Goal: Task Accomplishment & Management: Complete application form

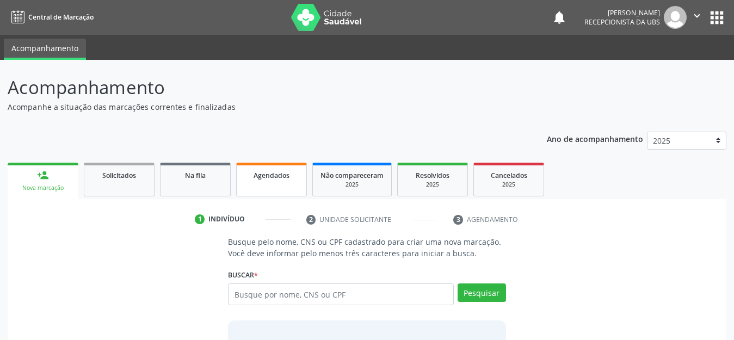
click at [264, 182] on link "Agendados" at bounding box center [271, 180] width 71 height 34
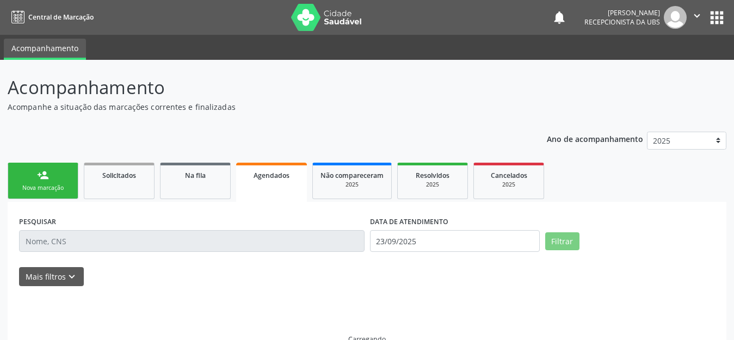
click at [264, 182] on link "Agendados" at bounding box center [271, 182] width 71 height 39
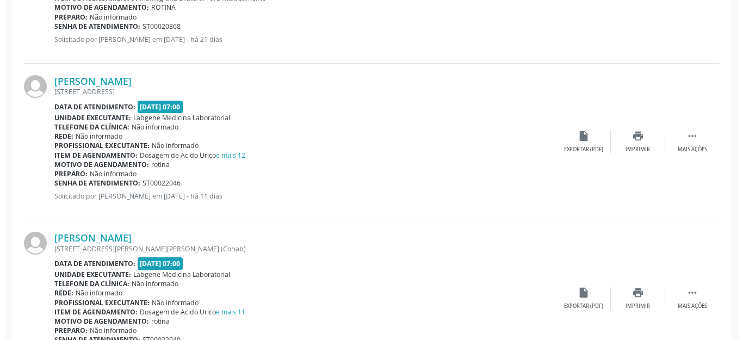
scroll to position [599, 0]
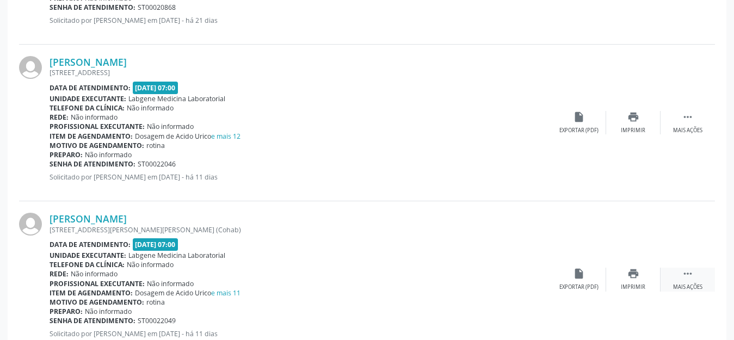
click at [687, 279] on icon "" at bounding box center [688, 274] width 12 height 12
click at [586, 281] on div "cancel Cancelar" at bounding box center [579, 279] width 54 height 23
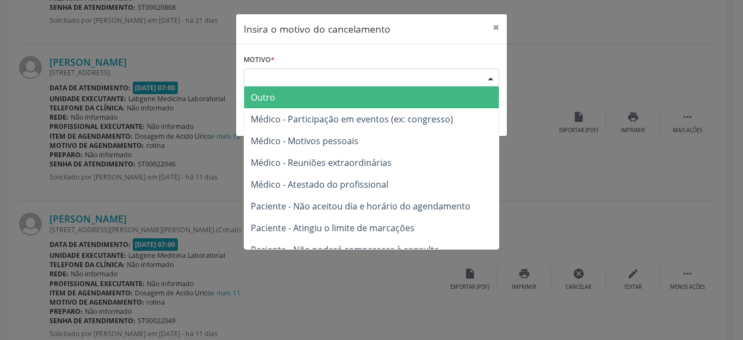
click at [397, 72] on div "Escolha o motivo" at bounding box center [372, 78] width 256 height 19
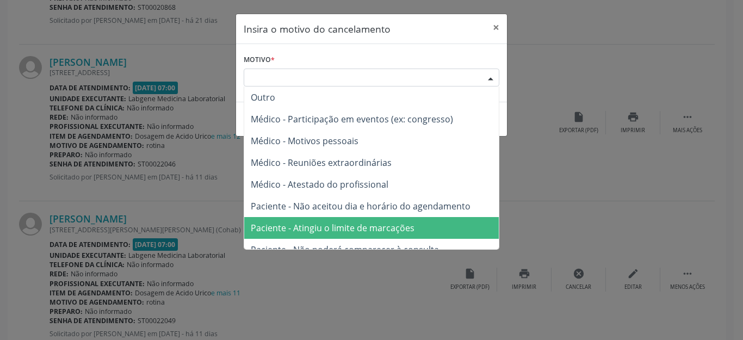
click at [376, 228] on span "Paciente - Atingiu o limite de marcações" at bounding box center [333, 228] width 164 height 12
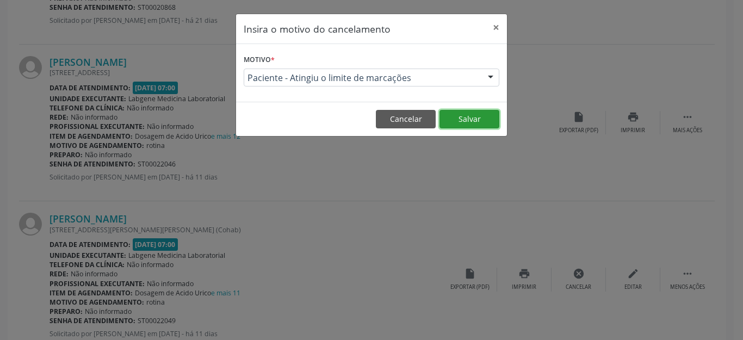
click at [459, 116] on button "Salvar" at bounding box center [470, 119] width 60 height 19
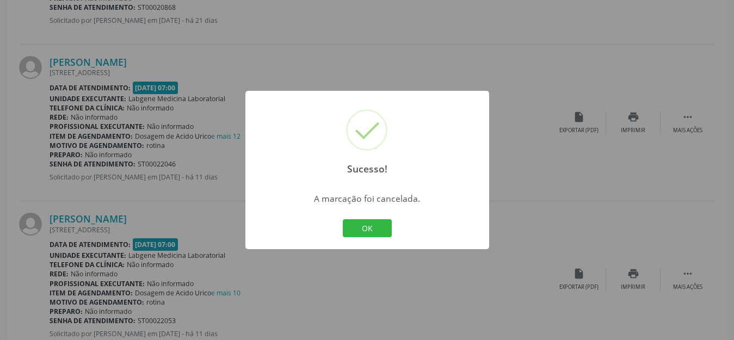
click at [361, 218] on div "OK Cancel" at bounding box center [367, 228] width 54 height 23
click at [362, 227] on button "OK" at bounding box center [367, 228] width 49 height 19
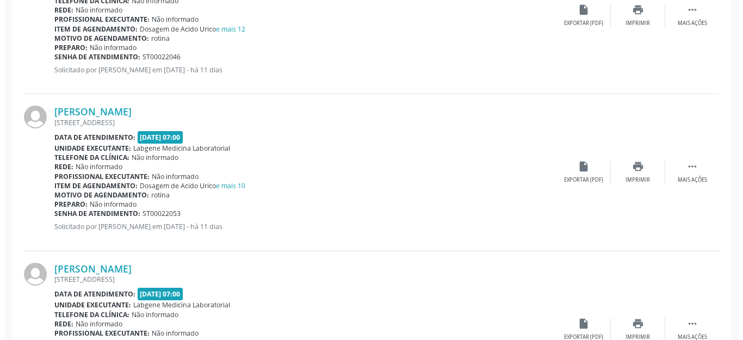
scroll to position [708, 0]
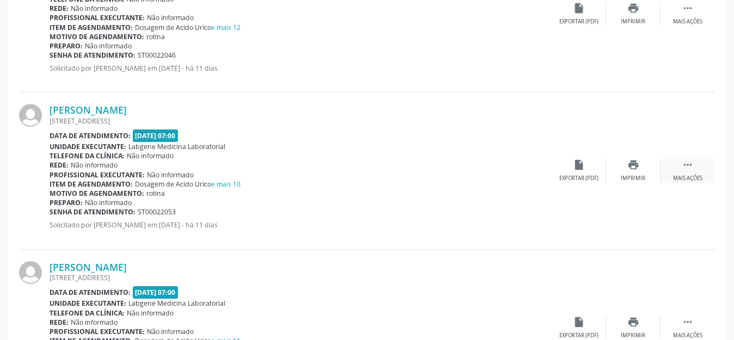
click at [688, 167] on icon "" at bounding box center [688, 165] width 12 height 12
click at [582, 175] on div "Cancelar" at bounding box center [579, 179] width 26 height 8
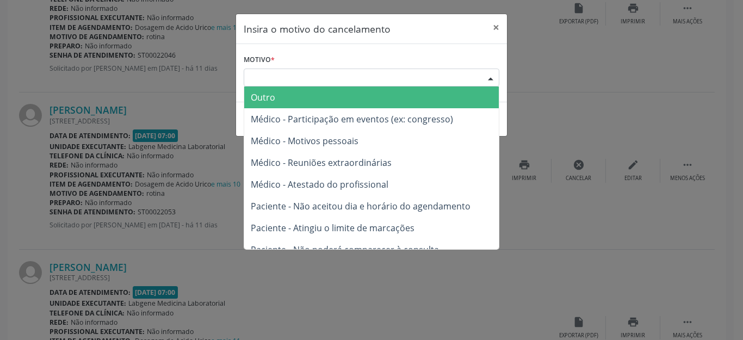
click at [394, 76] on div "Escolha o motivo" at bounding box center [372, 78] width 256 height 19
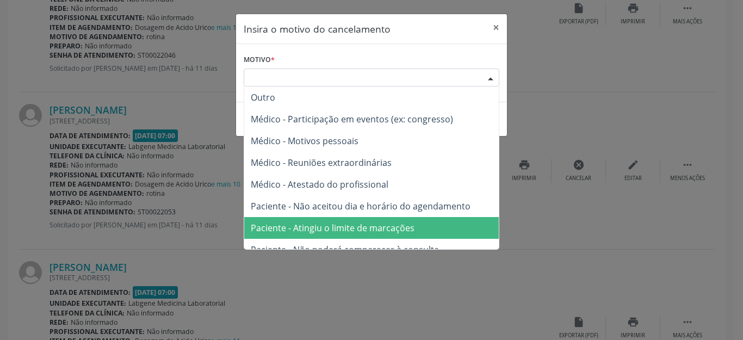
click at [407, 220] on span "Paciente - Atingiu o limite de marcações" at bounding box center [371, 228] width 255 height 22
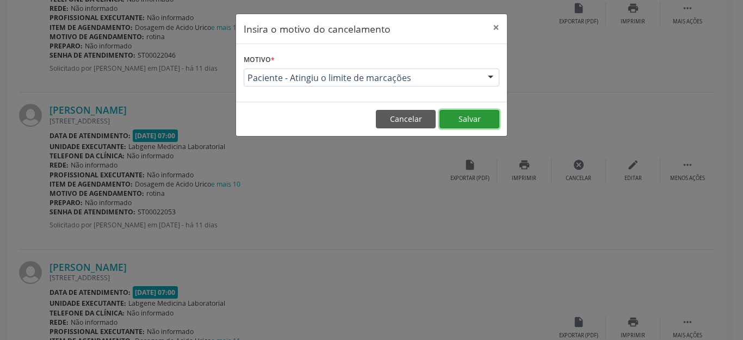
click at [472, 122] on button "Salvar" at bounding box center [470, 119] width 60 height 19
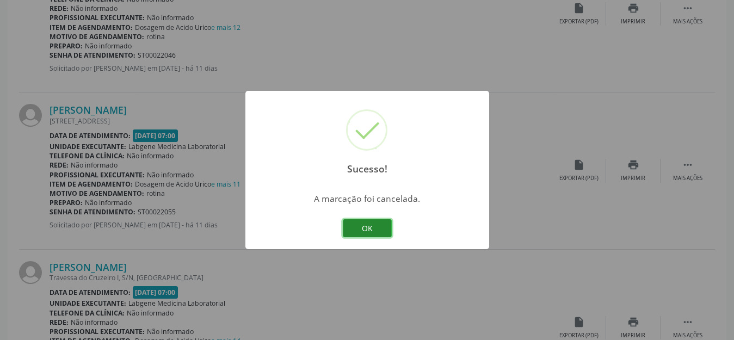
click at [363, 227] on button "OK" at bounding box center [367, 228] width 49 height 19
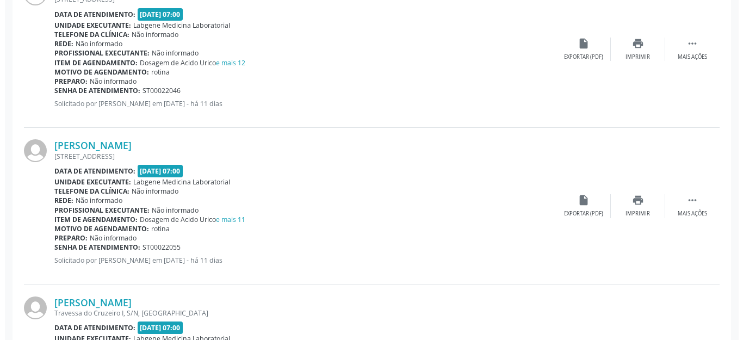
scroll to position [653, 0]
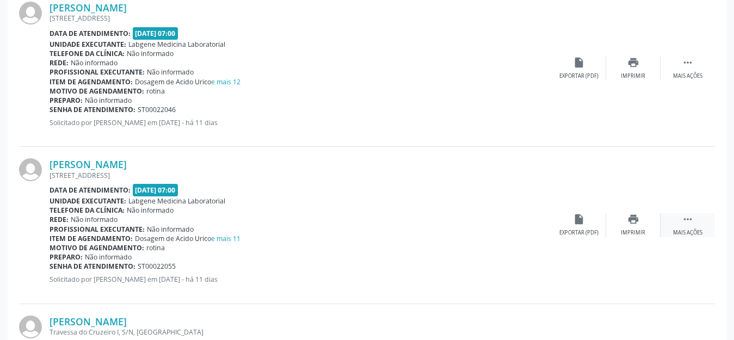
click at [683, 218] on icon "" at bounding box center [688, 219] width 12 height 12
click at [577, 231] on div "Cancelar" at bounding box center [579, 233] width 26 height 8
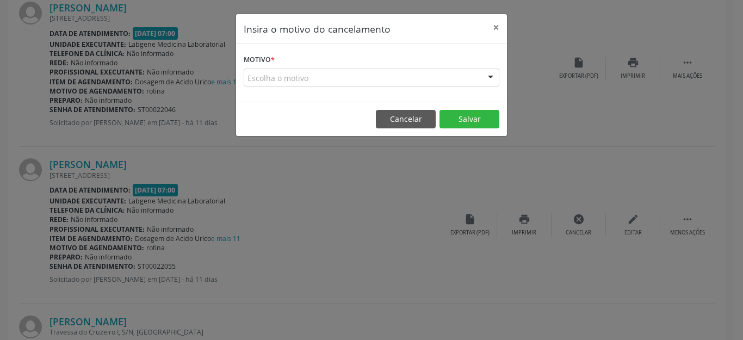
click at [433, 77] on div "Escolha o motivo" at bounding box center [372, 78] width 256 height 19
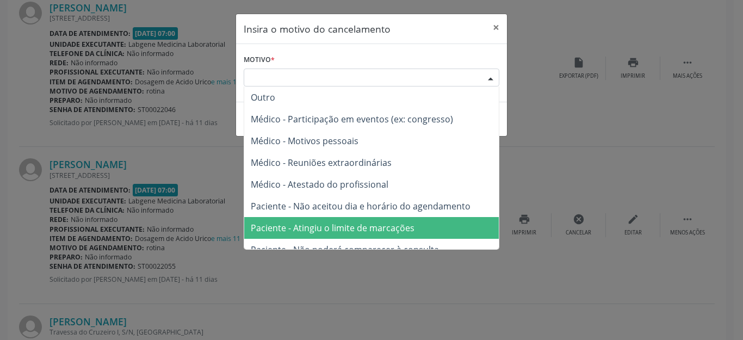
click at [399, 224] on span "Paciente - Atingiu o limite de marcações" at bounding box center [333, 228] width 164 height 12
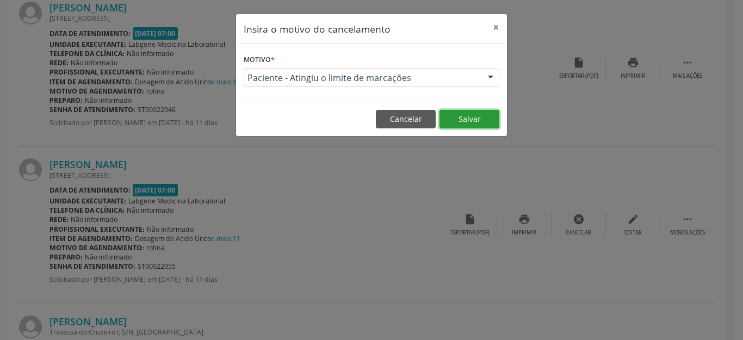
click at [475, 118] on button "Salvar" at bounding box center [470, 119] width 60 height 19
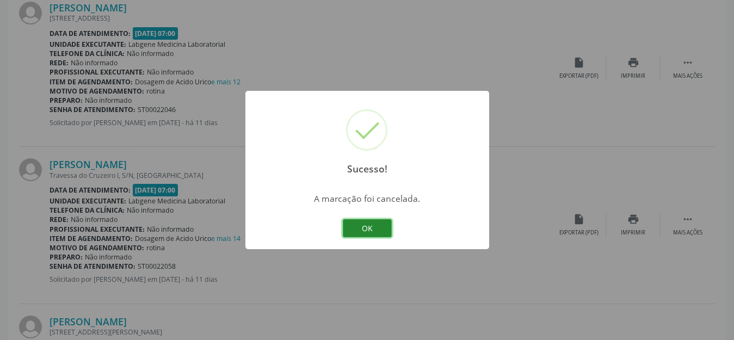
click at [358, 230] on button "OK" at bounding box center [367, 228] width 49 height 19
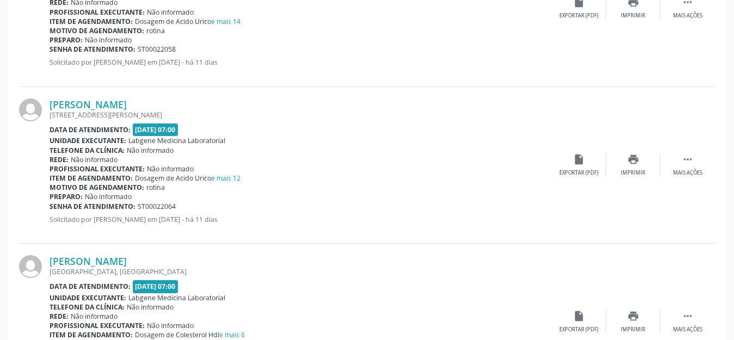
scroll to position [871, 0]
click at [683, 155] on icon "" at bounding box center [688, 159] width 12 height 12
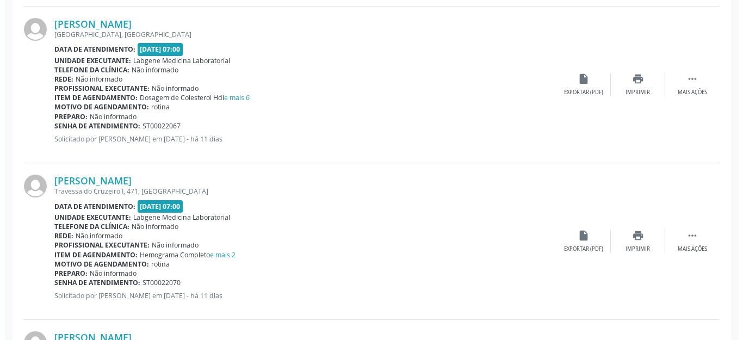
scroll to position [1089, 0]
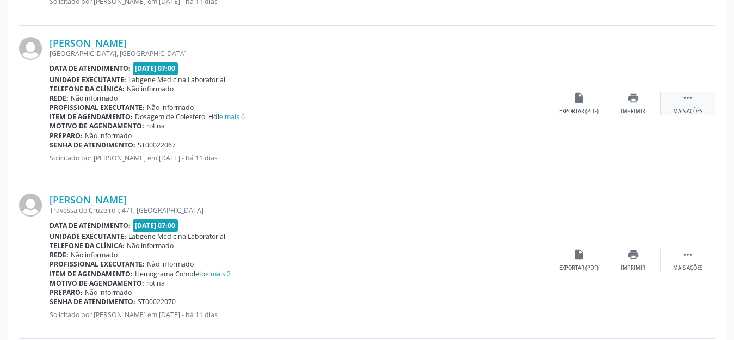
click at [680, 99] on div " Mais ações" at bounding box center [688, 103] width 54 height 23
click at [592, 104] on div "cancel Cancelar" at bounding box center [579, 103] width 54 height 23
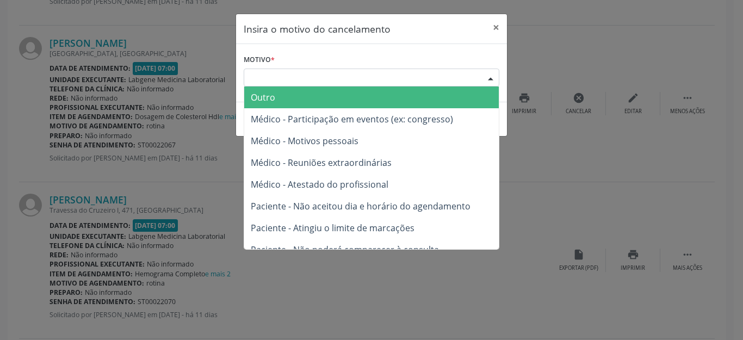
click at [400, 82] on div "Escolha o motivo" at bounding box center [372, 78] width 256 height 19
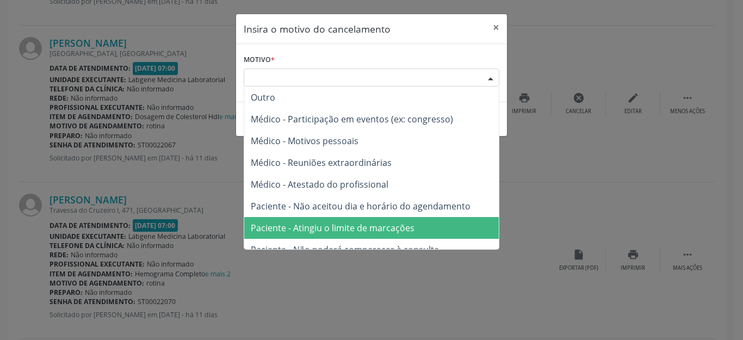
click at [390, 226] on span "Paciente - Atingiu o limite de marcações" at bounding box center [333, 228] width 164 height 12
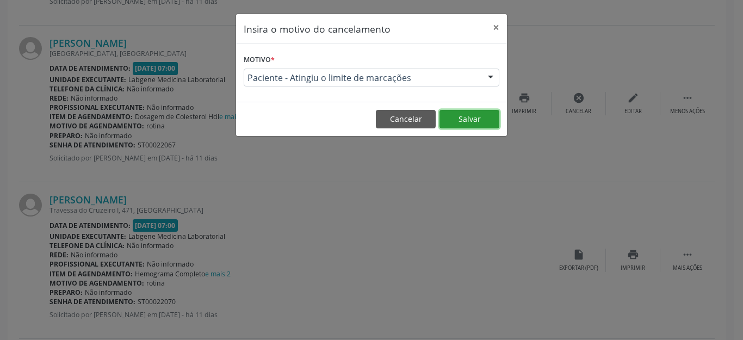
click at [466, 126] on button "Salvar" at bounding box center [470, 119] width 60 height 19
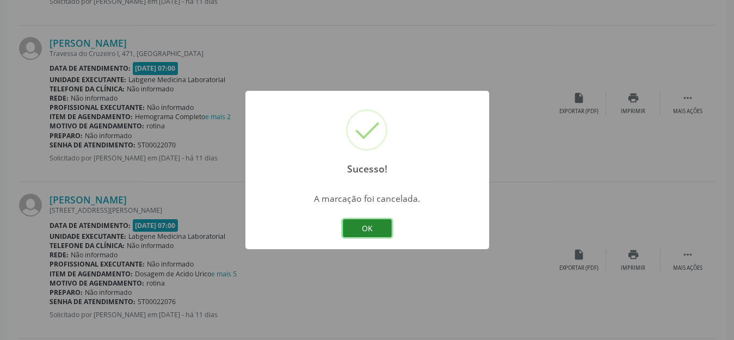
click at [359, 227] on button "OK" at bounding box center [367, 228] width 49 height 19
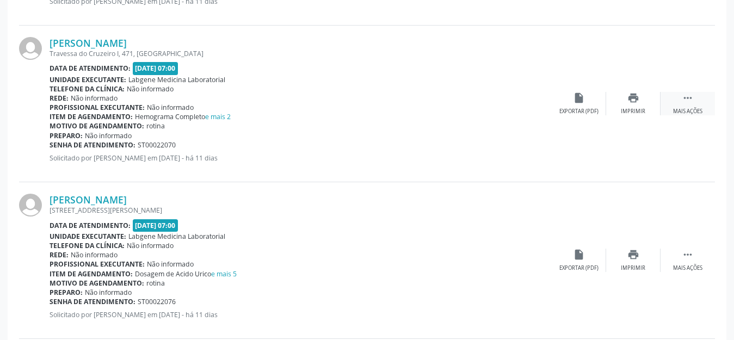
click at [685, 99] on icon "" at bounding box center [688, 98] width 12 height 12
click at [576, 102] on icon "cancel" at bounding box center [579, 98] width 12 height 12
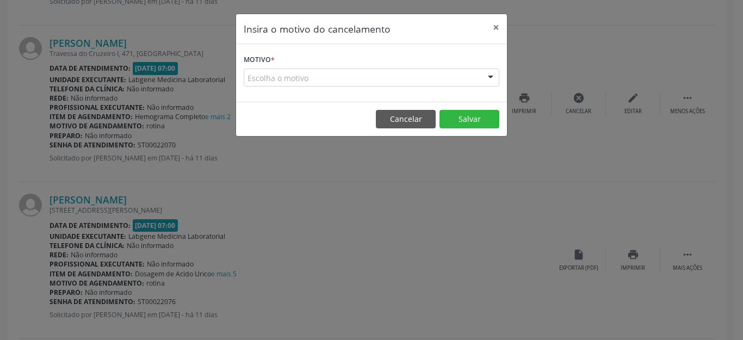
click at [409, 78] on div "Escolha o motivo" at bounding box center [372, 78] width 256 height 19
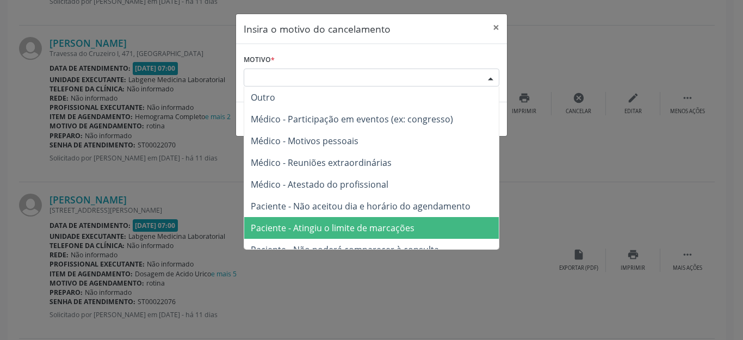
click at [432, 225] on span "Paciente - Atingiu o limite de marcações" at bounding box center [371, 228] width 255 height 22
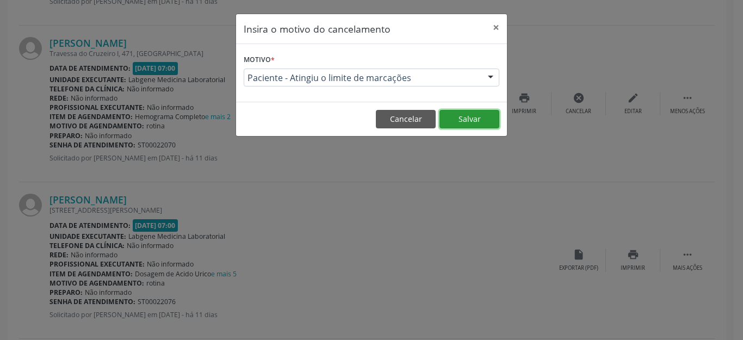
click at [477, 116] on button "Salvar" at bounding box center [470, 119] width 60 height 19
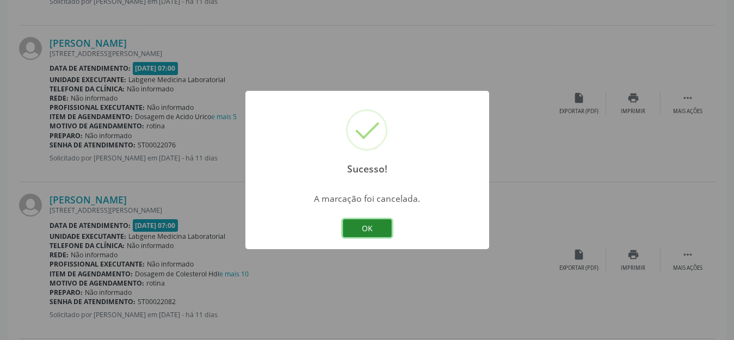
click at [370, 226] on button "OK" at bounding box center [367, 228] width 49 height 19
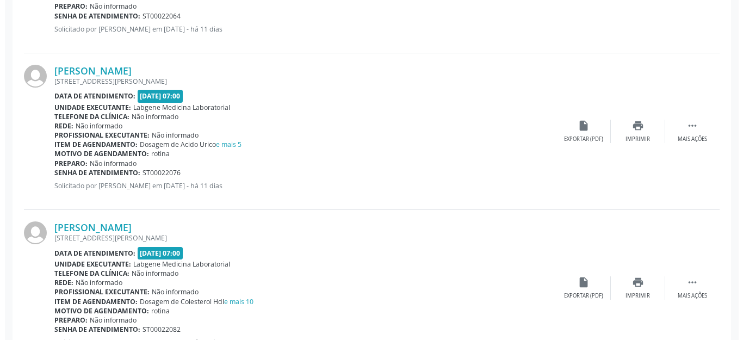
scroll to position [1034, 0]
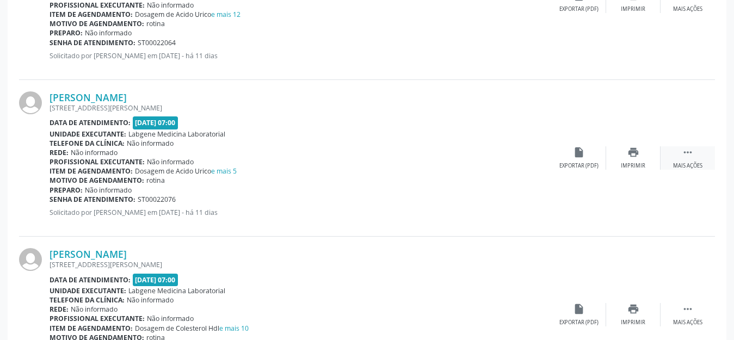
click at [684, 148] on icon "" at bounding box center [688, 152] width 12 height 12
click at [585, 155] on icon "cancel" at bounding box center [579, 152] width 12 height 12
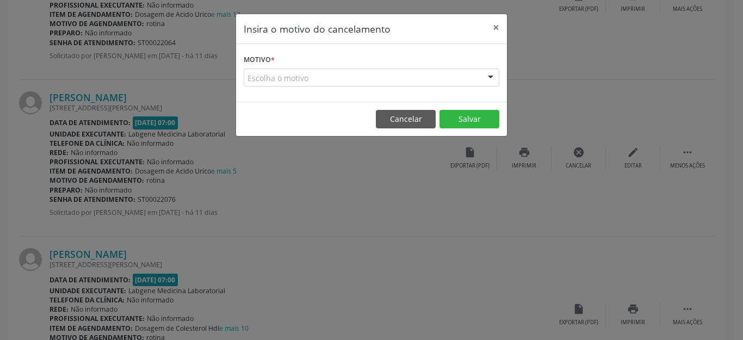
click at [413, 81] on div "Escolha o motivo" at bounding box center [372, 78] width 256 height 19
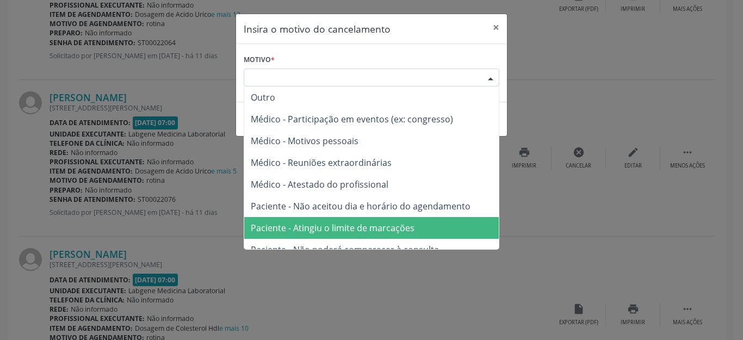
click at [396, 231] on span "Paciente - Atingiu o limite de marcações" at bounding box center [333, 228] width 164 height 12
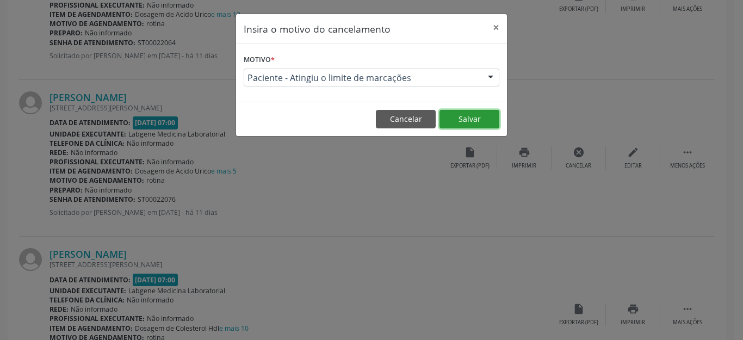
click at [467, 115] on button "Salvar" at bounding box center [470, 119] width 60 height 19
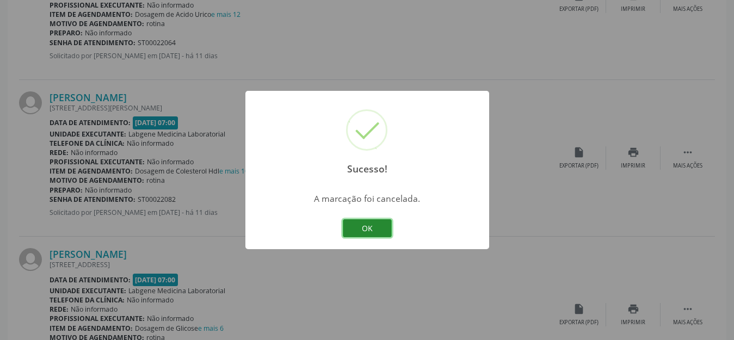
click at [379, 232] on button "OK" at bounding box center [367, 228] width 49 height 19
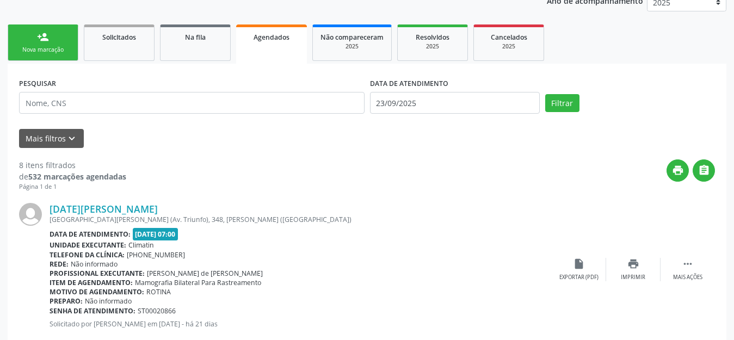
scroll to position [119, 0]
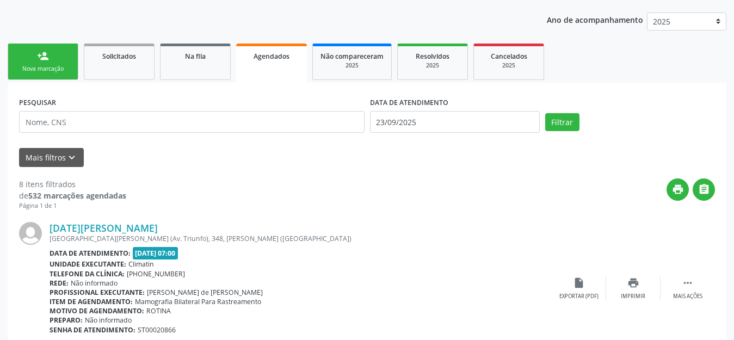
click at [48, 65] on div "Nova marcação" at bounding box center [43, 69] width 54 height 8
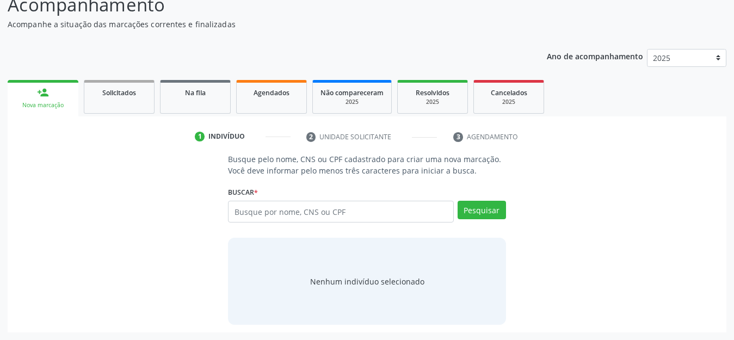
click at [48, 65] on div "Ano de acompanhamento 2025 2024 person_add Nova marcação Solicitados Na fila Ag…" at bounding box center [367, 187] width 719 height 292
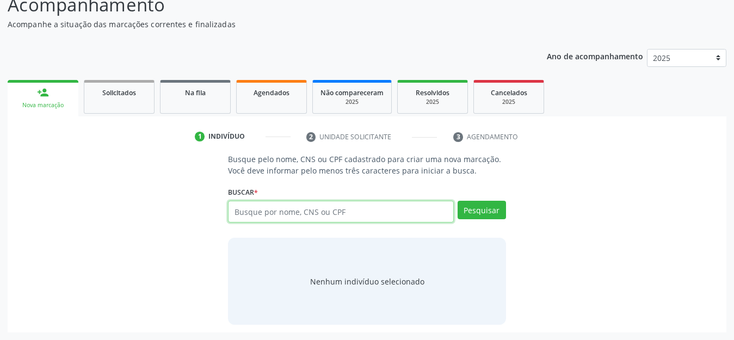
click at [255, 206] on input "text" at bounding box center [341, 212] width 226 height 22
click at [262, 211] on input "text" at bounding box center [341, 212] width 226 height 22
type input "12117413463"
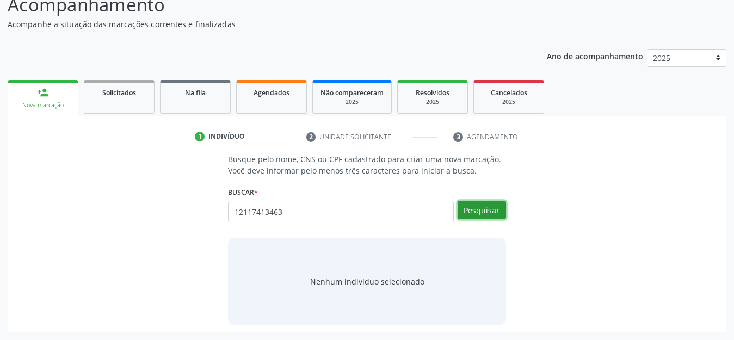
click at [487, 205] on button "Pesquisar" at bounding box center [482, 210] width 48 height 19
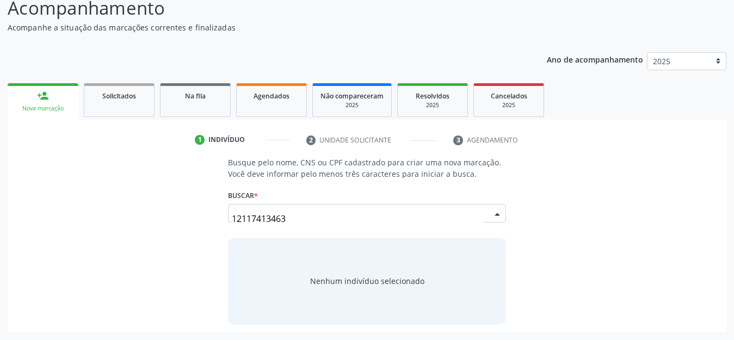
scroll to position [79, 0]
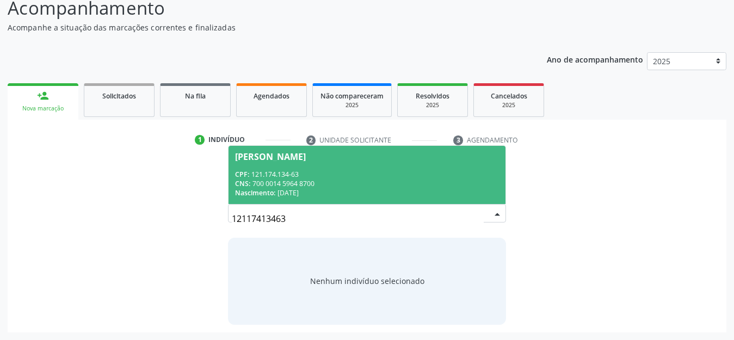
click at [370, 168] on span "[PERSON_NAME] CPF: 121.174.134-63 CNS: 700 0014 5964 8700 Nascimento: [DATE]" at bounding box center [367, 175] width 277 height 58
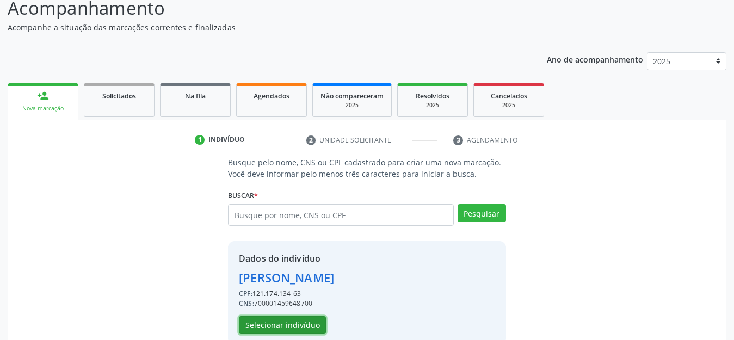
click at [298, 323] on button "Selecionar indivíduo" at bounding box center [282, 325] width 87 height 19
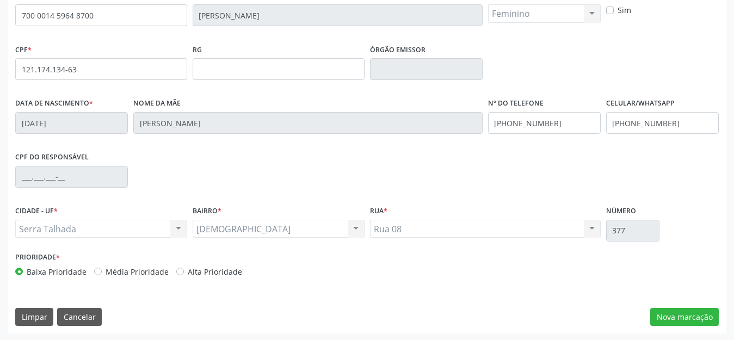
scroll to position [250, 0]
click at [685, 322] on button "Nova marcação" at bounding box center [684, 316] width 69 height 19
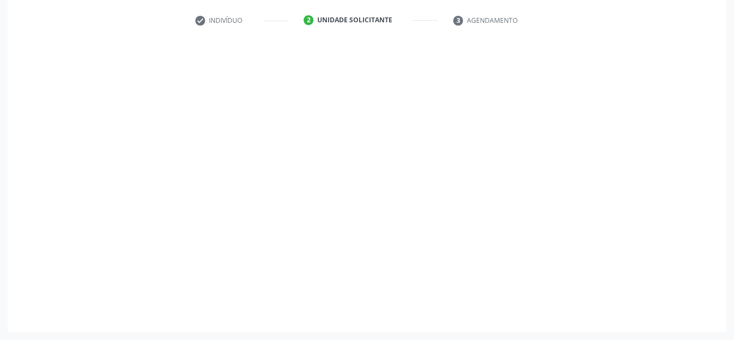
scroll to position [199, 0]
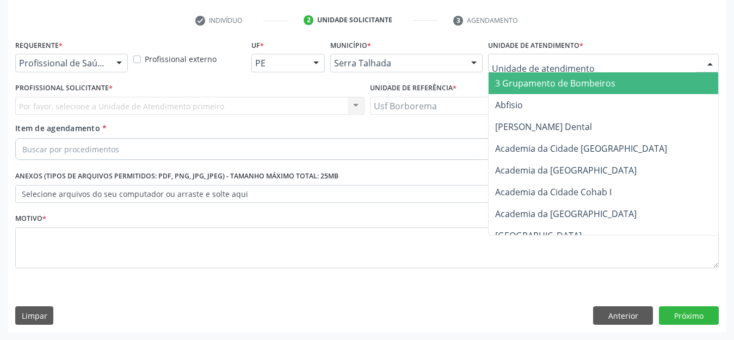
click at [539, 57] on div at bounding box center [603, 63] width 231 height 19
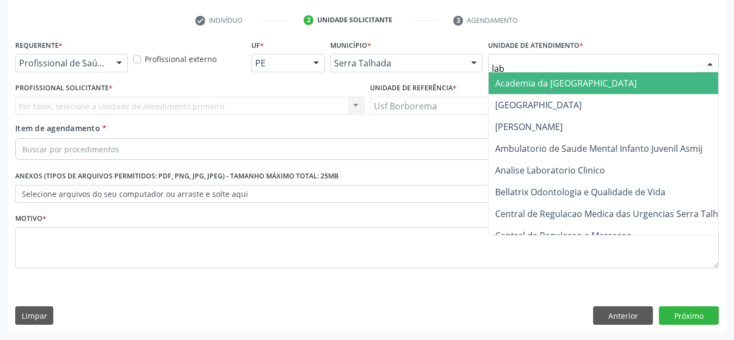
type input "labg"
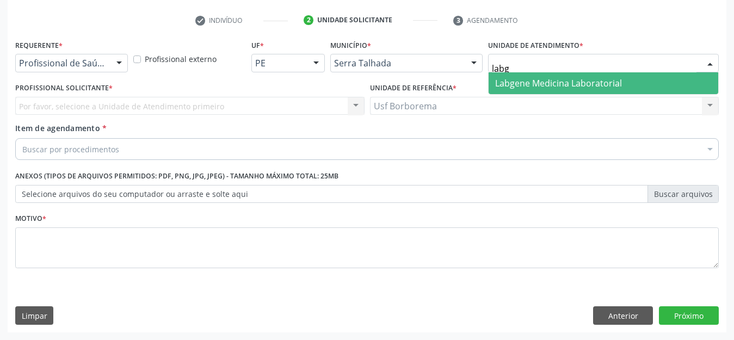
click at [532, 84] on span "Labgene Medicina Laboratorial" at bounding box center [558, 83] width 127 height 12
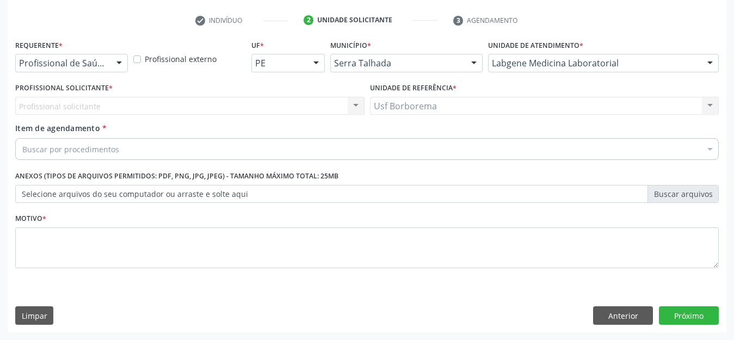
click at [106, 57] on div "Profissional de Saúde" at bounding box center [71, 63] width 113 height 19
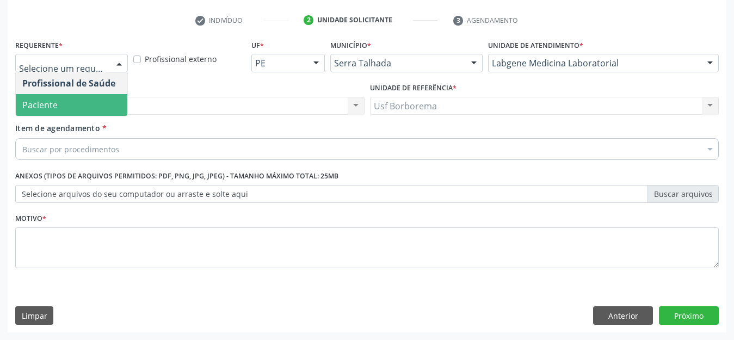
click at [100, 106] on span "Paciente" at bounding box center [72, 105] width 112 height 22
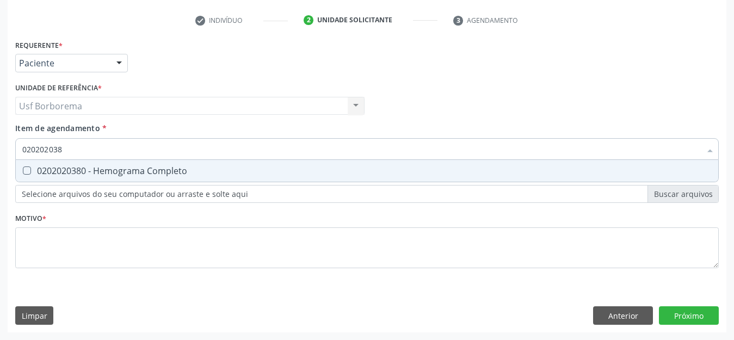
type input "0202020380"
click at [98, 173] on div "0202020380 - Hemograma Completo" at bounding box center [367, 171] width 690 height 9
checkbox Completo "true"
click at [94, 148] on input "0202020380" at bounding box center [361, 149] width 679 height 22
type input "02020203"
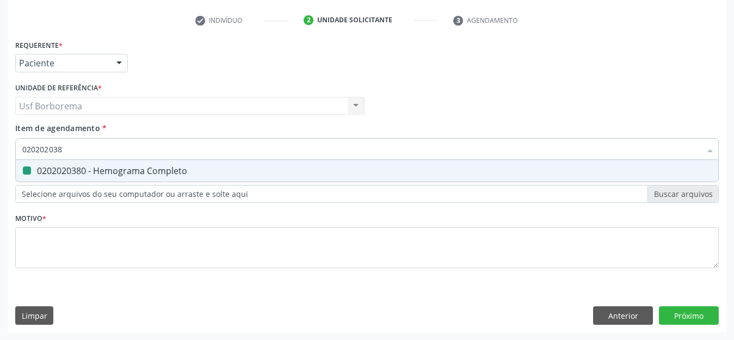
checkbox Completo "false"
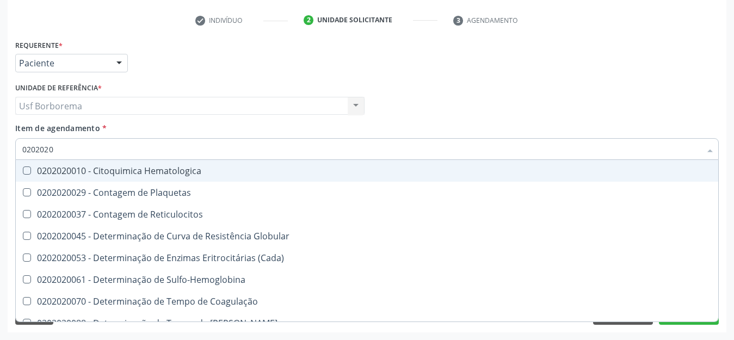
type input "020202"
checkbox Completo "false"
checkbox Leucograma "true"
type input "02020"
checkbox Completo "false"
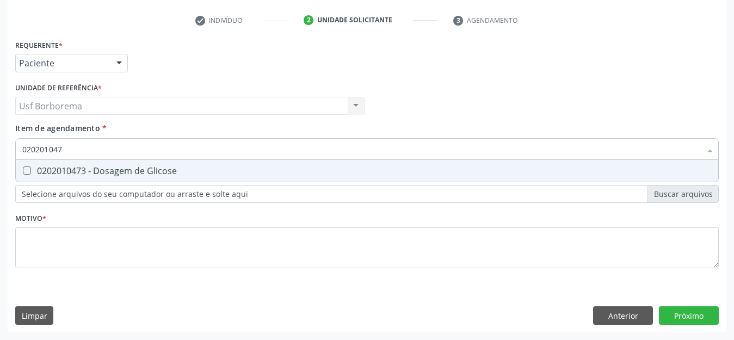
type input "0202010473"
click at [93, 167] on div "0202010473 - Dosagem de Glicose" at bounding box center [367, 171] width 690 height 9
checkbox Glicose "true"
click at [87, 145] on input "0202010473" at bounding box center [361, 149] width 679 height 22
type input "02020104"
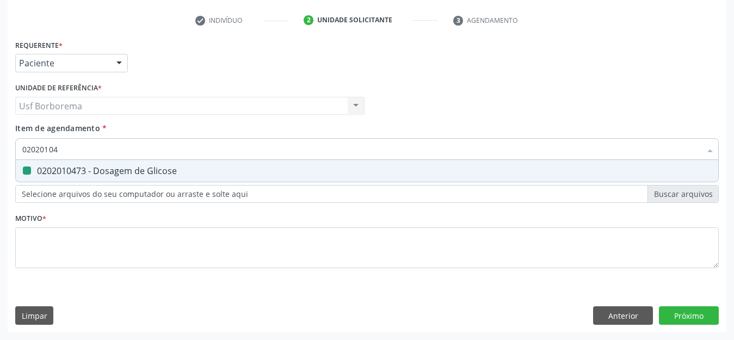
checkbox Glicose "false"
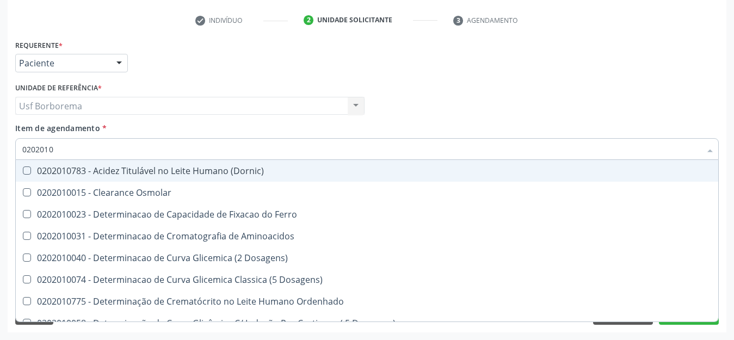
type input "020201"
checkbox Glicose "false"
checkbox Nt-Probnp\) "true"
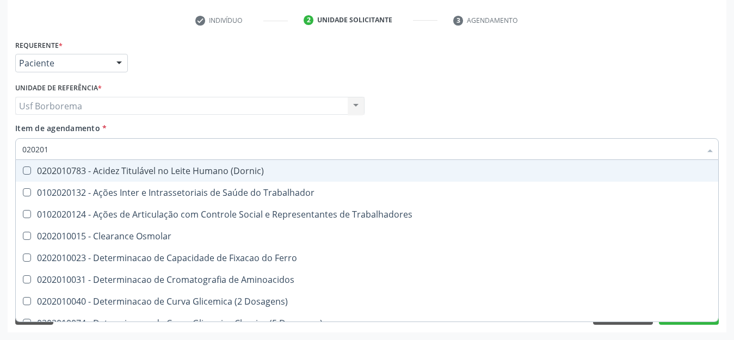
type input "02020"
checkbox Glicose "false"
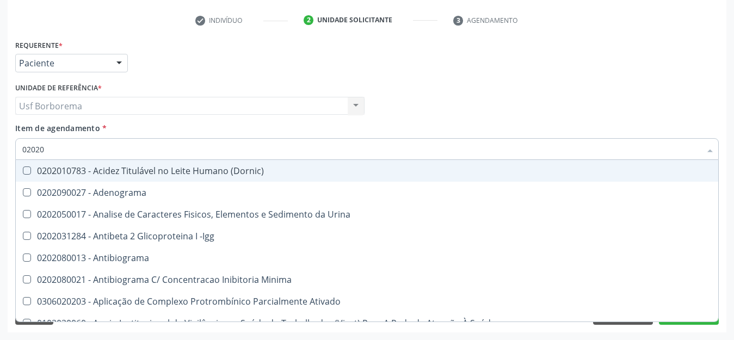
type input "020201"
checkbox T3 "true"
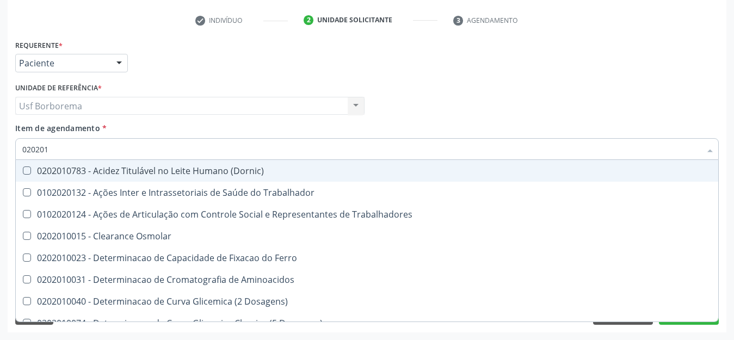
type input "0202010"
checkbox II "true"
checkbox Glicose "false"
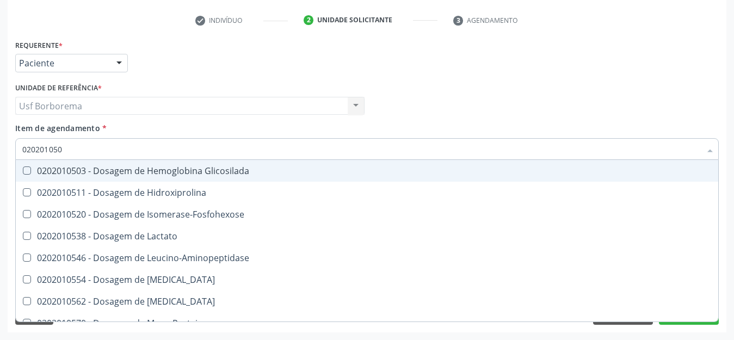
type input "0202010503"
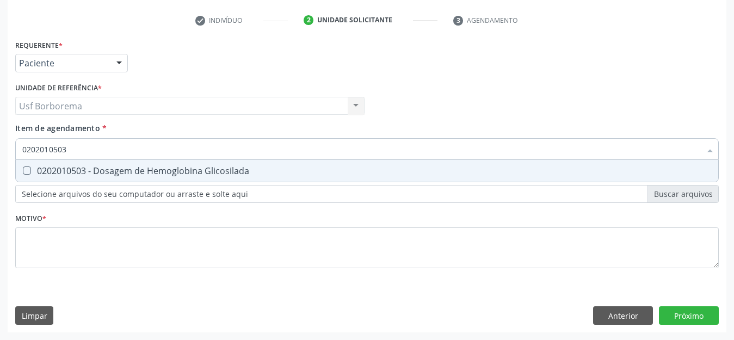
click at [88, 174] on div "0202010503 - Dosagem de Hemoglobina Glicosilada" at bounding box center [367, 171] width 690 height 9
checkbox Glicosilada "true"
click at [88, 148] on input "0202010503" at bounding box center [361, 149] width 679 height 22
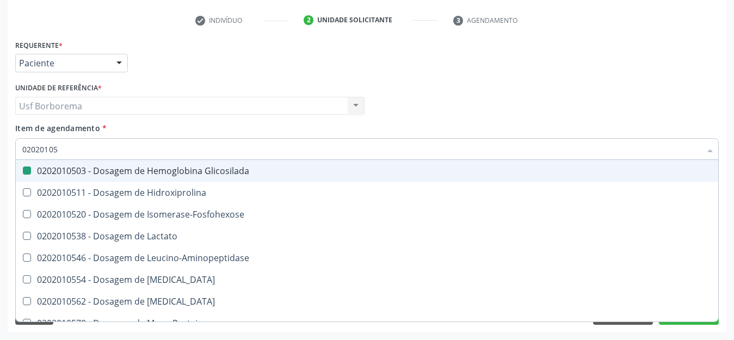
type input "0202010"
checkbox Glicosilada "false"
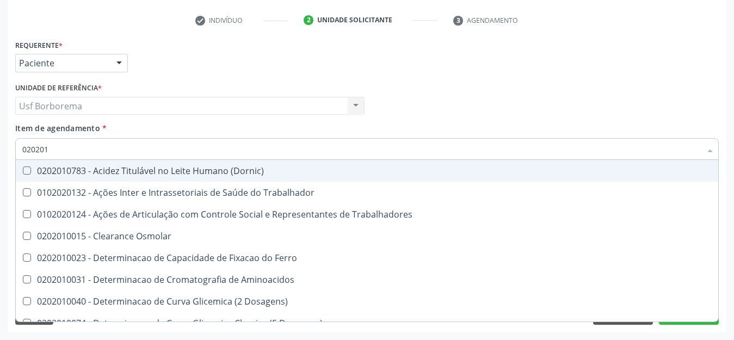
type input "02020"
checkbox Glicose "false"
checkbox Glicosilada "false"
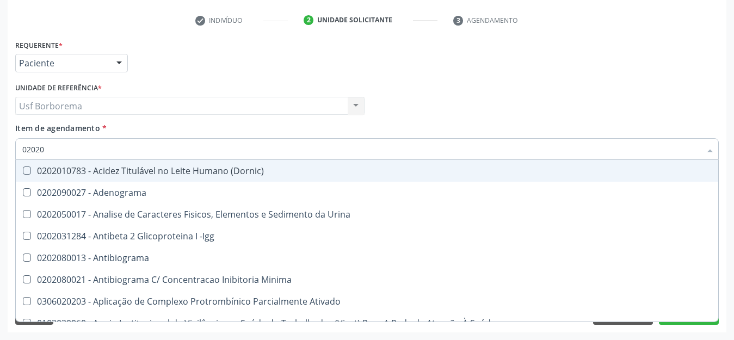
type input "020201"
checkbox T3 "true"
checkbox Coagulação "true"
type input "0202010"
checkbox Osmolalidade "true"
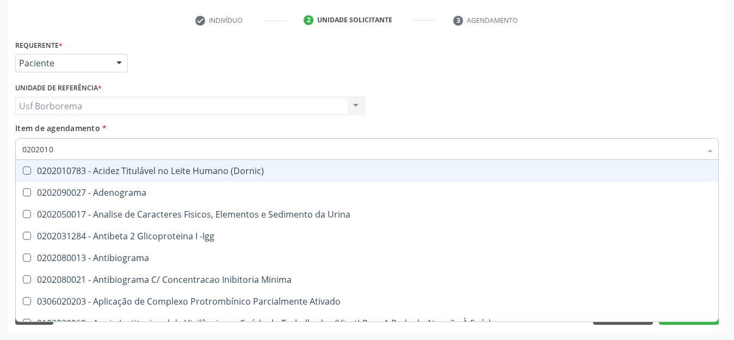
checkbox Ordenhado "true"
checkbox T3 "false"
checkbox Coagulação "false"
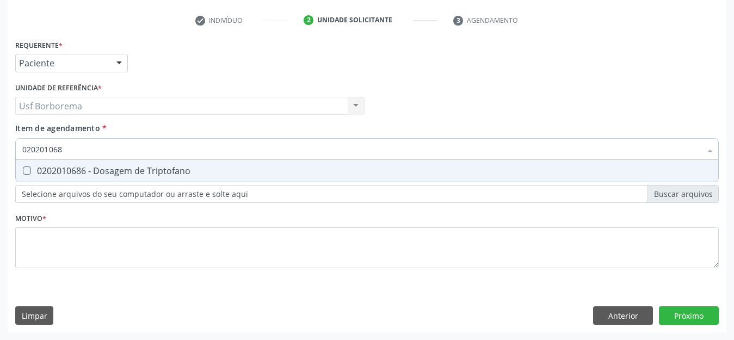
type input "02020106"
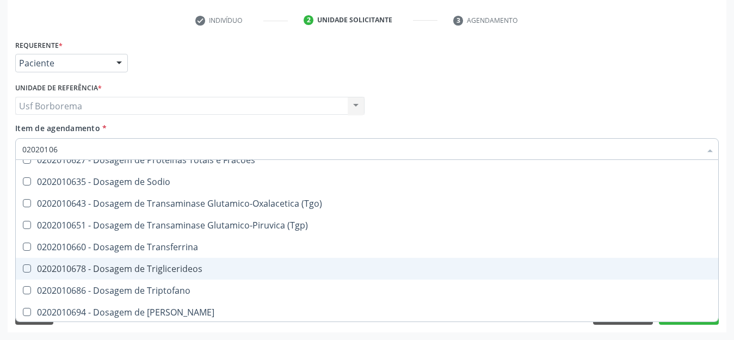
scroll to position [56, 0]
click at [212, 269] on div "0202010678 - Dosagem de Triglicerideos" at bounding box center [367, 267] width 690 height 9
checkbox Triglicerideos "true"
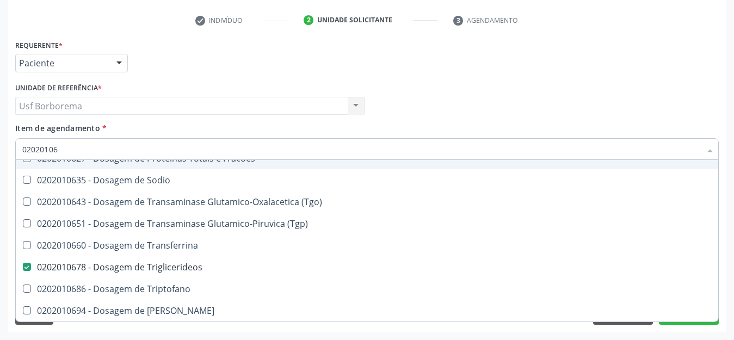
click at [103, 153] on input "02020106" at bounding box center [361, 149] width 679 height 22
type input "0202010"
checkbox Triglicerideos "false"
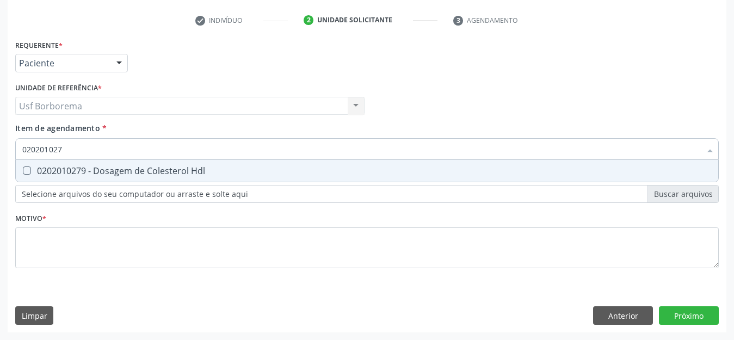
scroll to position [0, 0]
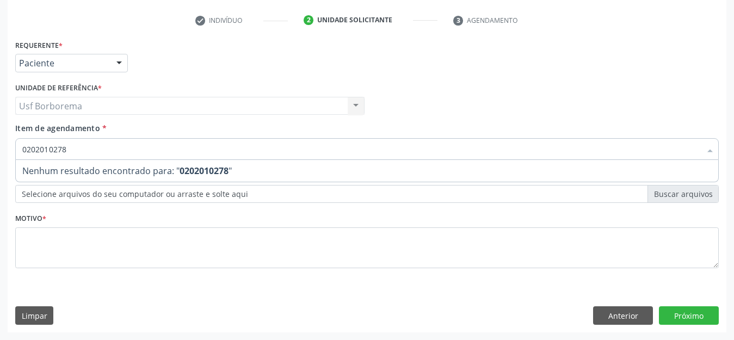
type input "020201027"
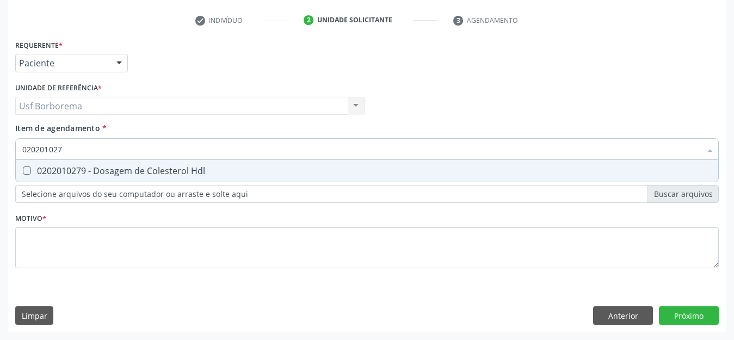
click at [90, 169] on div "0202010279 - Dosagem de Colesterol Hdl" at bounding box center [367, 171] width 690 height 9
checkbox Hdl "true"
click at [75, 146] on input "020201027" at bounding box center [361, 149] width 679 height 22
type input "02020102"
checkbox Hdl "false"
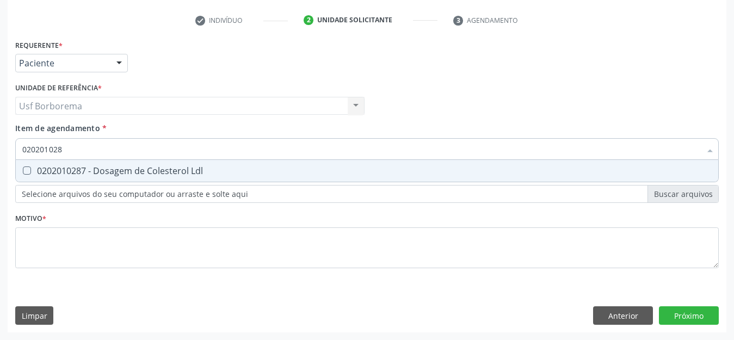
type input "0202010287"
click at [77, 167] on div "0202010287 - Dosagem de Colesterol Ldl" at bounding box center [367, 171] width 690 height 9
checkbox Ldl "true"
click at [73, 145] on input "0202010287" at bounding box center [361, 149] width 679 height 22
type input "02020102"
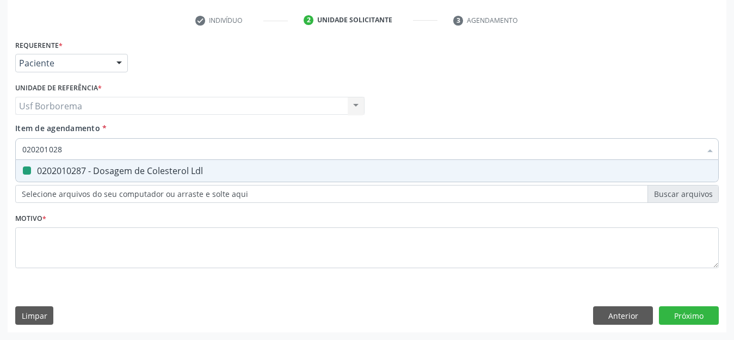
checkbox Ldl "false"
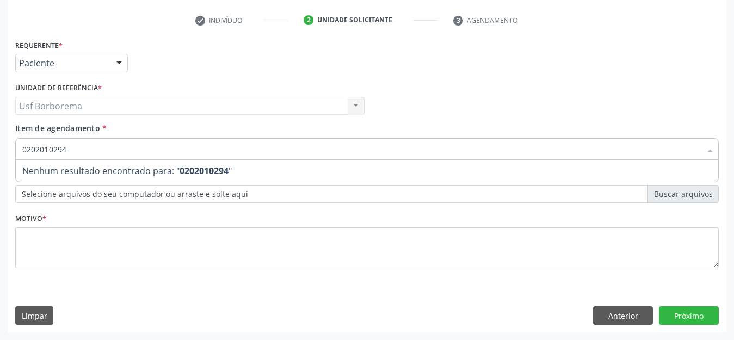
type input "020201029"
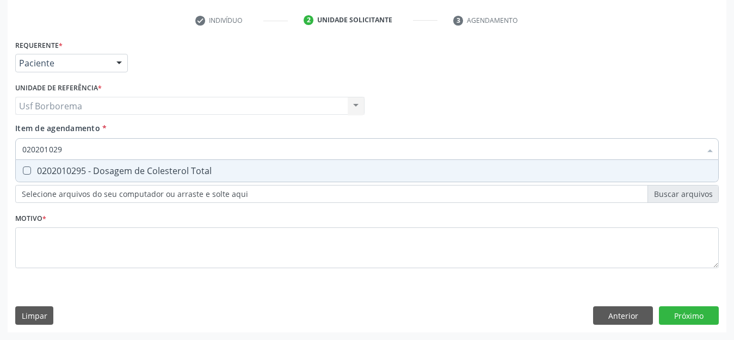
click at [88, 167] on div "0202010295 - Dosagem de Colesterol Total" at bounding box center [367, 171] width 690 height 9
checkbox Total "true"
click at [86, 150] on input "020201029" at bounding box center [361, 149] width 679 height 22
type input "02020102"
checkbox Total "false"
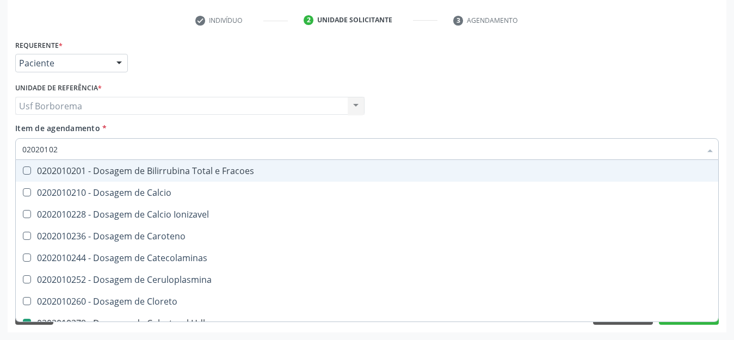
type input "0202010"
checkbox Hdl "false"
checkbox Ldl "false"
checkbox Total "false"
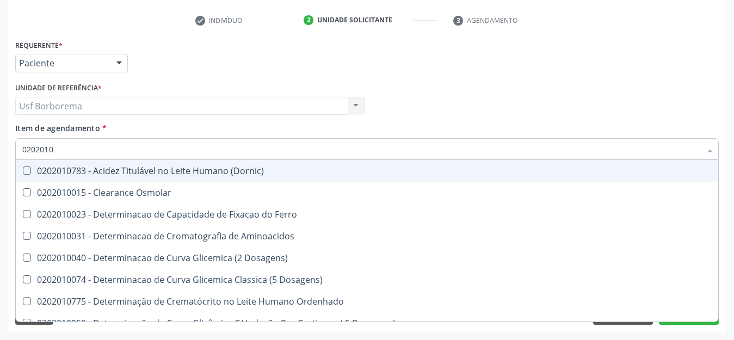
type input "02020103"
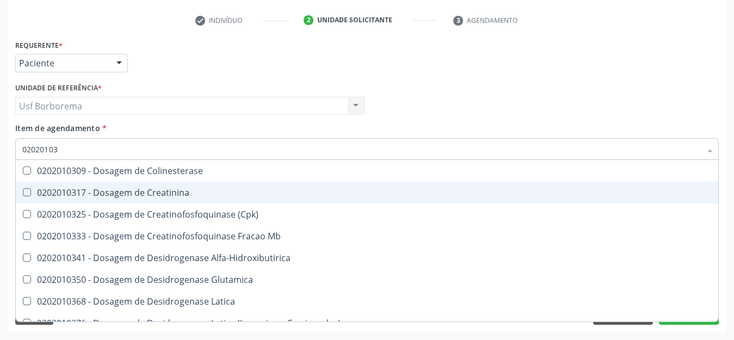
click at [122, 189] on div "0202010317 - Dosagem de Creatinina" at bounding box center [367, 192] width 690 height 9
checkbox Creatinina "true"
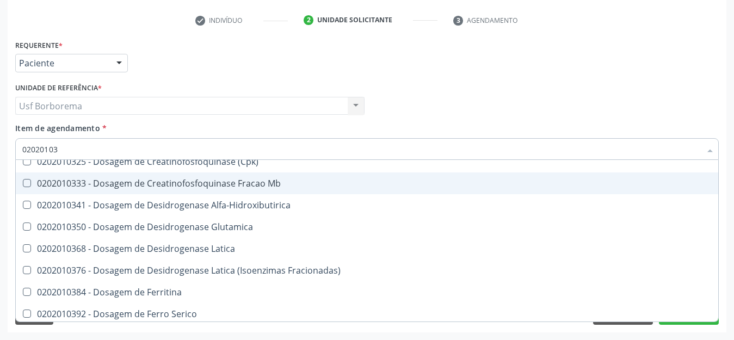
scroll to position [56, 0]
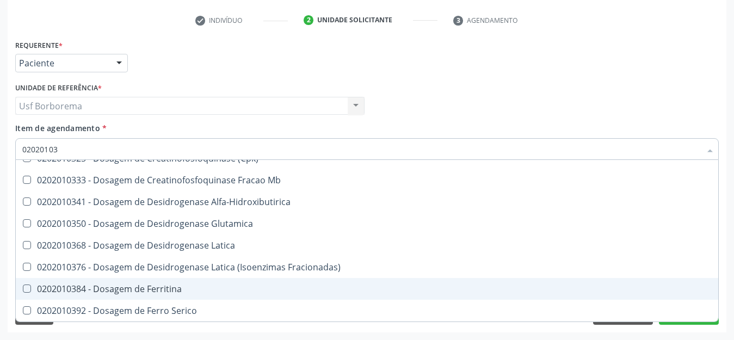
click at [160, 296] on span "0202010384 - Dosagem de Ferritina" at bounding box center [367, 289] width 703 height 22
checkbox Ferritina "true"
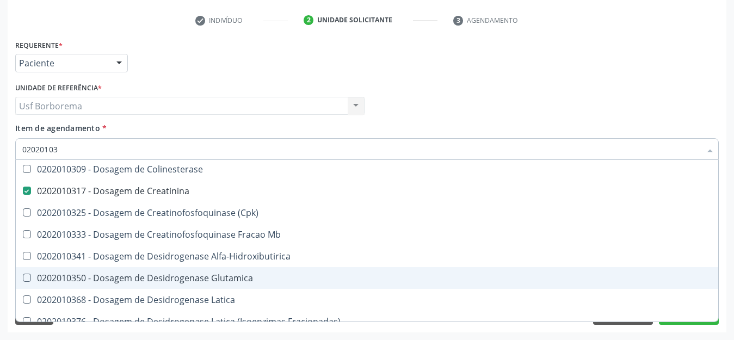
scroll to position [0, 0]
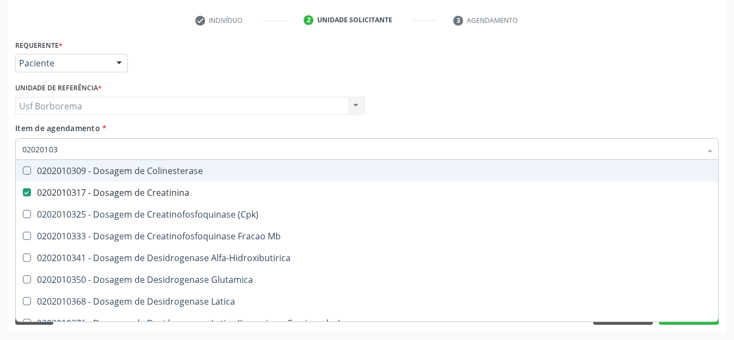
click at [119, 147] on input "02020103" at bounding box center [361, 149] width 679 height 22
type input "0202010"
checkbox Creatinina "false"
checkbox Ferritina "false"
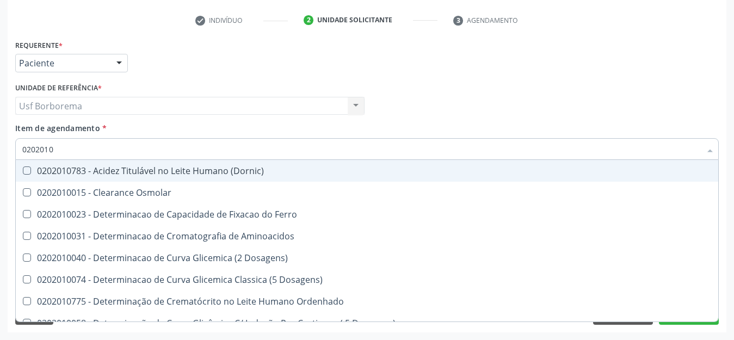
type input "02020103"
checkbox Osmolar "true"
checkbox Dosagens\) "true"
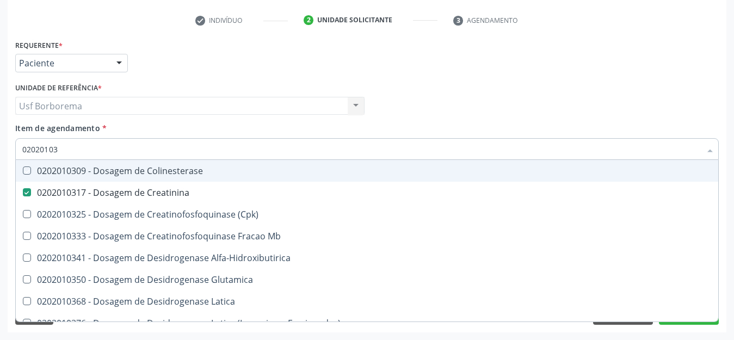
type input "020201031"
checkbox Colinesterase "true"
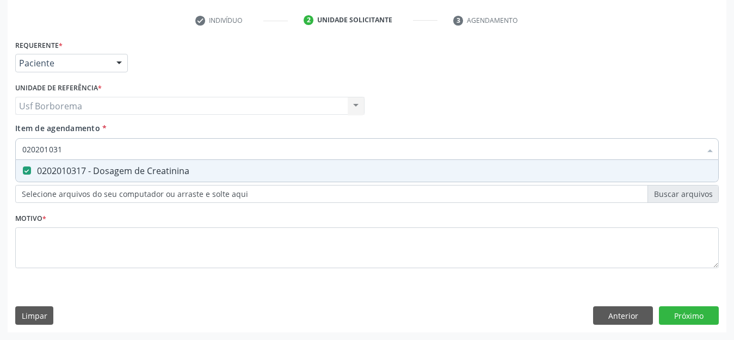
type input "02020103"
checkbox Creatinina "false"
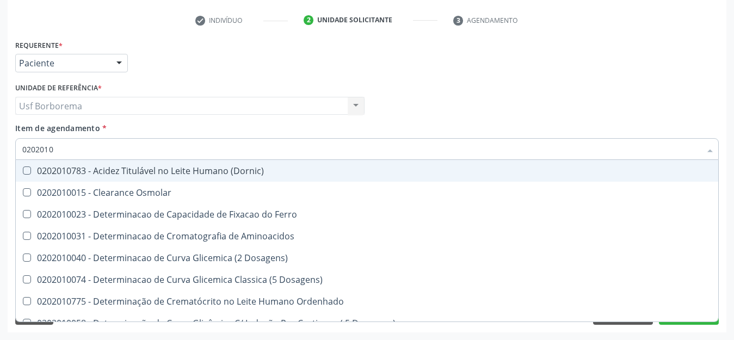
type input "020201"
checkbox Hdl "false"
checkbox Ldl "false"
checkbox Total "false"
checkbox Creatinina "false"
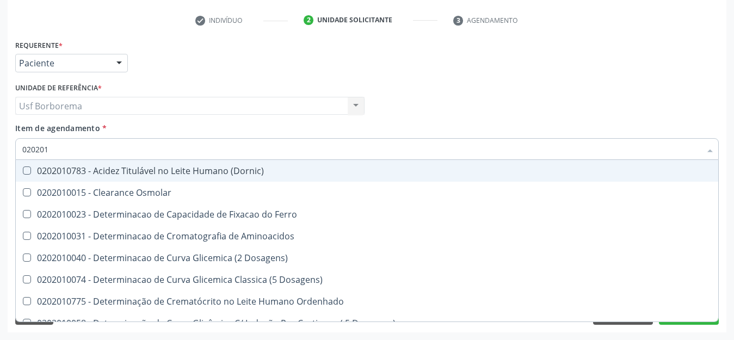
checkbox Latica "true"
checkbox Fracionadas\) "true"
checkbox Folato "true"
checkbox Glicose "false"
checkbox Haptoglobina "true"
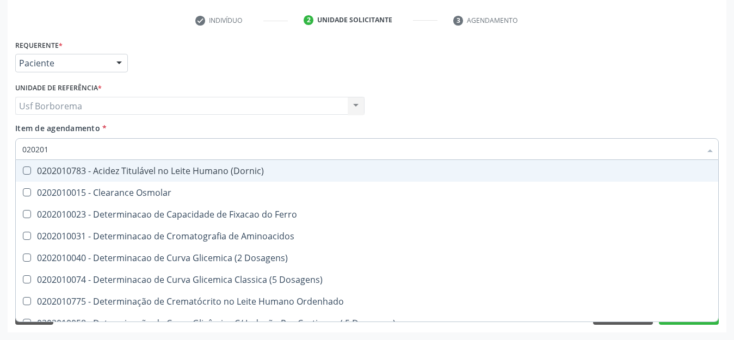
checkbox Glicosilada "false"
checkbox Nt-Probnp\) "true"
checkbox Potassio "true"
checkbox Triglicerideos "false"
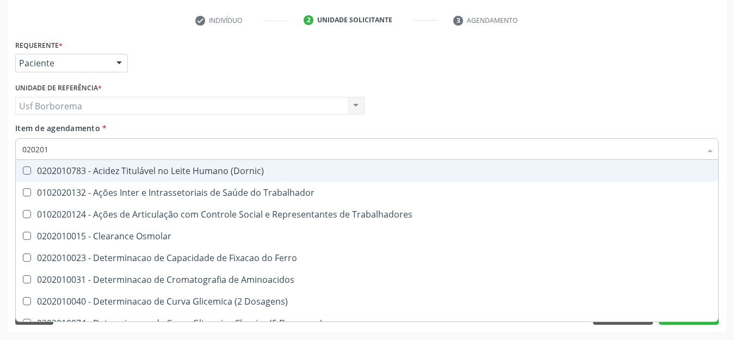
type input "02020"
checkbox Hdl "false"
checkbox Ldl "false"
checkbox Total "false"
checkbox Creatinina "false"
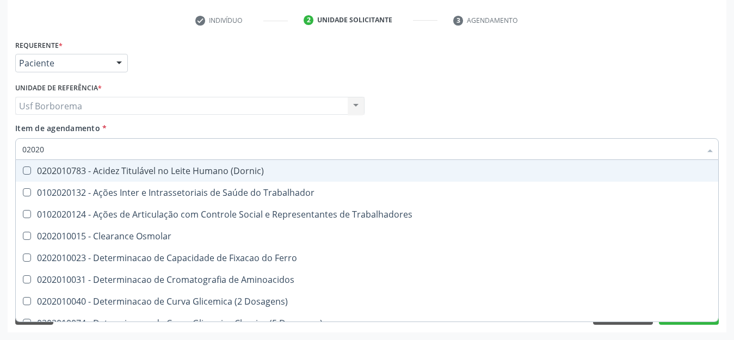
checkbox Ferritina "false"
checkbox Glicose "false"
checkbox Glicosilada "false"
checkbox Triglicerideos "false"
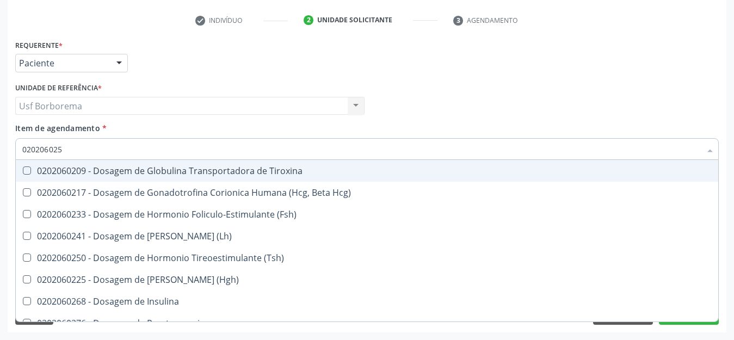
type input "0202060250"
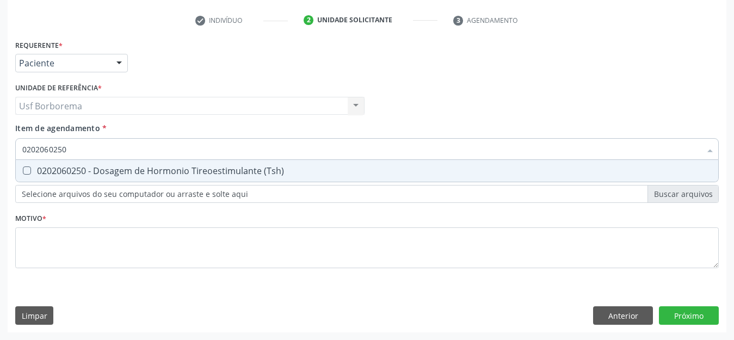
click at [112, 167] on div "0202060250 - Dosagem de Hormonio Tireoestimulante (Tsh)" at bounding box center [367, 171] width 690 height 9
checkbox \(Tsh\) "true"
click at [108, 150] on input "0202060250" at bounding box center [361, 149] width 679 height 22
type input "02020602"
checkbox \(Tsh\) "false"
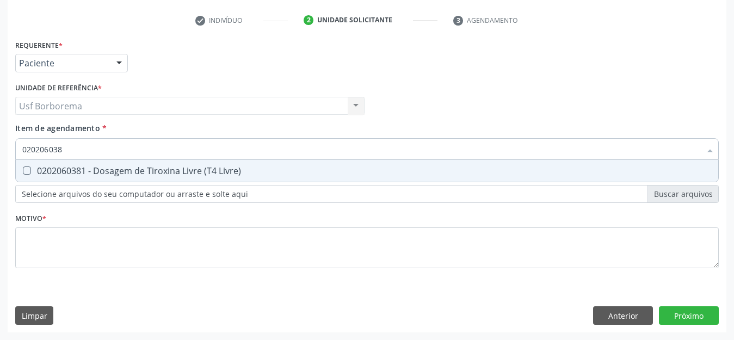
type input "0202060381"
drag, startPoint x: 114, startPoint y: 170, endPoint x: 107, endPoint y: 163, distance: 9.6
click at [113, 170] on div "0202060381 - Dosagem de Tiroxina Livre (T4 Livre)" at bounding box center [367, 171] width 690 height 9
checkbox Livre\) "true"
click at [101, 150] on input "0202060381" at bounding box center [361, 149] width 679 height 22
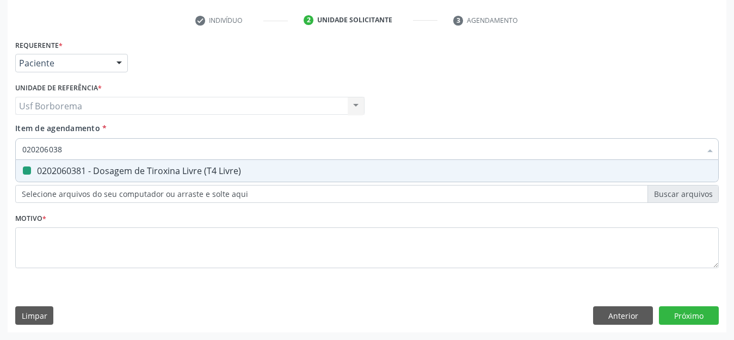
type input "02020603"
checkbox Livre\) "false"
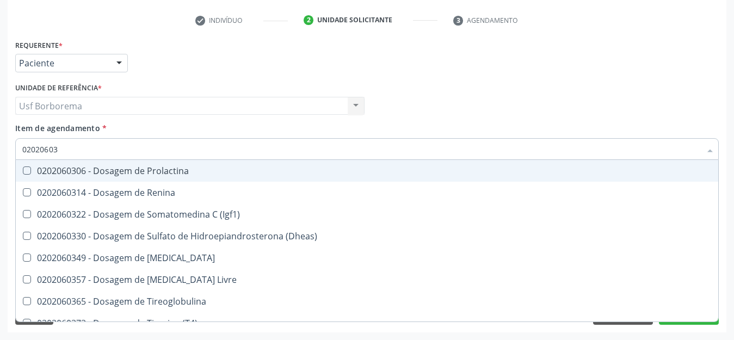
type input "0202060"
checkbox Livre\) "false"
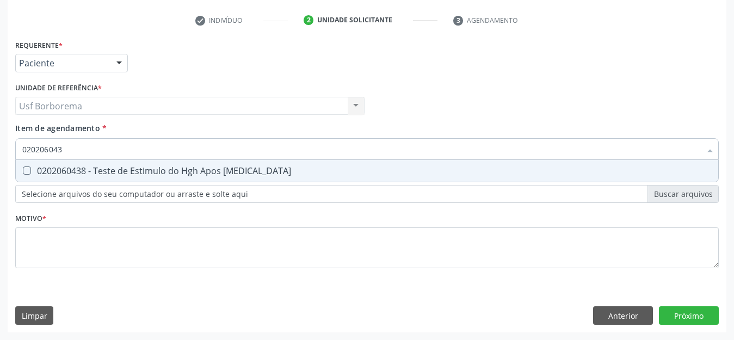
click at [96, 145] on input "020206043" at bounding box center [361, 149] width 679 height 22
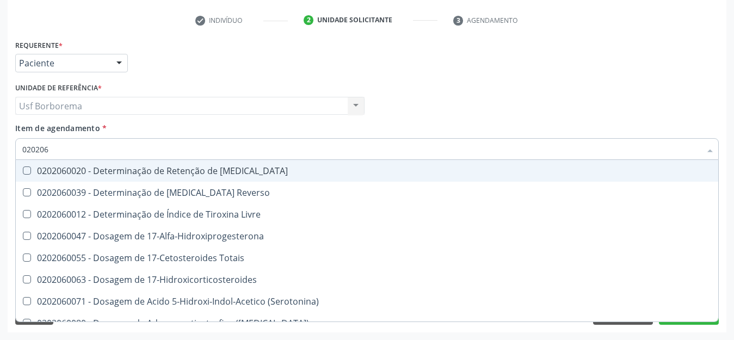
type input "02020"
checkbox \(Tsh\) "false"
checkbox Livre\) "false"
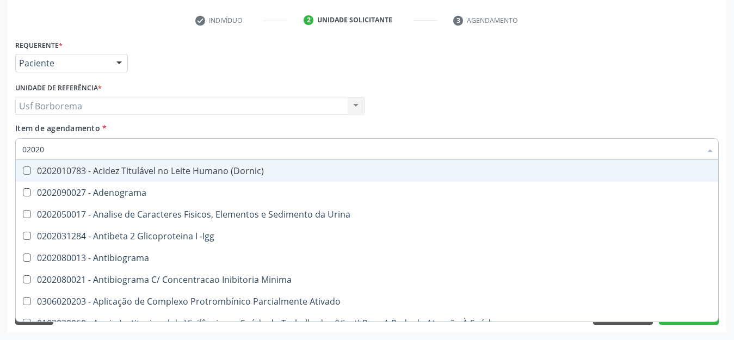
type input "020201"
checkbox \(Pos-Pasteurização\) "true"
checkbox Molecular "true"
checkbox Parceria\) "true"
checkbox Gestante "true"
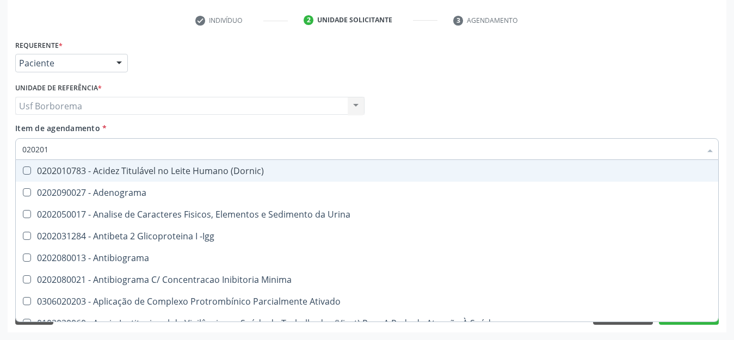
checkbox \(Ch50\) "true"
checkbox T3 "true"
checkbox Coagulação "true"
checkbox Acetona "true"
type input "0202010"
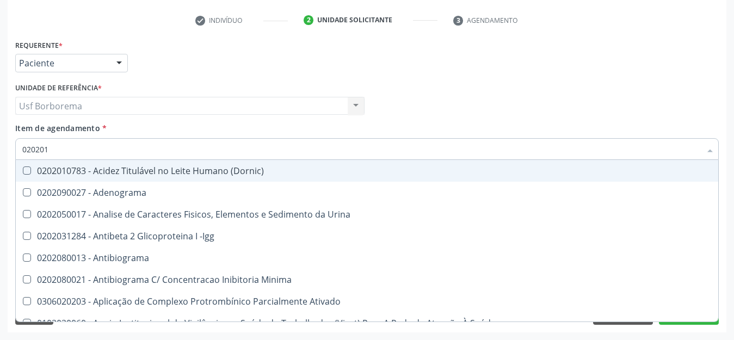
checkbox Cd4\/Cd8 "true"
checkbox Totais "true"
checkbox Plaquetas "true"
checkbox Herpesvirus "true"
checkbox \(Pos-Pasteurização\) "false"
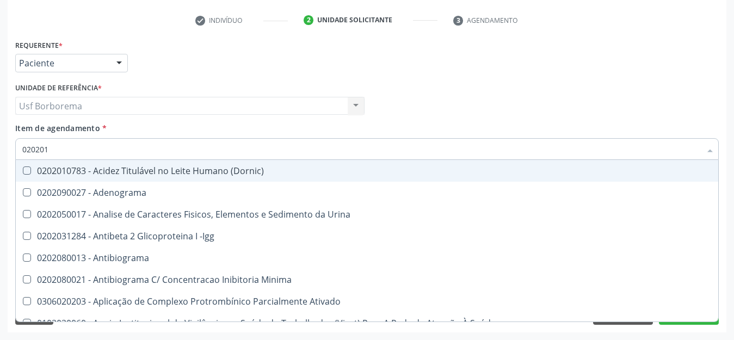
checkbox Molecular "false"
checkbox Gestante "false"
checkbox Osmolalidade "true"
checkbox \(Ch50\) "false"
checkbox Ordenhado "true"
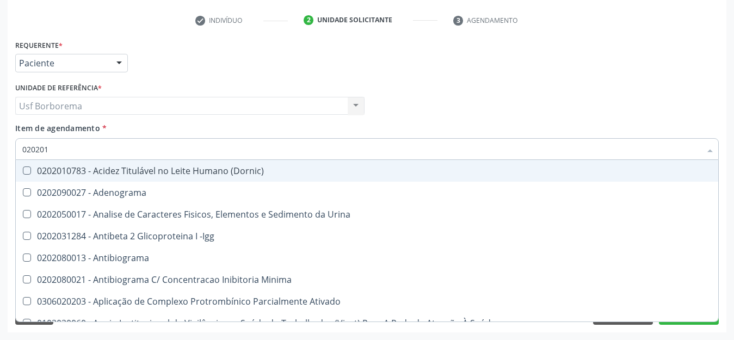
checkbox T3 "false"
checkbox Coagulação "false"
checkbox \(Tap\) "true"
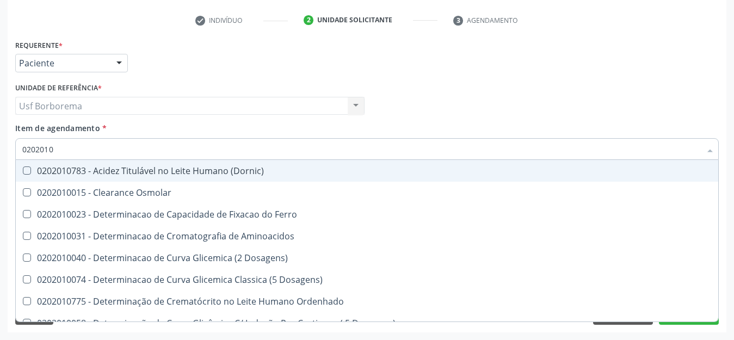
type input "02020106"
checkbox Dosagens\) "true"
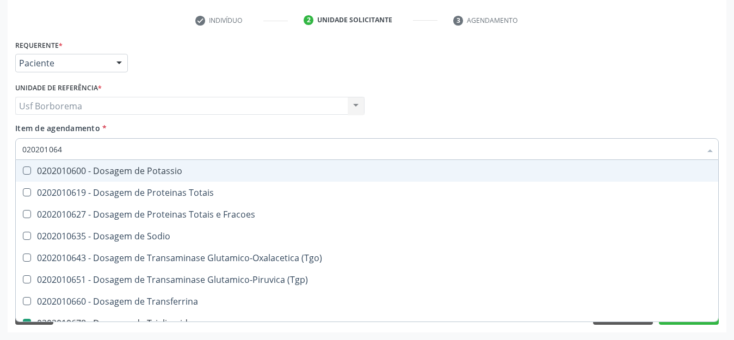
type input "0202010643"
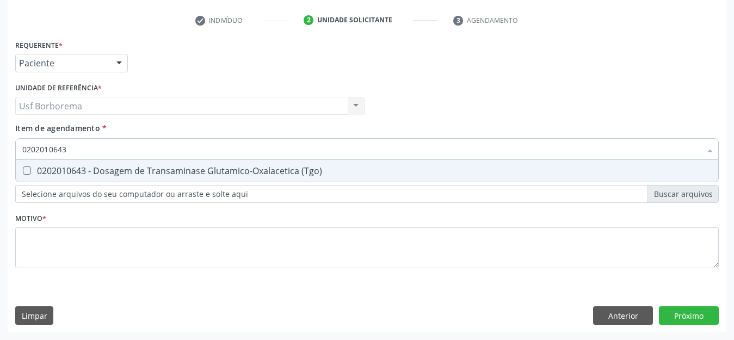
click at [97, 168] on div "0202010643 - Dosagem de Transaminase Glutamico-Oxalacetica (Tgo)" at bounding box center [367, 171] width 690 height 9
checkbox \(Tgo\) "true"
click at [92, 149] on input "0202010643" at bounding box center [361, 149] width 679 height 22
type input "02020106"
checkbox \(Tgo\) "false"
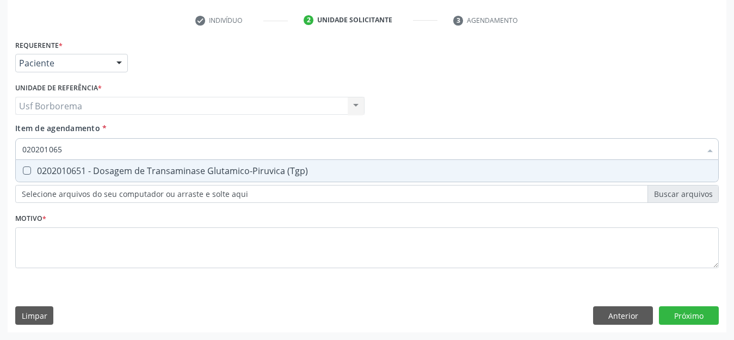
type input "0202010651"
drag, startPoint x: 92, startPoint y: 172, endPoint x: 87, endPoint y: 156, distance: 17.2
click at [90, 167] on div "0202010651 - Dosagem de Transaminase Glutamico-Piruvica (Tgp)" at bounding box center [367, 171] width 690 height 9
checkbox \(Tgp\) "true"
click at [87, 155] on input "0202010651" at bounding box center [361, 149] width 679 height 22
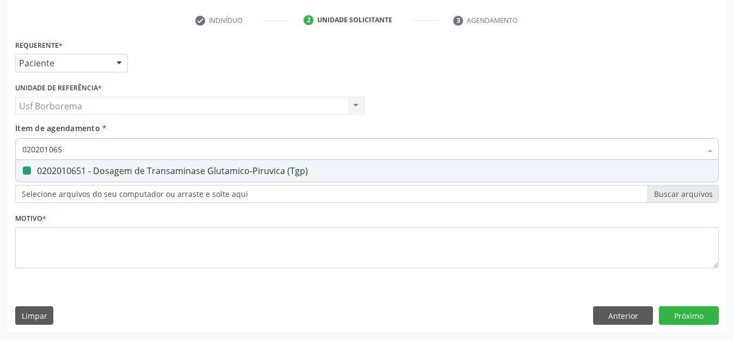
type input "02020106"
checkbox \(Tgp\) "false"
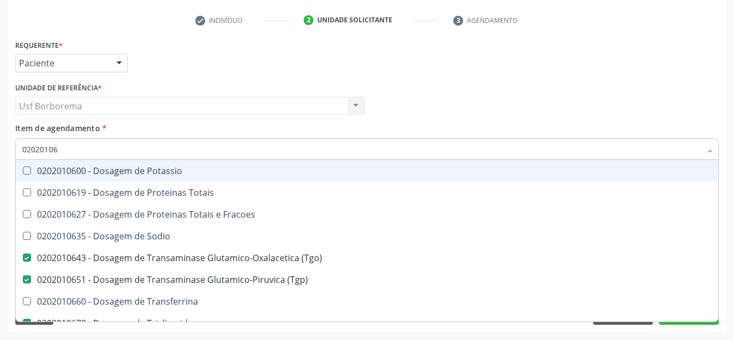
type input "0202010"
checkbox \(Tgo\) "false"
checkbox \(Tgp\) "false"
checkbox Triglicerideos "false"
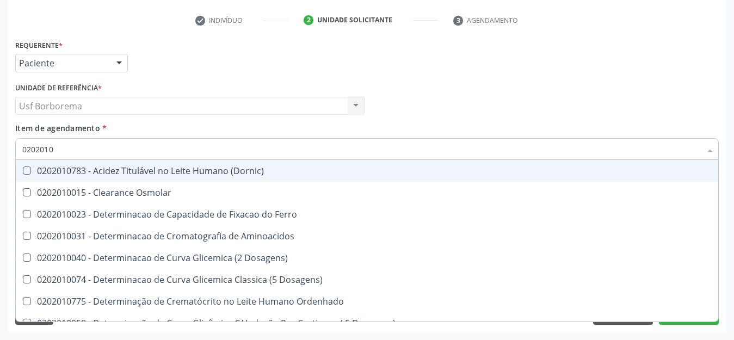
type input "02020106"
checkbox Dosagens\) "true"
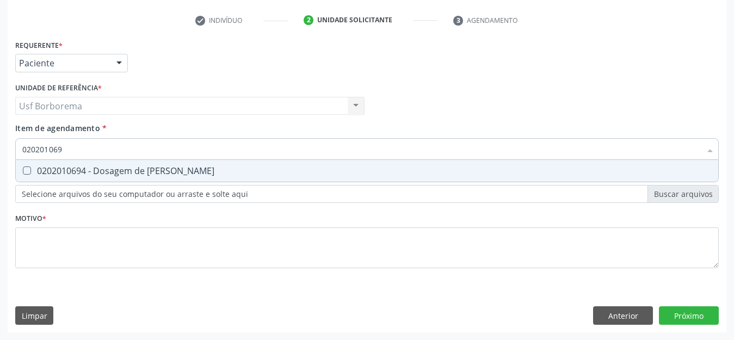
type input "0202010694"
drag, startPoint x: 102, startPoint y: 172, endPoint x: 99, endPoint y: 164, distance: 9.0
click at [100, 171] on div "0202010694 - Dosagem de [PERSON_NAME]" at bounding box center [367, 171] width 690 height 9
checkbox Ureia "true"
click at [94, 146] on input "0202010694" at bounding box center [361, 149] width 679 height 22
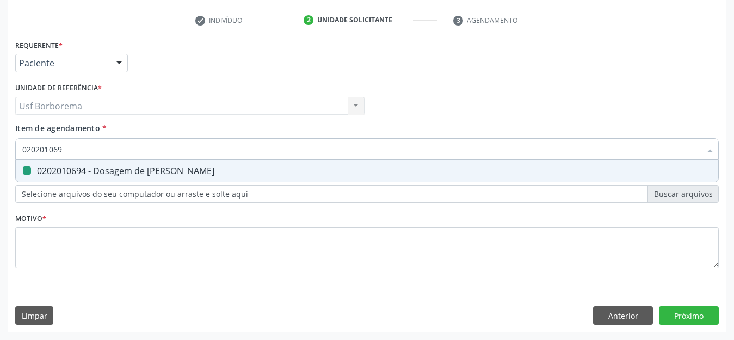
type input "02020106"
checkbox Ureia "false"
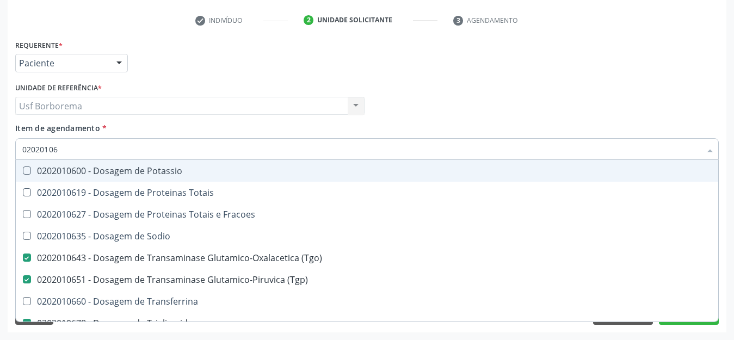
type input "0202010"
checkbox \(Tgo\) "false"
checkbox \(Tgp\) "false"
checkbox Triglicerideos "false"
checkbox Ureia "false"
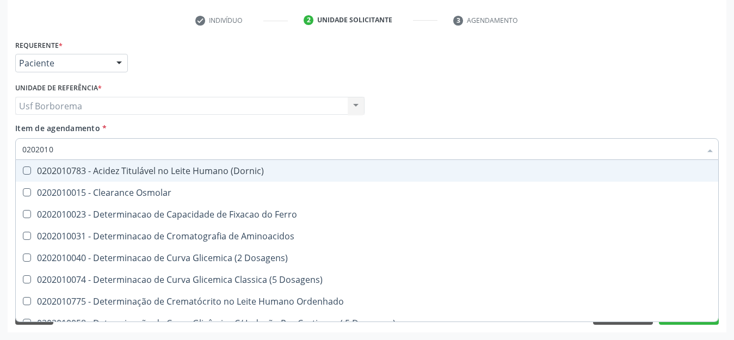
type input "020201"
checkbox Hdl "false"
checkbox Ldl "false"
checkbox Total "false"
checkbox Creatinina "false"
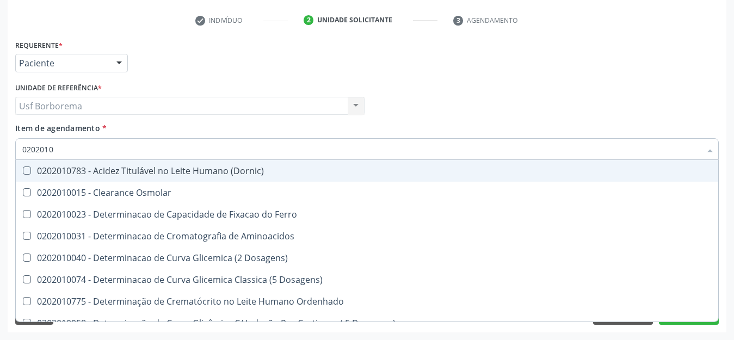
checkbox Latica "true"
checkbox Fracionadas\) "true"
checkbox Folato "true"
checkbox Glicose "false"
checkbox Haptoglobina "true"
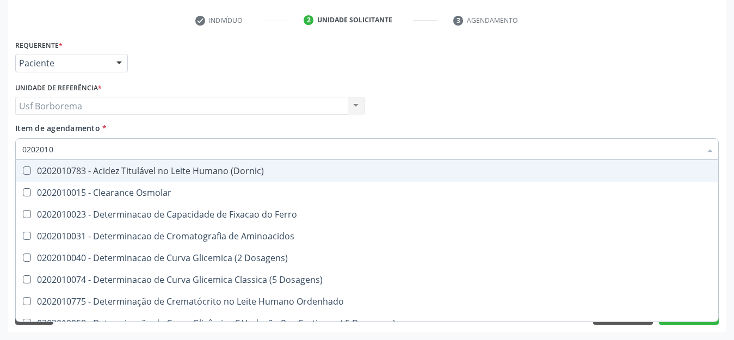
checkbox Glicosilada "false"
checkbox Nt-Probnp\) "true"
checkbox Potassio "true"
checkbox \(Tgo\) "false"
checkbox \(Tgp\) "false"
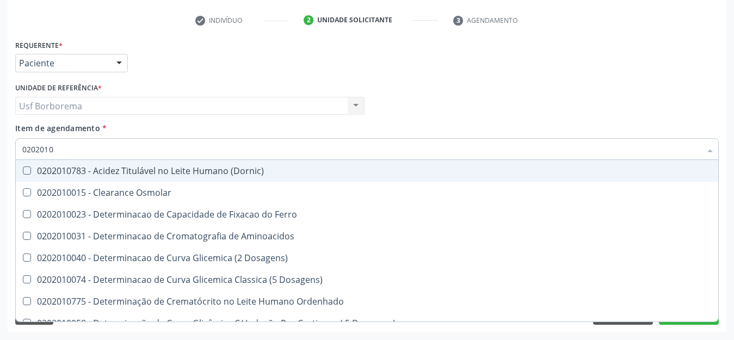
checkbox Triglicerideos "false"
checkbox Ureia "false"
checkbox D-Xilose "true"
checkbox Orais "true"
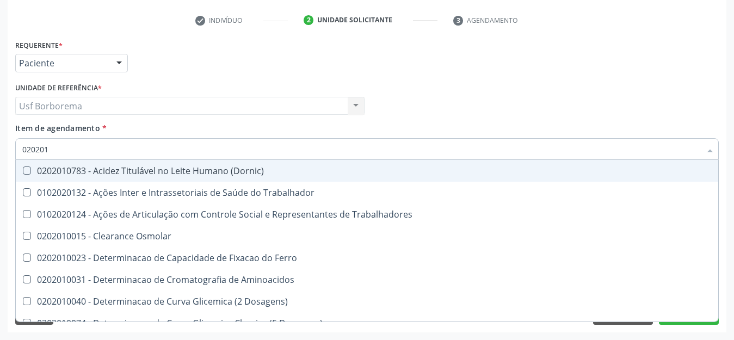
type input "02020"
checkbox Hdl "false"
checkbox Ldl "false"
checkbox Total "false"
checkbox Creatinina "false"
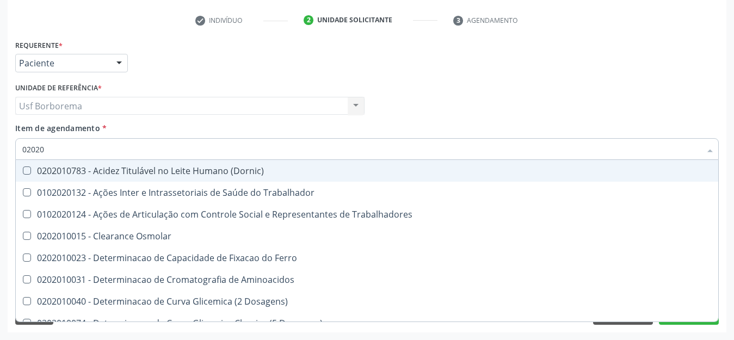
checkbox Ferritina "false"
checkbox Glicose "false"
checkbox Glicosilada "false"
checkbox \(Tgo\) "false"
checkbox \(Tgp\) "false"
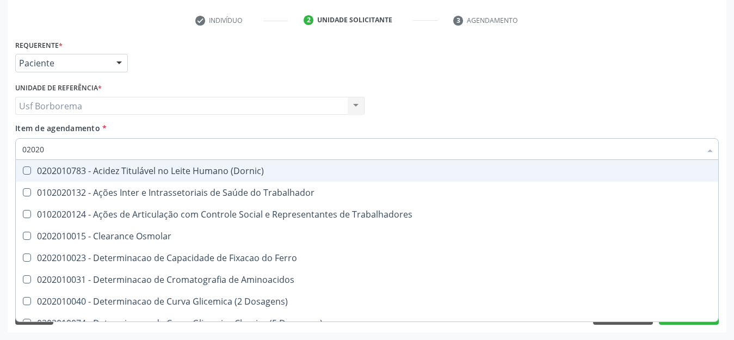
checkbox Triglicerideos "false"
checkbox Ureia "false"
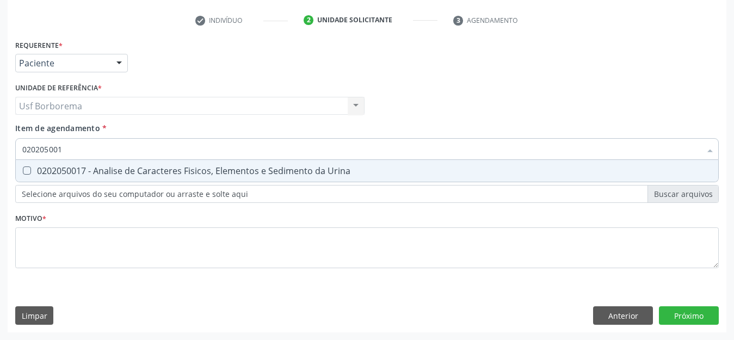
type input "0202050017"
click at [86, 164] on span "0202050017 - Analise de Caracteres Fisicos, Elementos e Sedimento da Urina" at bounding box center [367, 171] width 703 height 22
checkbox Urina "true"
click at [82, 147] on input "0202050017" at bounding box center [361, 149] width 679 height 22
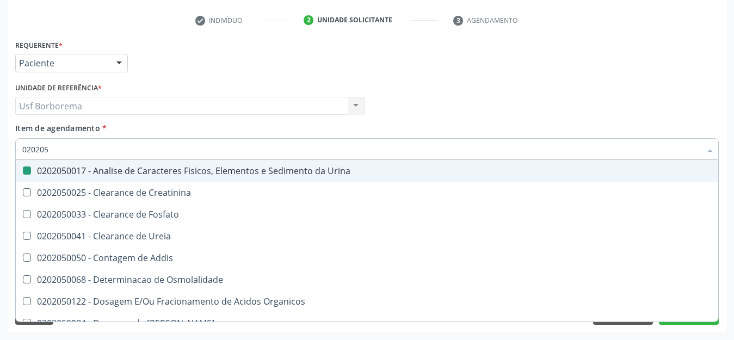
type input "02020"
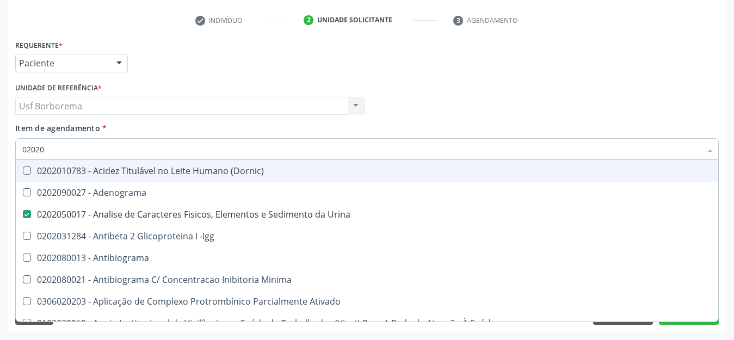
checkbox \(Dornic\) "false"
checkbox Urina "true"
type input "020202"
checkbox Urina "false"
checkbox Molecular "true"
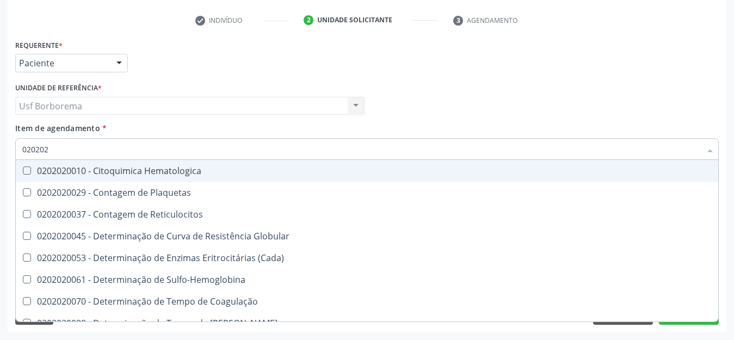
type input "02020"
checkbox Reticulocitos "true"
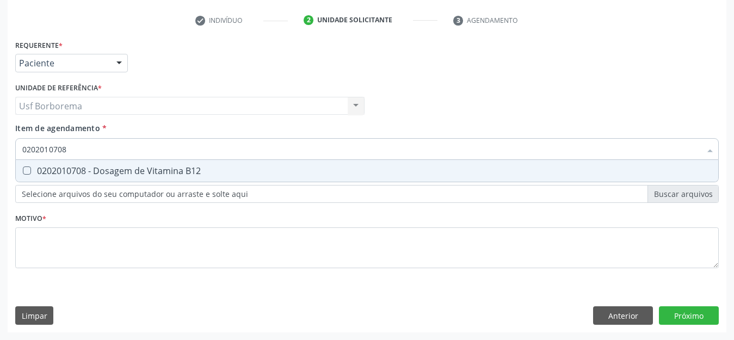
click at [94, 171] on div "0202010708 - Dosagem de Vitamina B12" at bounding box center [367, 171] width 690 height 9
click at [91, 149] on input "0202010708" at bounding box center [361, 149] width 679 height 22
click at [97, 169] on div "0202010767 - Dosagem de 25 Hidroxivitamina D" at bounding box center [367, 171] width 690 height 9
click at [99, 147] on input "0202010767" at bounding box center [361, 149] width 679 height 22
click at [248, 167] on div "0202030202 - Dosagem de Proteina C Reativa" at bounding box center [367, 171] width 690 height 9
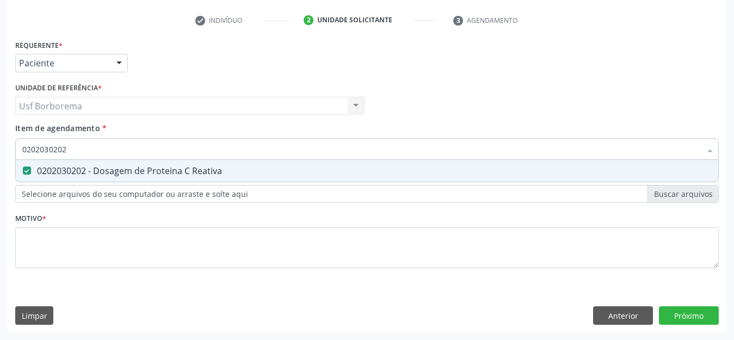
click at [235, 146] on input "0202030202" at bounding box center [361, 149] width 679 height 22
click at [241, 154] on input "0202030202" at bounding box center [361, 149] width 679 height 22
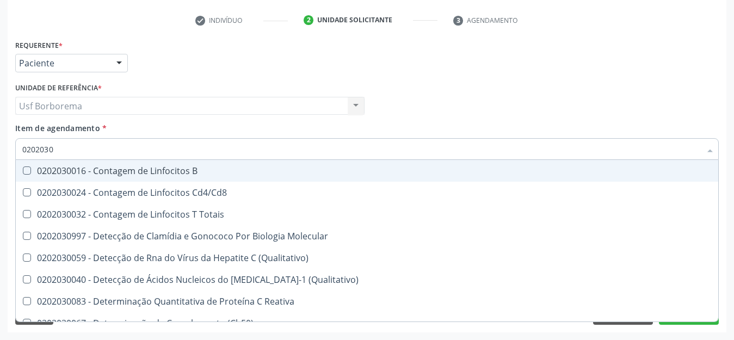
click at [224, 127] on div "Item de agendamento * 0202030 Desfazer seleção 0202030016 - Contagem de Linfoci…" at bounding box center [367, 139] width 704 height 34
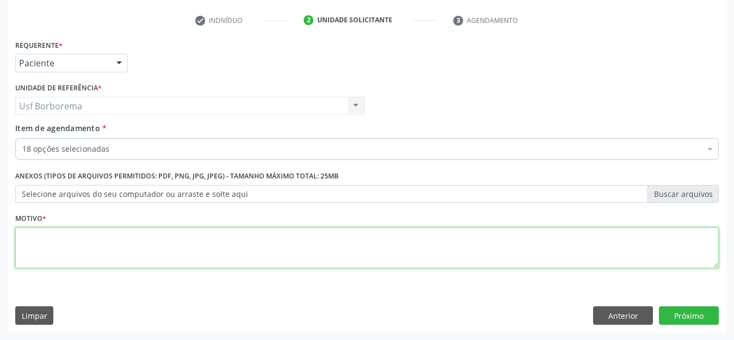
click at [176, 250] on textarea at bounding box center [367, 248] width 704 height 41
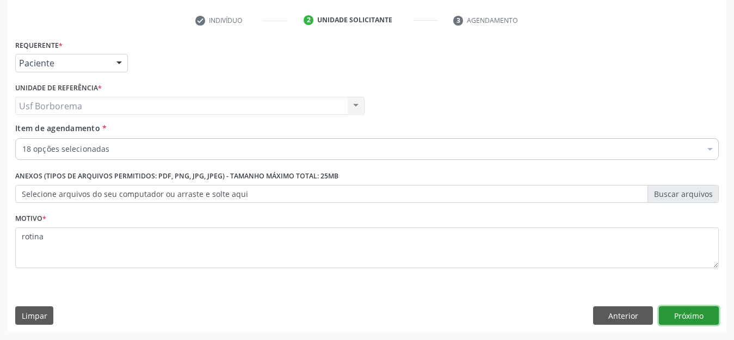
click at [698, 312] on button "Próximo" at bounding box center [689, 315] width 60 height 19
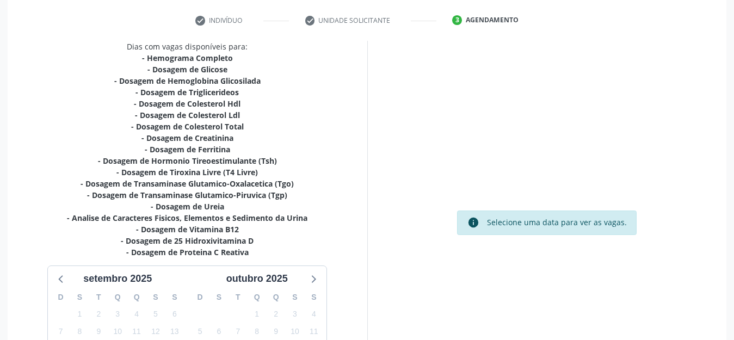
scroll to position [308, 0]
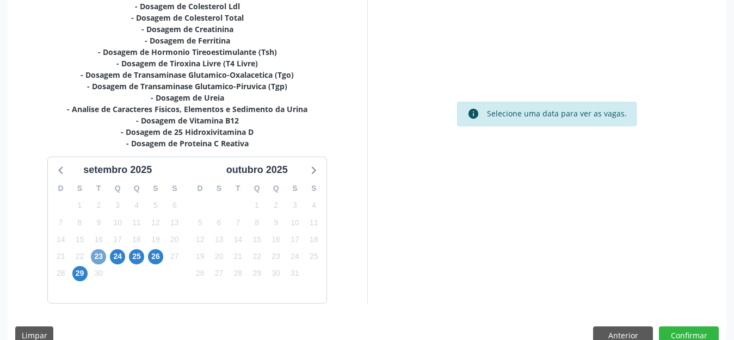
click at [96, 257] on span "23" at bounding box center [98, 256] width 15 height 15
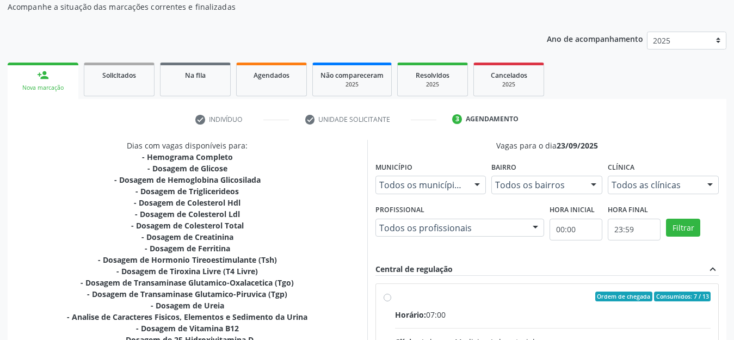
scroll to position [90, 0]
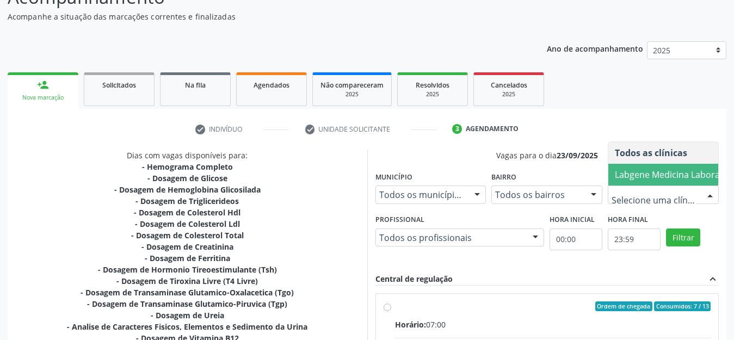
click at [644, 169] on span "Labgene Medicina Laboratorial" at bounding box center [678, 175] width 127 height 12
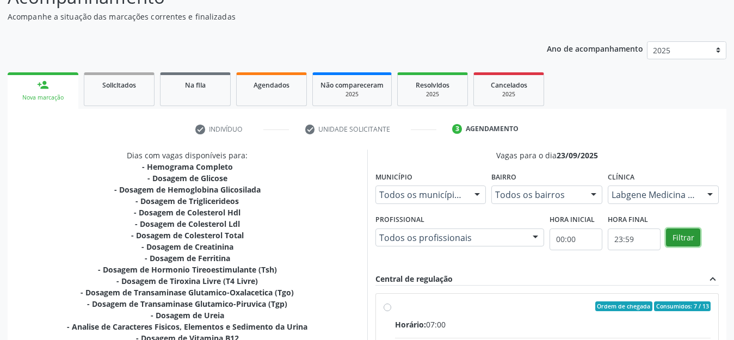
click at [684, 231] on button "Filtrar" at bounding box center [683, 238] width 34 height 19
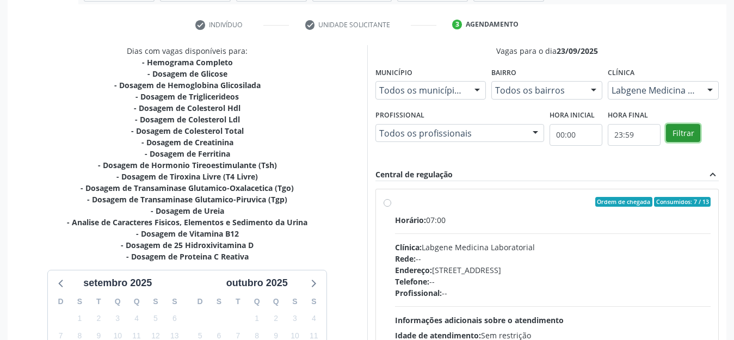
scroll to position [199, 0]
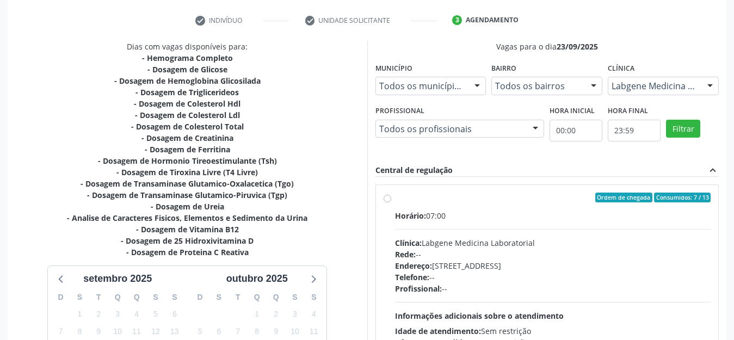
click at [393, 198] on div "Ordem de chegada Consumidos: 7 / 13 Horário: 07:00 Clínica: Labgene Medicina La…" at bounding box center [548, 276] width 328 height 167
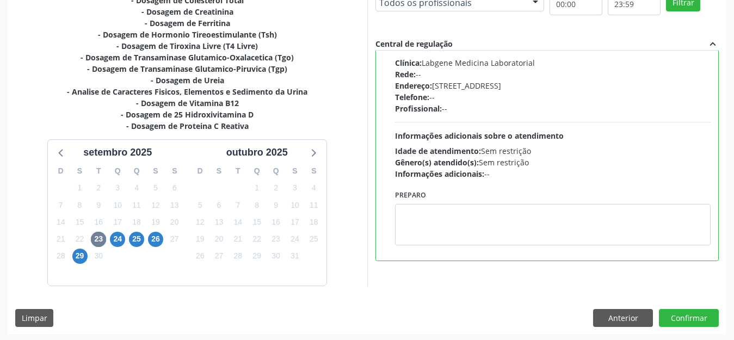
scroll to position [328, 0]
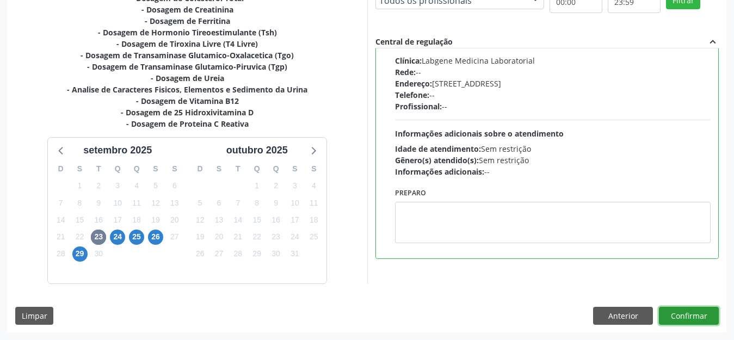
click at [670, 316] on button "Confirmar" at bounding box center [689, 316] width 60 height 19
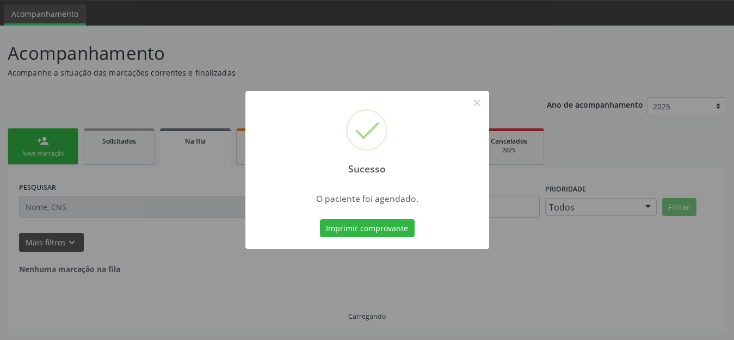
scroll to position [0, 0]
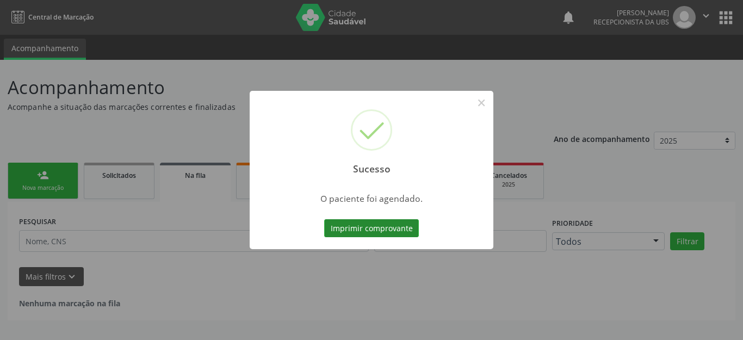
click at [377, 232] on button "Imprimir comprovante" at bounding box center [371, 228] width 95 height 19
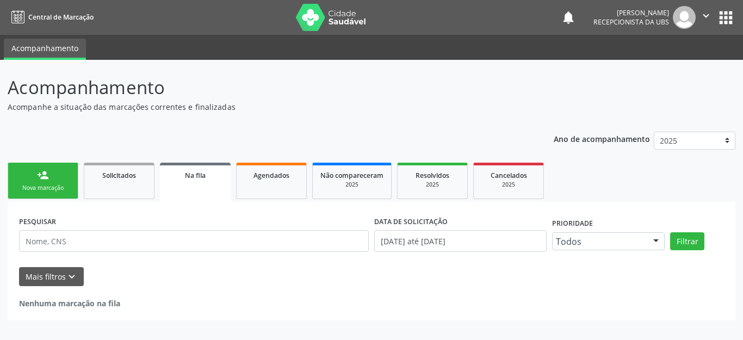
click at [17, 185] on div "Nova marcação" at bounding box center [43, 188] width 54 height 8
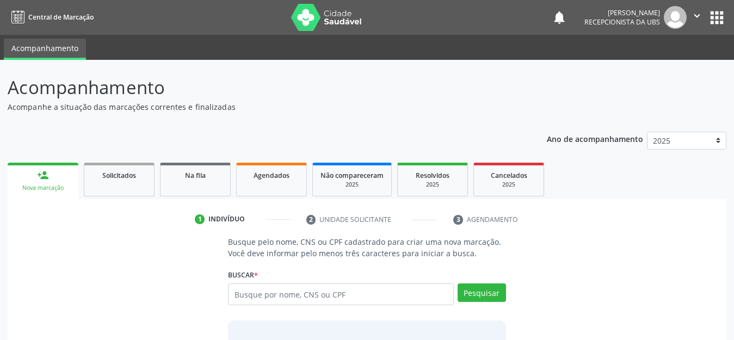
click at [17, 185] on div "Nova marcação" at bounding box center [43, 188] width 56 height 8
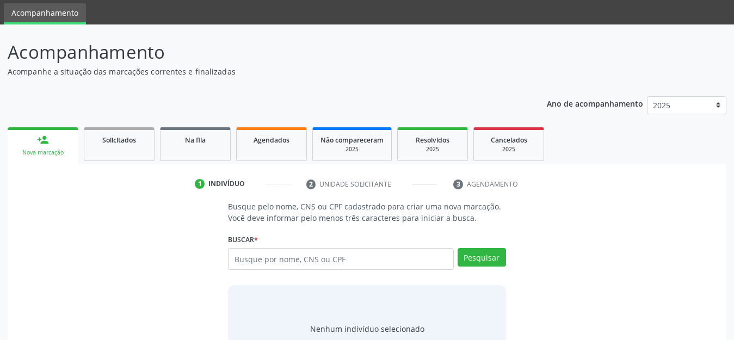
scroll to position [54, 0]
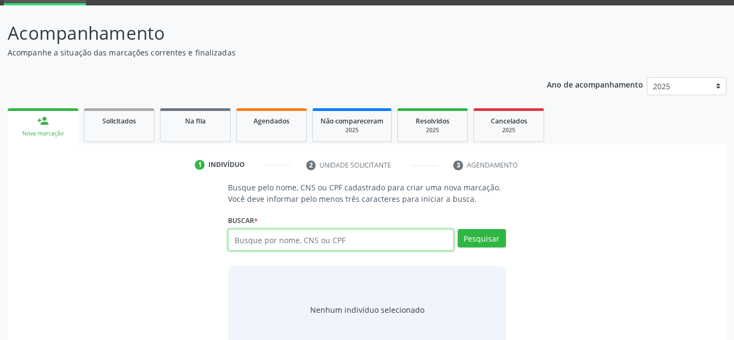
click at [265, 248] on input "text" at bounding box center [341, 240] width 226 height 22
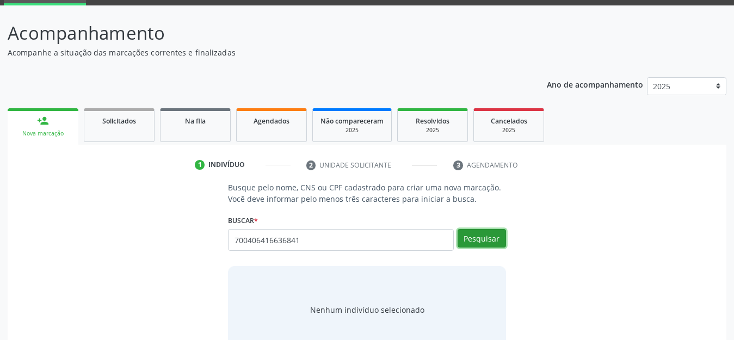
click at [481, 230] on button "Pesquisar" at bounding box center [482, 238] width 48 height 19
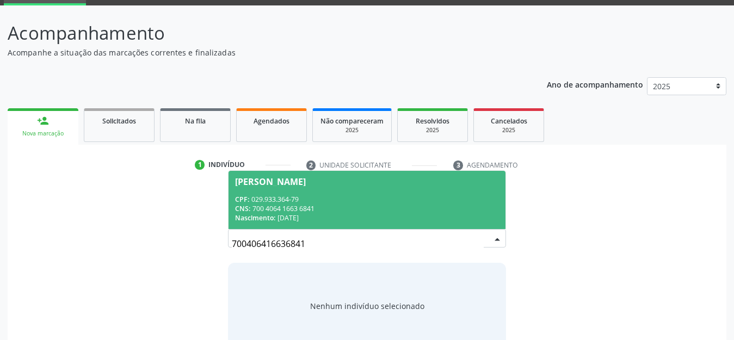
click at [382, 202] on div "CPF: 029.933.364-79" at bounding box center [367, 199] width 264 height 9
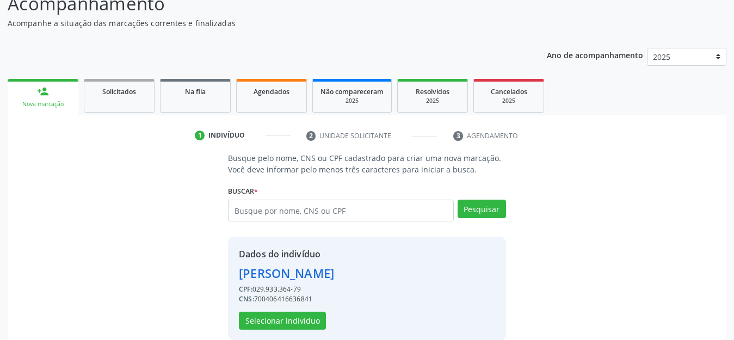
scroll to position [100, 0]
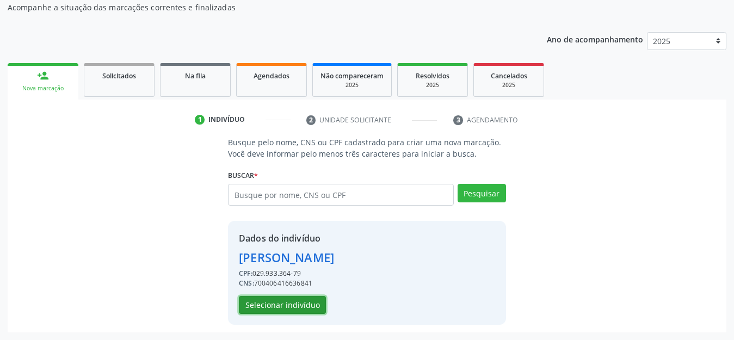
click at [307, 308] on button "Selecionar indivíduo" at bounding box center [282, 305] width 87 height 19
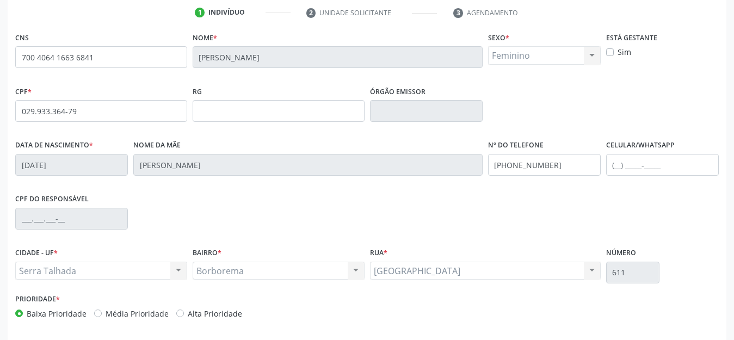
scroll to position [250, 0]
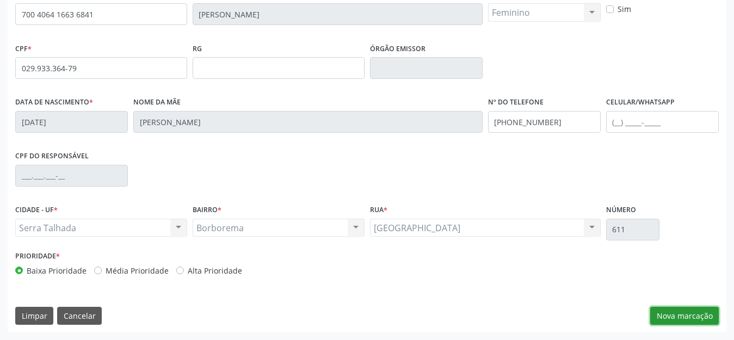
click at [673, 318] on button "Nova marcação" at bounding box center [684, 316] width 69 height 19
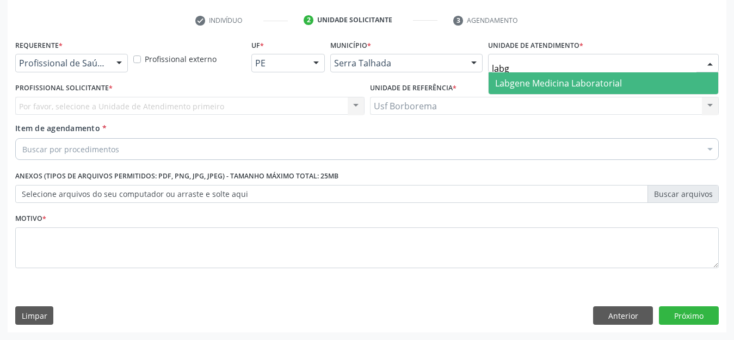
click at [506, 77] on span "Labgene Medicina Laboratorial" at bounding box center [558, 83] width 127 height 12
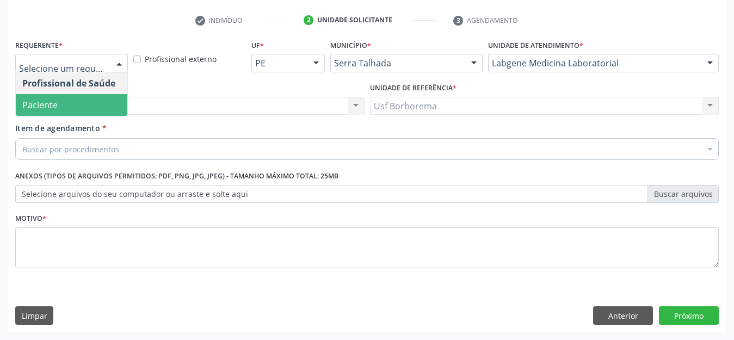
click at [100, 101] on span "Paciente" at bounding box center [72, 105] width 112 height 22
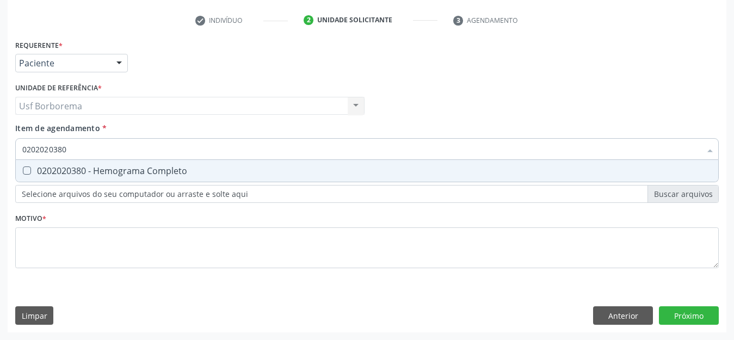
click at [109, 174] on div "0202020380 - Hemograma Completo" at bounding box center [367, 171] width 690 height 9
click at [96, 150] on input "0202020380" at bounding box center [361, 149] width 679 height 22
click at [97, 167] on div "0202010473 - Dosagem de Glicose" at bounding box center [367, 171] width 690 height 9
click at [93, 145] on input "0202010473" at bounding box center [361, 149] width 679 height 22
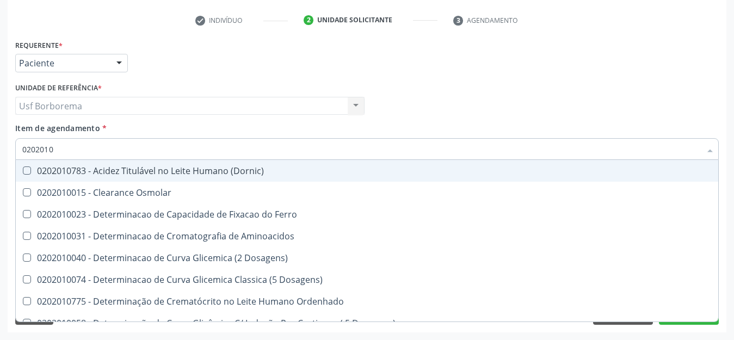
click at [93, 145] on input "0202010" at bounding box center [361, 149] width 679 height 22
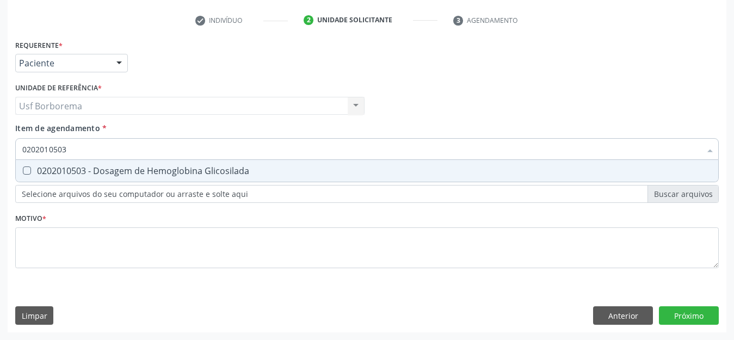
click at [82, 168] on div "0202010503 - Dosagem de Hemoglobina Glicosilada" at bounding box center [367, 171] width 690 height 9
click at [76, 149] on input "0202010503" at bounding box center [361, 149] width 679 height 22
click at [77, 170] on div "0202010295 - Dosagem de Colesterol Total" at bounding box center [367, 171] width 690 height 9
click at [79, 147] on input "0202010295" at bounding box center [361, 149] width 679 height 22
click at [79, 167] on div "0202010279 - Dosagem de Colesterol Hdl" at bounding box center [367, 171] width 690 height 9
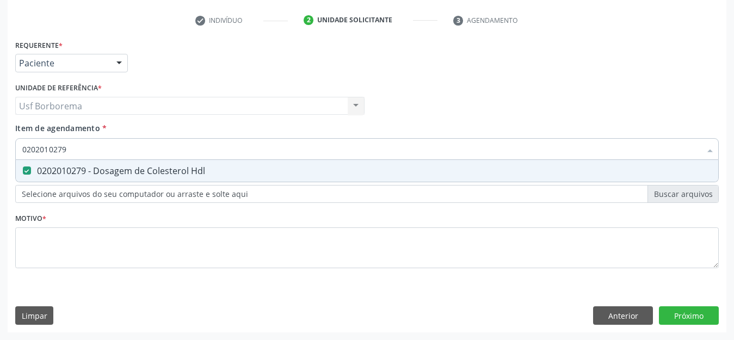
click at [79, 151] on input "0202010279" at bounding box center [361, 149] width 679 height 22
click at [209, 175] on div "0202010287 - Dosagem de Colesterol Ldl" at bounding box center [367, 171] width 690 height 9
click at [205, 147] on input "0202010287" at bounding box center [361, 149] width 679 height 22
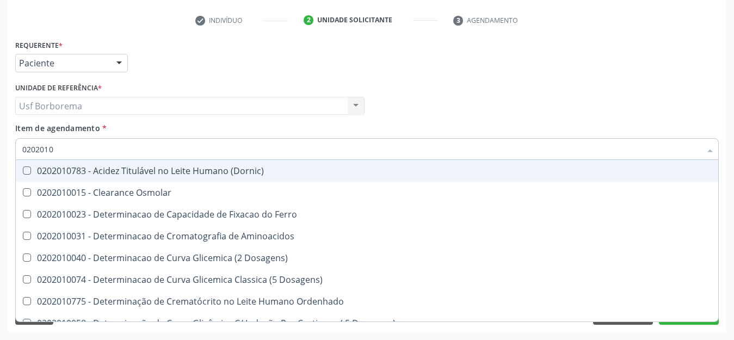
click at [198, 154] on input "0202010" at bounding box center [361, 149] width 679 height 22
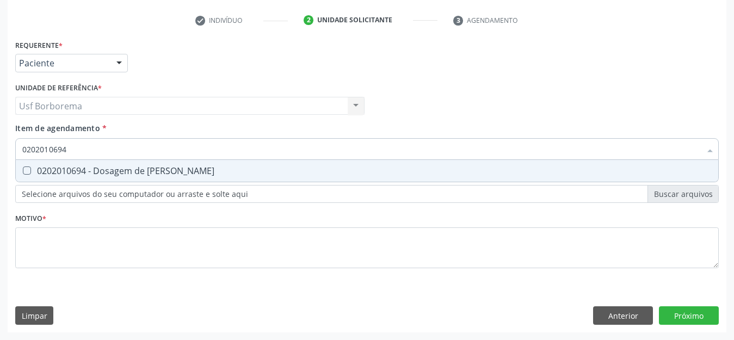
click at [195, 168] on div "0202010694 - Dosagem de [PERSON_NAME]" at bounding box center [367, 171] width 690 height 9
click at [188, 153] on input "0202010694" at bounding box center [361, 149] width 679 height 22
click at [188, 167] on div "0202010317 - Dosagem de Creatinina" at bounding box center [367, 171] width 690 height 9
click at [184, 152] on input "0202010317" at bounding box center [361, 149] width 679 height 22
click at [180, 167] on div "0202010643 - Dosagem de Transaminase Glutamico-Oxalacetica (Tgo)" at bounding box center [367, 171] width 690 height 9
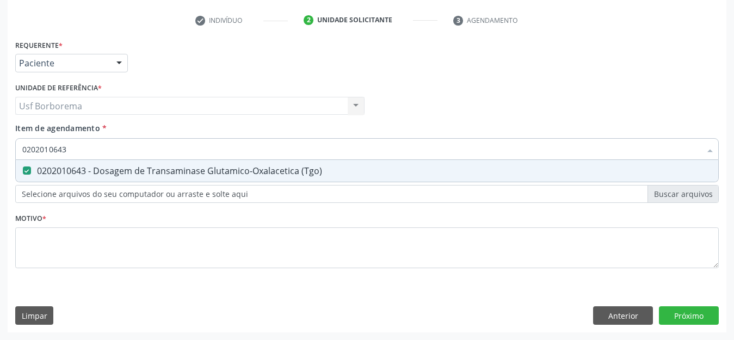
click at [173, 152] on input "0202010643" at bounding box center [361, 149] width 679 height 22
click at [170, 167] on div "0202010651 - Dosagem de Transaminase Glutamico-Piruvica (Tgp)" at bounding box center [367, 171] width 690 height 9
click at [161, 150] on input "0202010651" at bounding box center [361, 149] width 679 height 22
click at [153, 167] on div "0202050017 - Analise de Caracteres Fisicos, Elementos e Sedimento da Urina" at bounding box center [367, 171] width 690 height 9
click at [165, 167] on div "0202010120 - Dosagem de Acido Urico" at bounding box center [367, 171] width 690 height 9
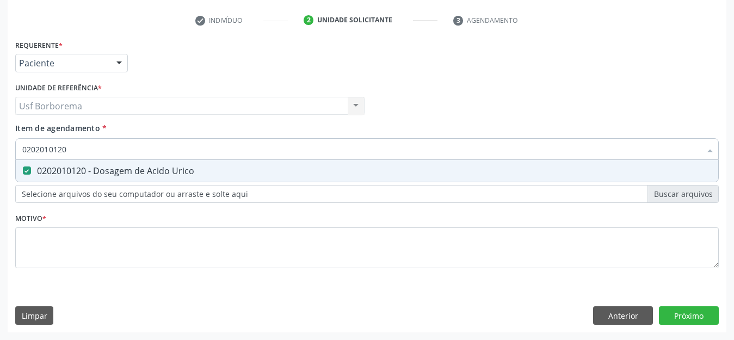
click at [154, 150] on input "0202010120" at bounding box center [361, 149] width 679 height 22
click at [142, 167] on div "0202060250 - Dosagem de Hormonio Tireoestimulante (Tsh)" at bounding box center [367, 171] width 690 height 9
click at [133, 152] on input "0202060250" at bounding box center [361, 149] width 679 height 22
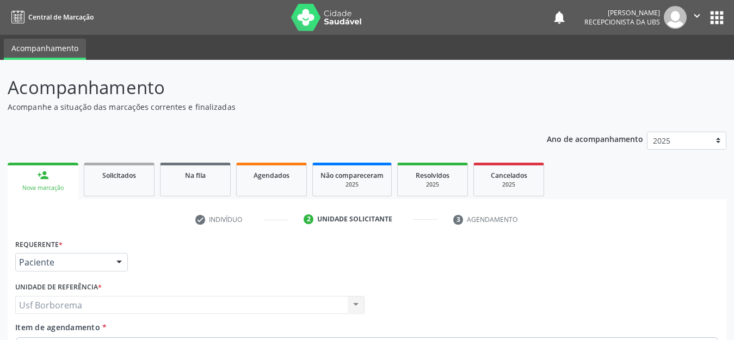
scroll to position [199, 0]
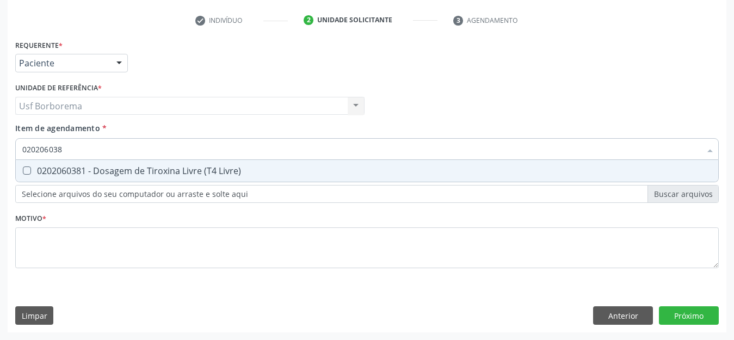
type input "0202060381"
click at [133, 170] on div "0202060381 - Dosagem de Tiroxina Livre (T4 Livre)" at bounding box center [367, 171] width 690 height 9
checkbox Livre\) "true"
click at [127, 129] on div "Item de agendamento * 0202060381 Desfazer seleção 0202060381 - Dosagem de Tirox…" at bounding box center [367, 139] width 704 height 34
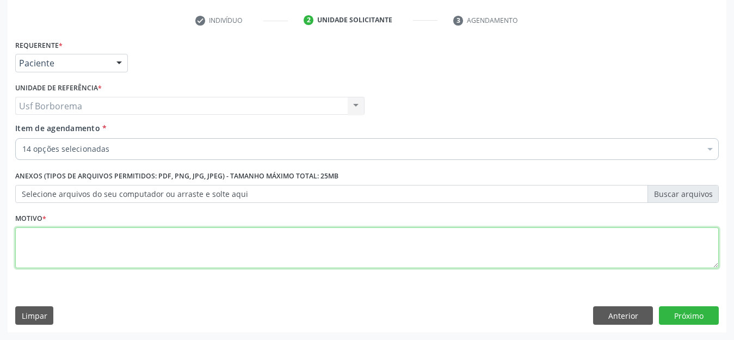
click at [120, 255] on textarea at bounding box center [367, 248] width 704 height 41
type textarea "rotina"
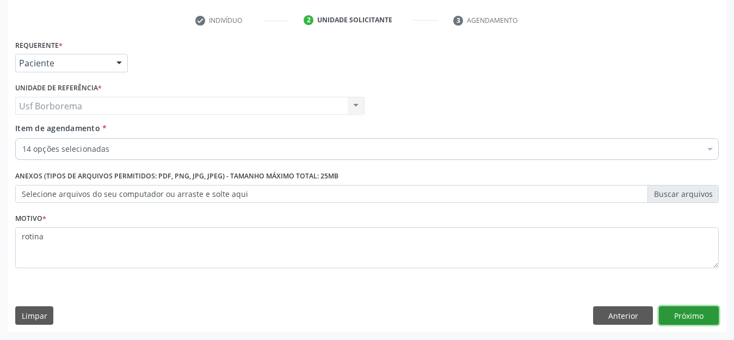
click at [671, 311] on button "Próximo" at bounding box center [689, 315] width 60 height 19
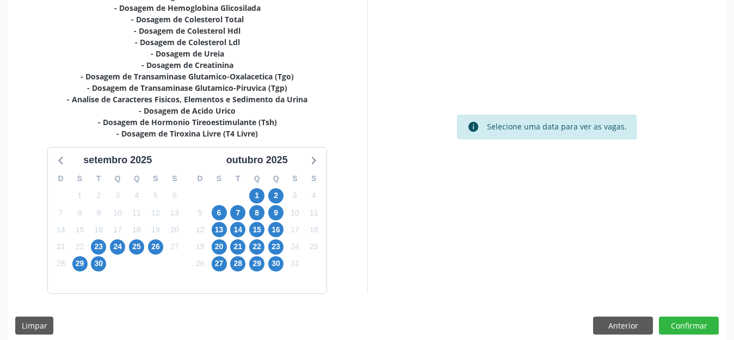
scroll to position [282, 0]
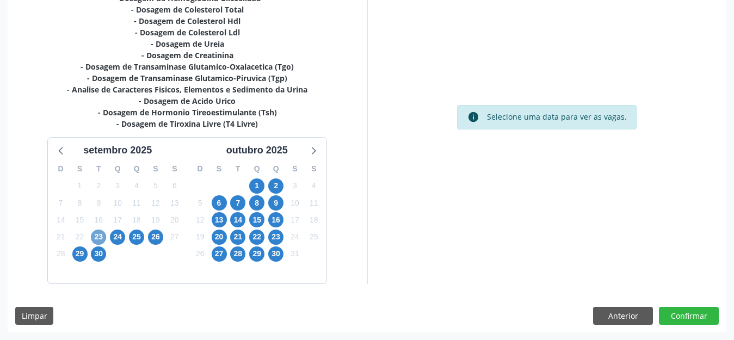
click at [98, 235] on span "23" at bounding box center [98, 237] width 15 height 15
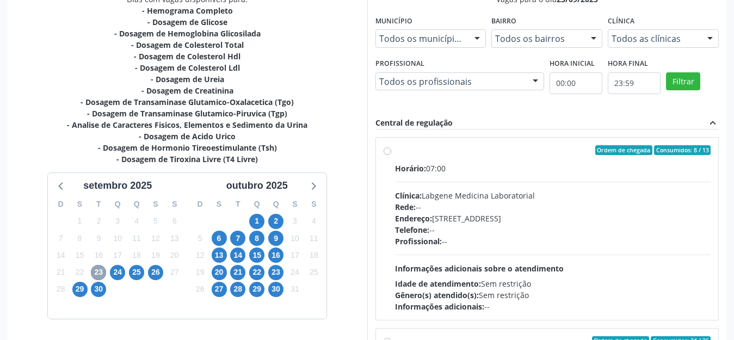
scroll to position [228, 0]
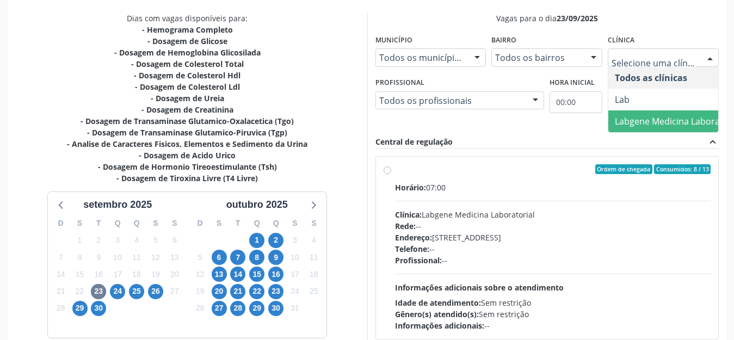
click at [645, 121] on span "Labgene Medicina Laboratorial" at bounding box center [678, 121] width 127 height 12
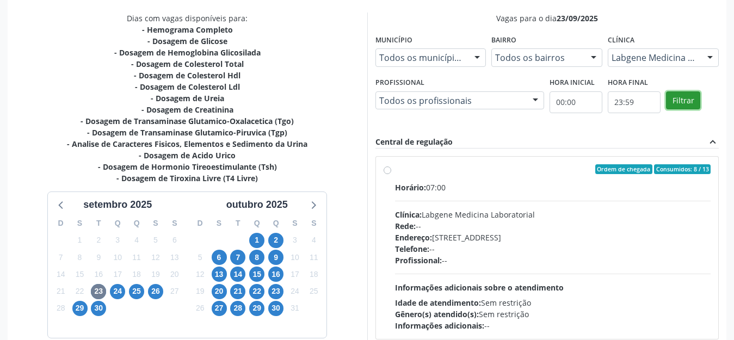
click at [680, 105] on button "Filtrar" at bounding box center [683, 100] width 34 height 19
click at [395, 169] on label "Ordem de chegada Consumidos: 8 / 13 Horário: 07:00 Clínica: Labgene Medicina La…" at bounding box center [553, 247] width 316 height 167
click at [386, 169] on input "Ordem de chegada Consumidos: 8 / 13 Horário: 07:00 Clínica: Labgene Medicina La…" at bounding box center [388, 169] width 8 height 10
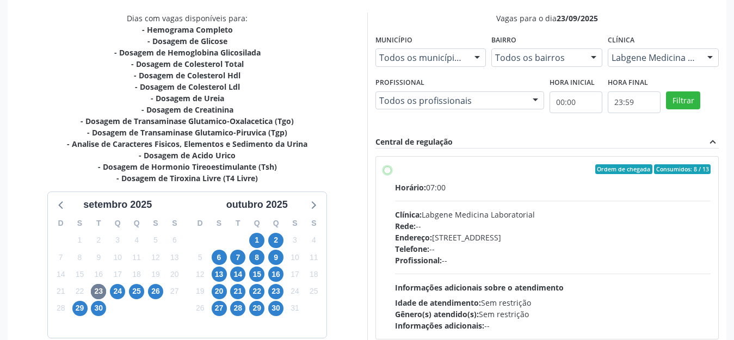
radio input "true"
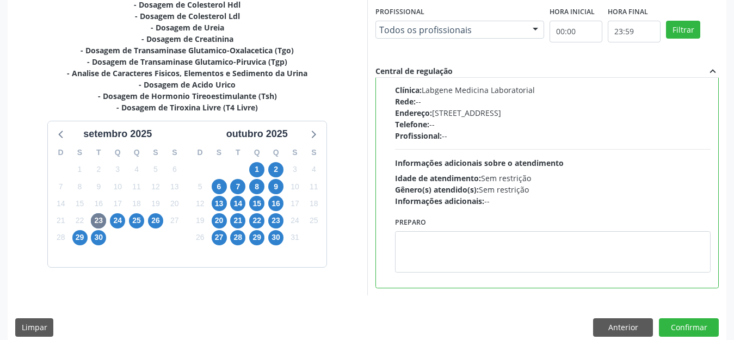
scroll to position [310, 0]
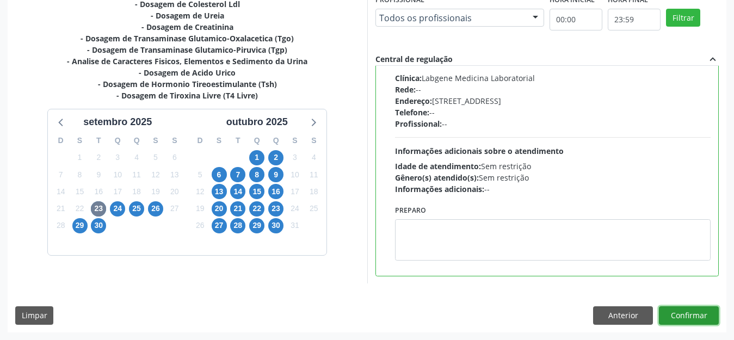
click at [673, 315] on button "Confirmar" at bounding box center [689, 315] width 60 height 19
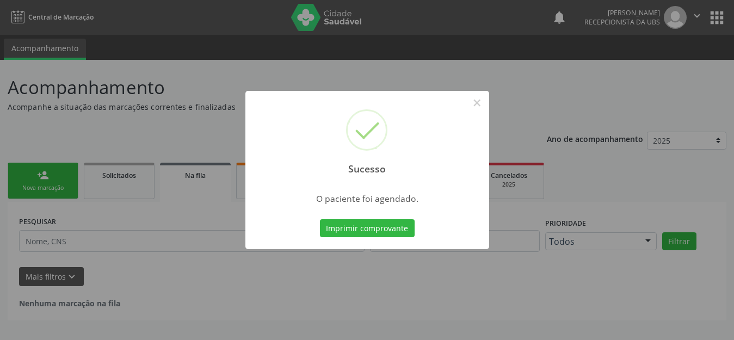
scroll to position [0, 0]
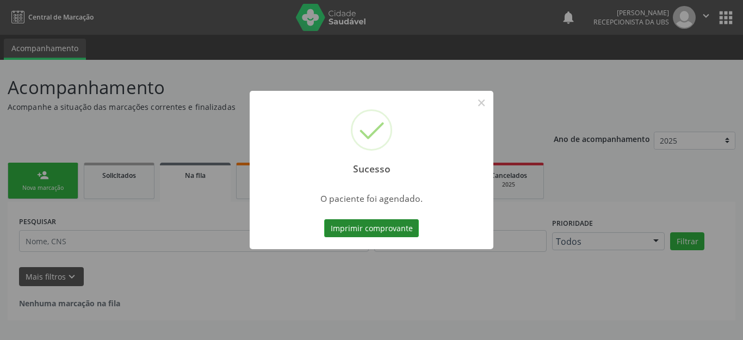
click at [368, 220] on button "Imprimir comprovante" at bounding box center [371, 228] width 95 height 19
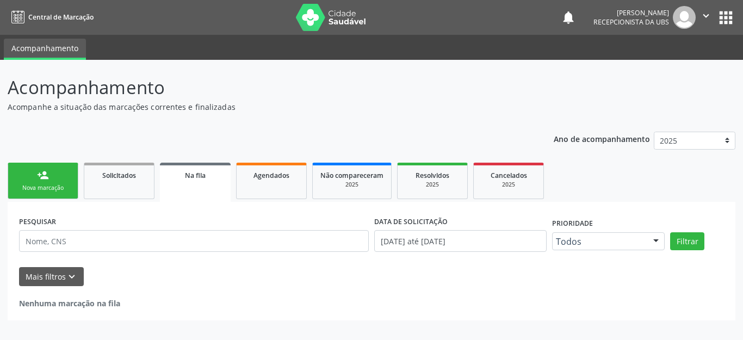
click at [39, 181] on link "person_add Nova marcação" at bounding box center [43, 181] width 71 height 36
click at [39, 181] on div "person_add" at bounding box center [43, 175] width 12 height 12
click at [39, 180] on div "person_add" at bounding box center [43, 175] width 12 height 12
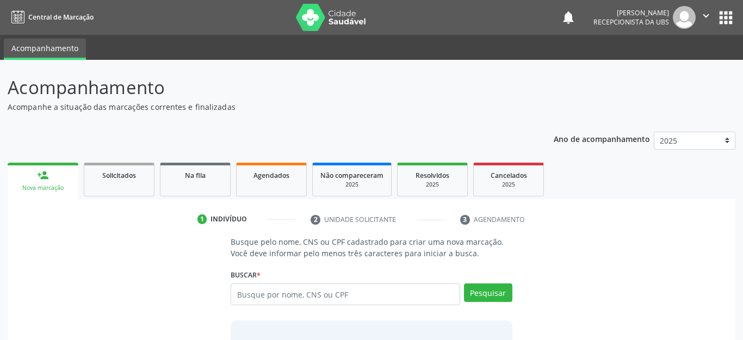
click at [37, 176] on div "person_add" at bounding box center [43, 175] width 12 height 12
click at [46, 175] on div "person_add" at bounding box center [43, 175] width 12 height 12
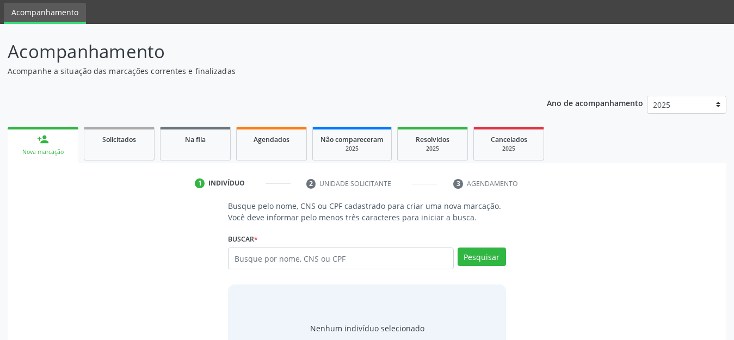
scroll to position [54, 0]
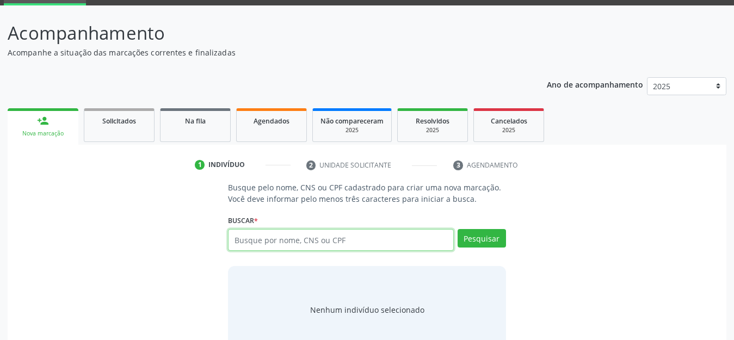
click at [250, 243] on input "text" at bounding box center [341, 240] width 226 height 22
type input "7"
type input "704606651745028"
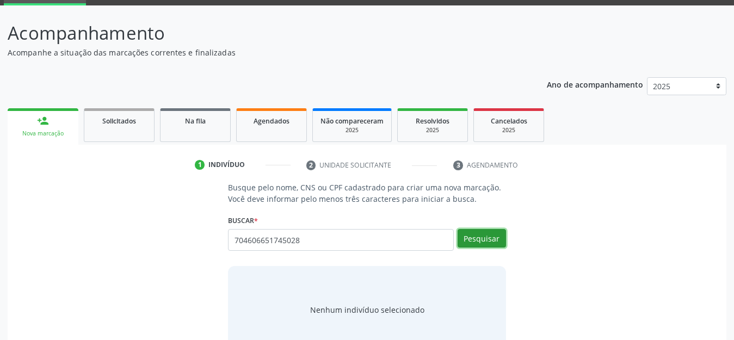
click at [490, 241] on button "Pesquisar" at bounding box center [482, 238] width 48 height 19
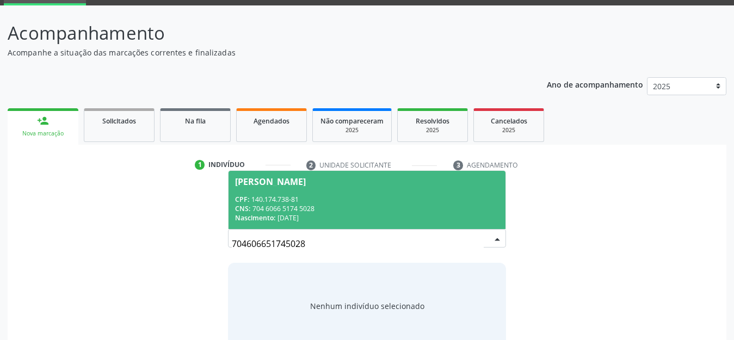
click at [348, 211] on div "CNS: 704 6066 5174 5028" at bounding box center [367, 208] width 264 height 9
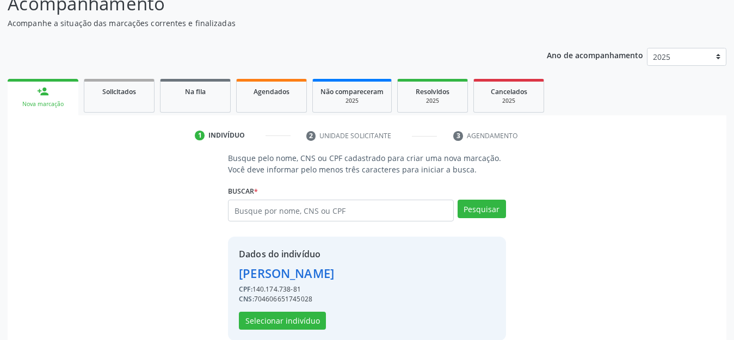
scroll to position [100, 0]
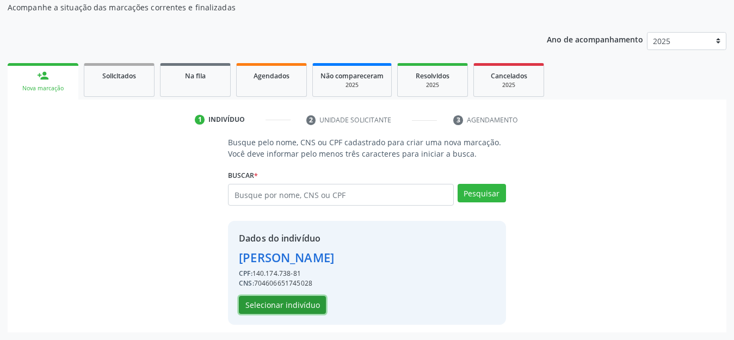
click at [291, 305] on button "Selecionar indivíduo" at bounding box center [282, 305] width 87 height 19
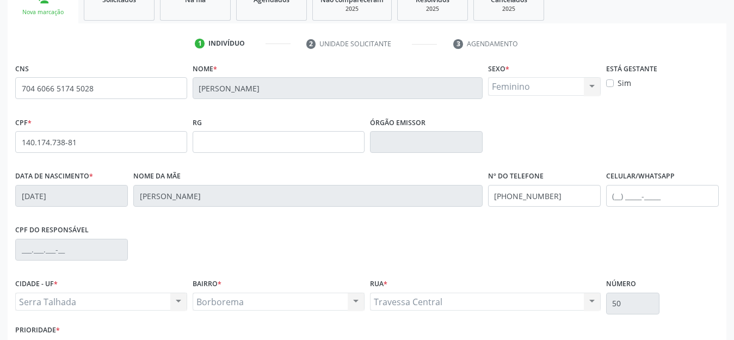
scroll to position [250, 0]
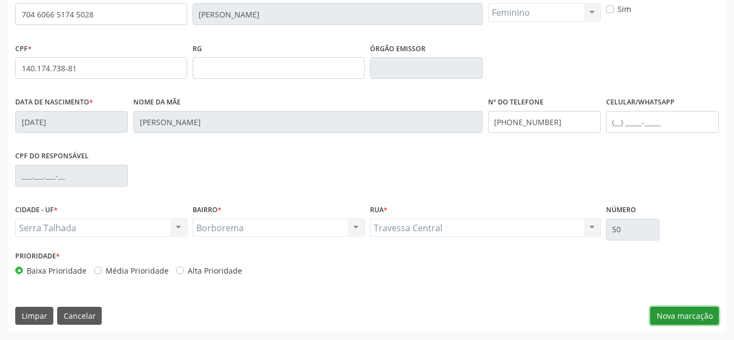
click at [680, 315] on button "Nova marcação" at bounding box center [684, 316] width 69 height 19
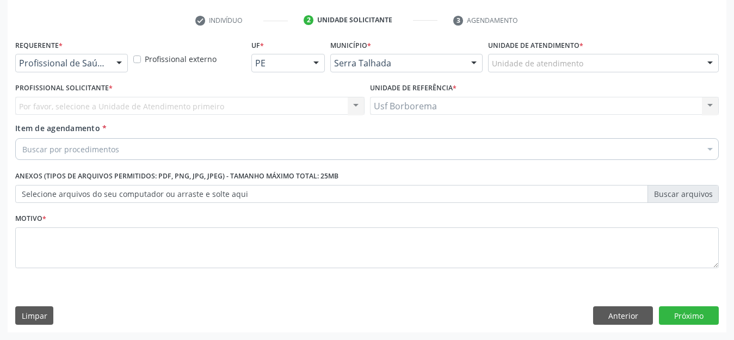
scroll to position [199, 0]
click at [503, 54] on div "Unidade de atendimento" at bounding box center [603, 63] width 231 height 19
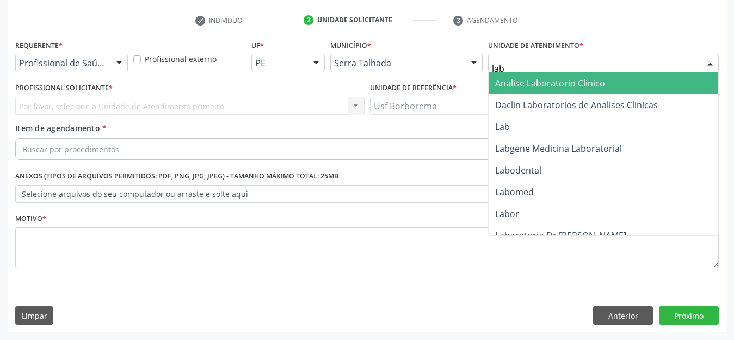
type input "labg"
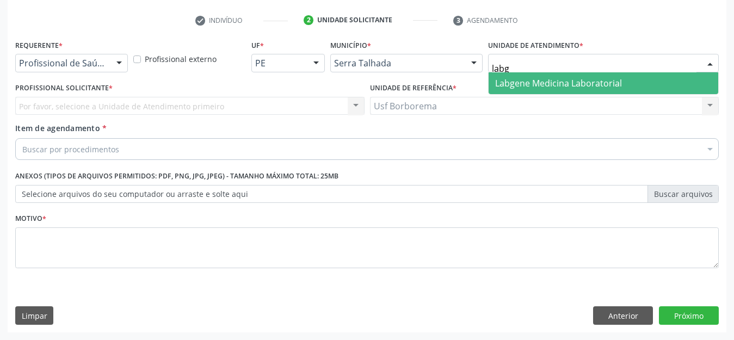
click at [497, 87] on span "Labgene Medicina Laboratorial" at bounding box center [558, 83] width 127 height 12
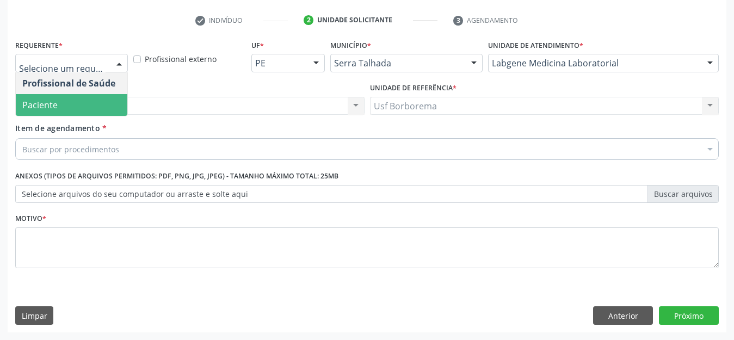
click at [81, 105] on span "Paciente" at bounding box center [72, 105] width 112 height 22
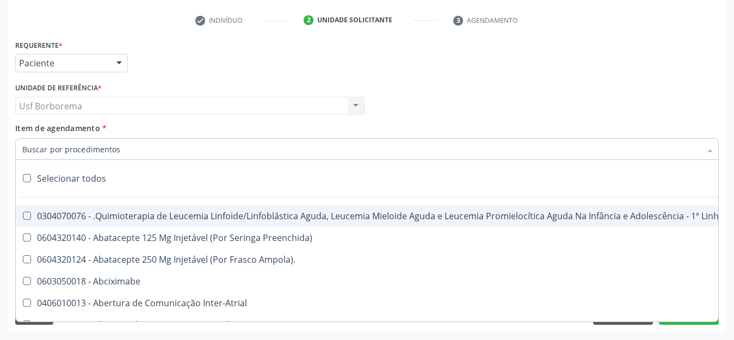
click at [91, 145] on input "Item de agendamento *" at bounding box center [361, 149] width 679 height 22
click at [34, 152] on input "Item de agendamento *" at bounding box center [361, 149] width 679 height 22
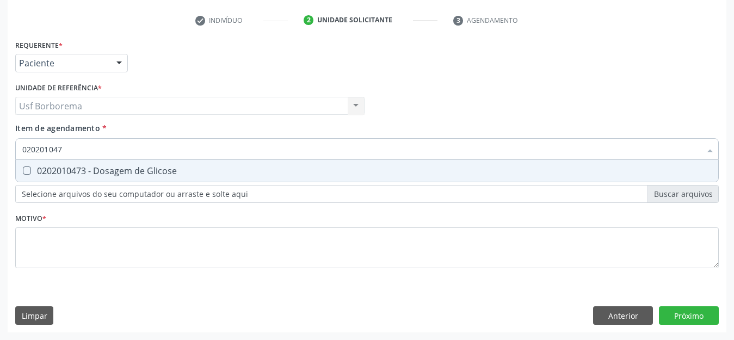
type input "0202010473"
click at [34, 163] on span "0202010473 - Dosagem de Glicose" at bounding box center [367, 171] width 703 height 22
checkbox Glicose "true"
click at [67, 150] on input "0202010473" at bounding box center [361, 149] width 679 height 22
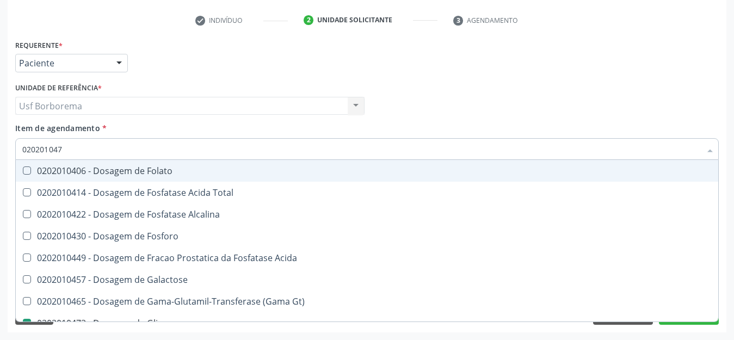
type input "02020104"
checkbox Folato "false"
type input "0202010"
checkbox Glicose "false"
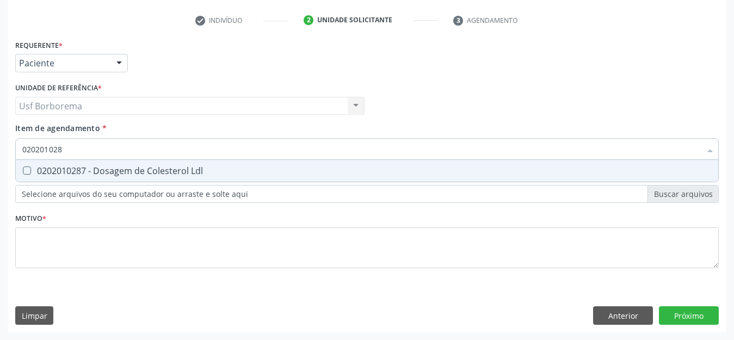
type input "0202010287"
click at [59, 168] on div "0202010287 - Dosagem de Colesterol Ldl" at bounding box center [367, 171] width 690 height 9
checkbox Ldl "true"
click at [68, 149] on input "0202010287" at bounding box center [361, 149] width 679 height 22
type input "02020102"
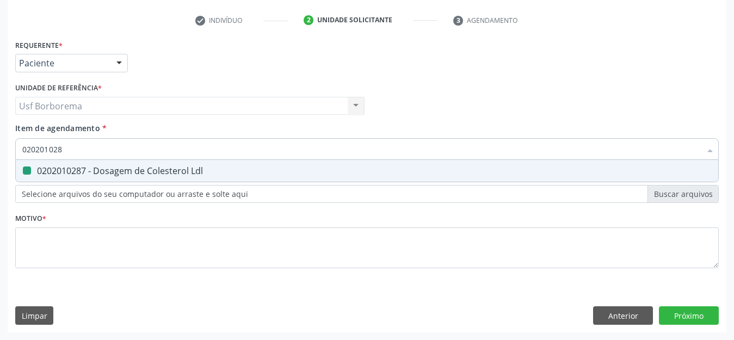
checkbox Ldl "false"
type input "0202010279"
click at [66, 164] on span "0202010279 - Dosagem de Colesterol Hdl" at bounding box center [367, 171] width 703 height 22
checkbox Hdl "true"
click at [75, 151] on input "0202010279" at bounding box center [361, 149] width 679 height 22
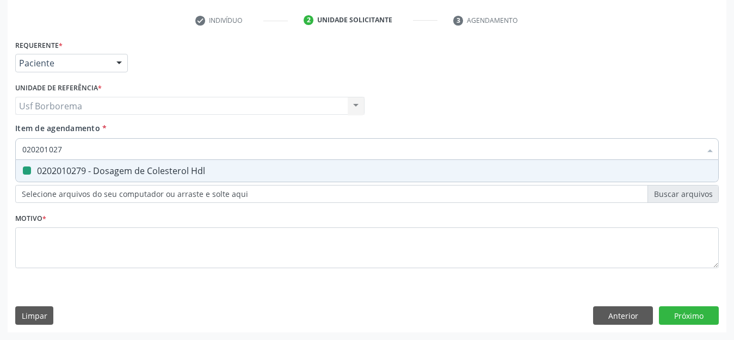
type input "02020102"
checkbox Hdl "false"
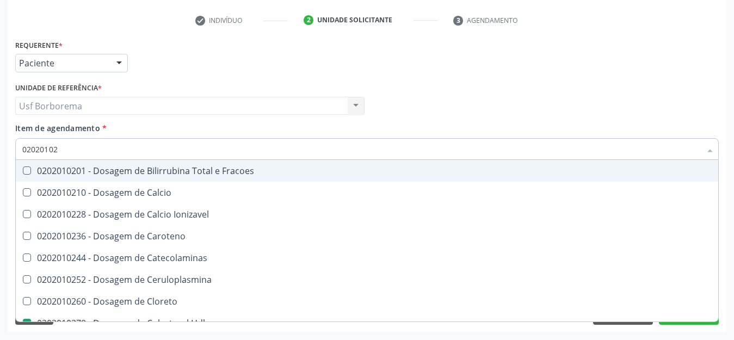
type input "0202010"
checkbox Hdl "false"
checkbox Ldl "false"
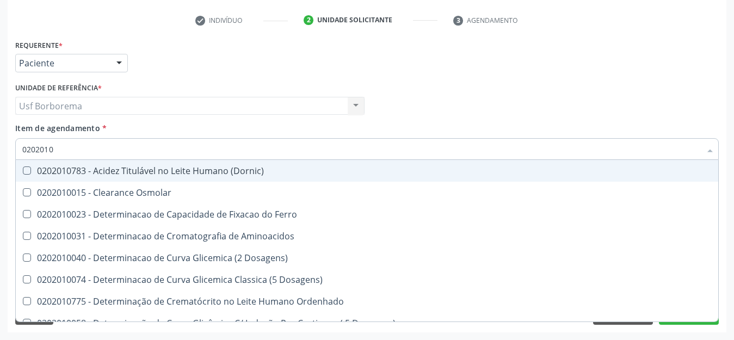
type input "020201"
checkbox Hdl "false"
checkbox Ldl "false"
checkbox Latica "true"
checkbox Fracionadas\) "true"
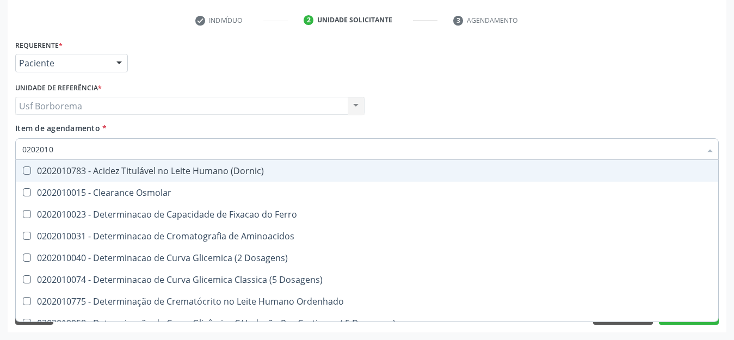
checkbox Glicose "false"
checkbox Nt-Probnp\) "true"
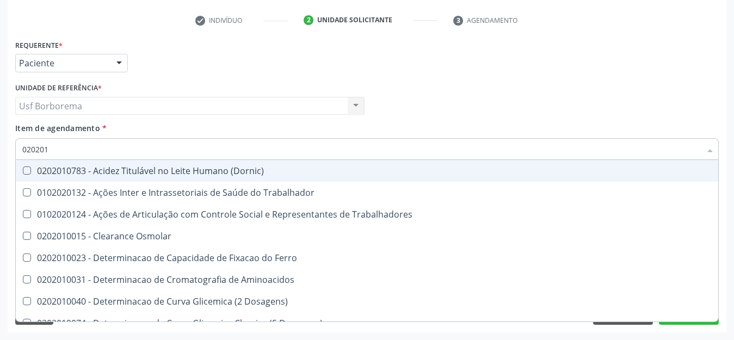
type input "02020"
checkbox Hdl "false"
checkbox Ldl "false"
checkbox Glicose "false"
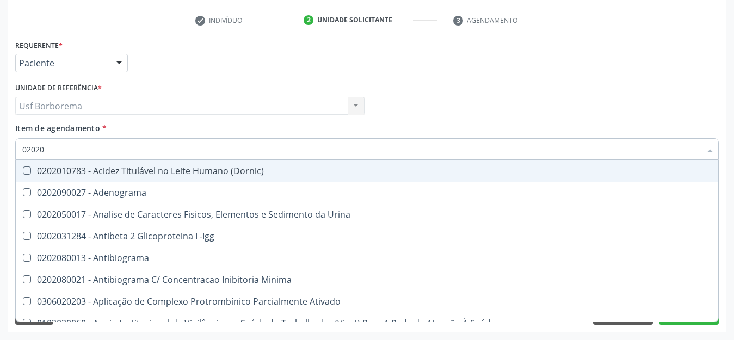
type input "020201"
checkbox \(Pos-Pasteurização\) "true"
checkbox Molecular "true"
checkbox T3 "true"
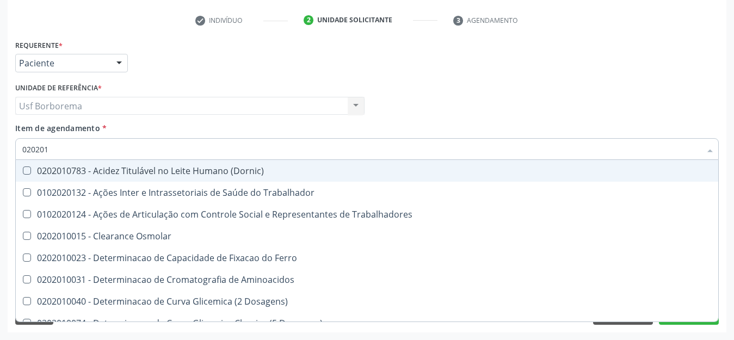
type input "0202010"
checkbox Circulante "true"
checkbox III "true"
checkbox Hdl "false"
checkbox Ldl "false"
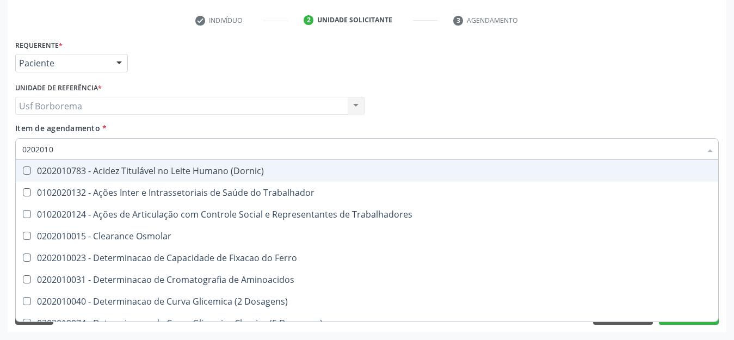
checkbox II "true"
checkbox Glicose "false"
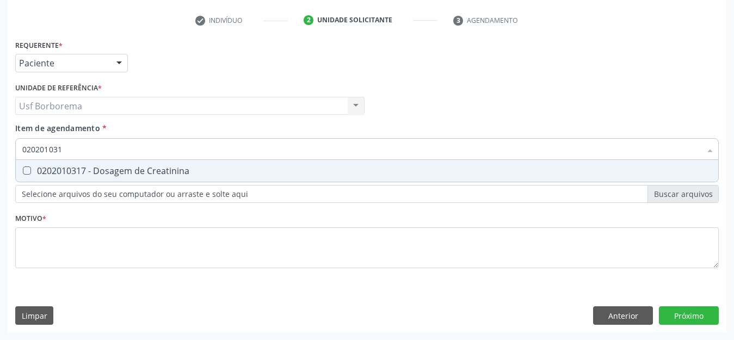
type input "0202010317"
click at [75, 167] on div "0202010317 - Dosagem de Creatinina" at bounding box center [367, 171] width 690 height 9
checkbox Creatinina "true"
click at [75, 152] on input "0202010317" at bounding box center [361, 149] width 679 height 22
type input "02020103"
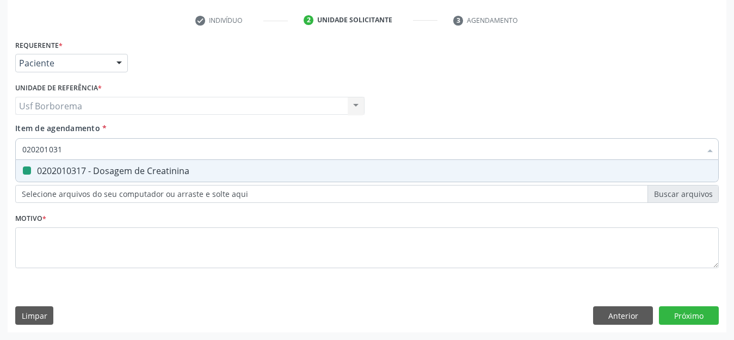
checkbox Creatinina "false"
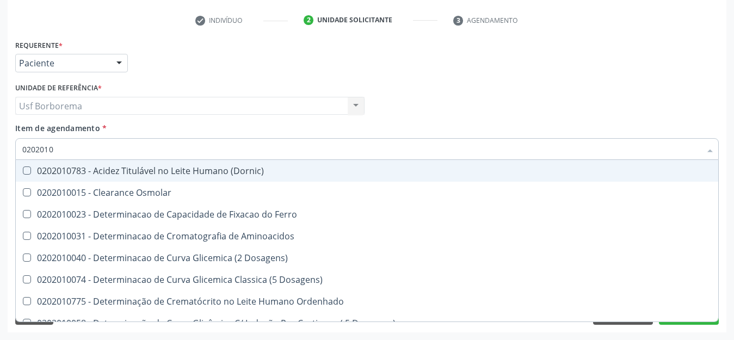
type input "020201"
checkbox Hdl "false"
checkbox Ldl "false"
checkbox Creatinina "false"
checkbox Latica "true"
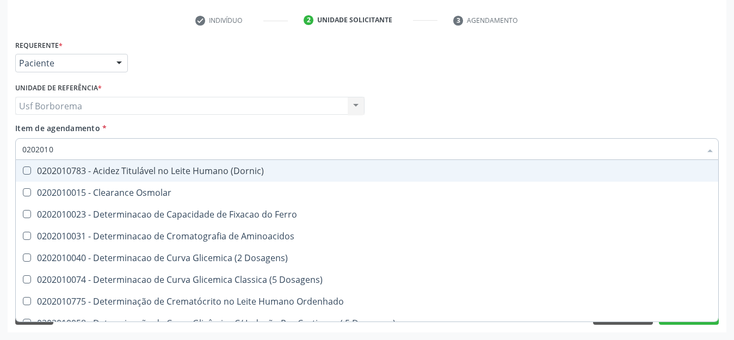
checkbox Fracionadas\) "true"
checkbox Folato "true"
checkbox Glicose "false"
checkbox Nt-Probnp\) "true"
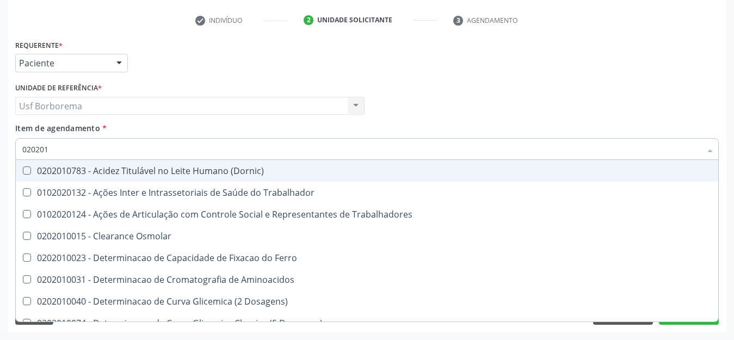
type input "02020"
checkbox Hdl "false"
checkbox Ldl "false"
checkbox Creatinina "false"
checkbox Glicose "false"
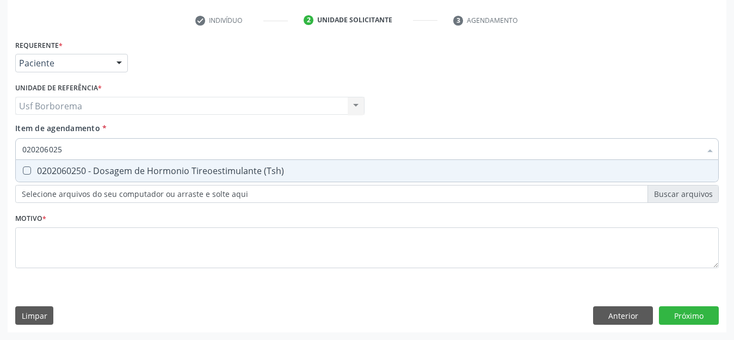
type input "0202060250"
click at [75, 164] on span "0202060250 - Dosagem de Hormonio Tireoestimulante (Tsh)" at bounding box center [367, 171] width 703 height 22
checkbox \(Tsh\) "true"
click at [78, 143] on input "0202060250" at bounding box center [361, 149] width 679 height 22
click at [83, 148] on input "0202060250" at bounding box center [361, 149] width 679 height 22
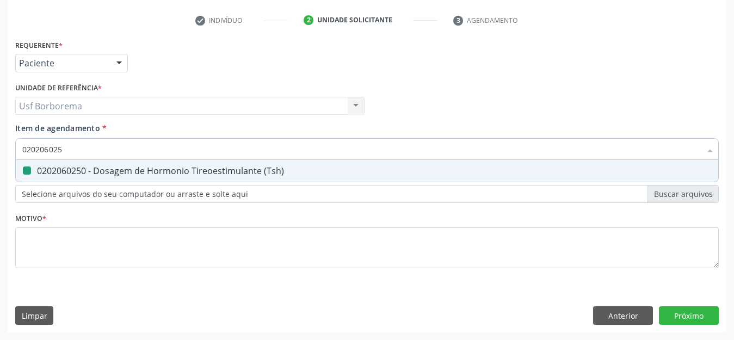
type input "02020602"
checkbox \(Tsh\) "false"
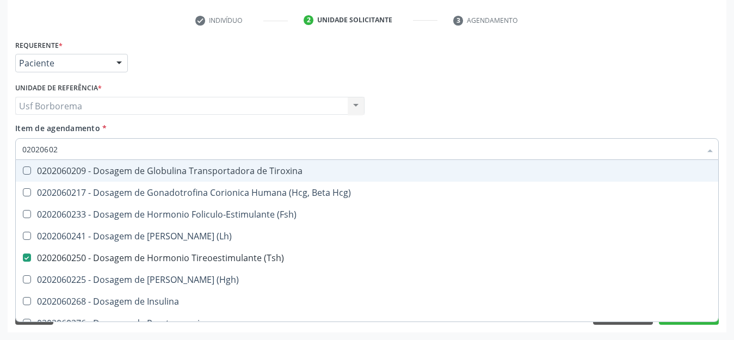
type input "0202060"
checkbox \(Tsh\) "false"
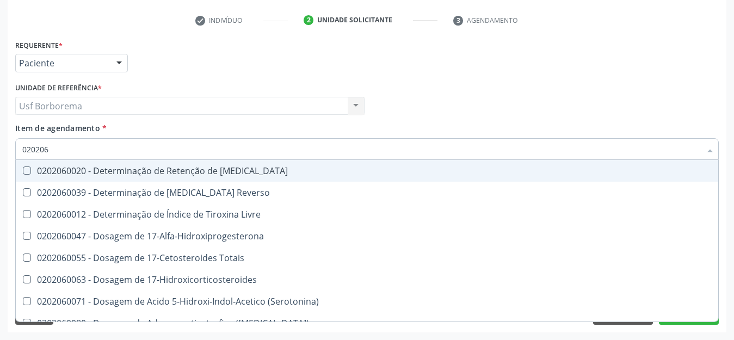
type input "02020"
checkbox \(Tsh\) "false"
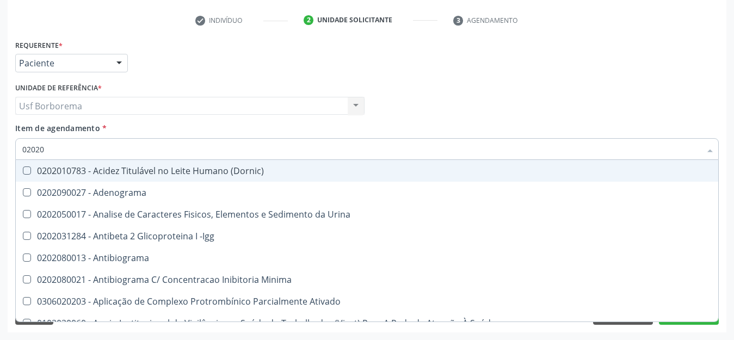
type input "020201"
checkbox \(Pos-Pasteurização\) "true"
checkbox Molecular "true"
checkbox Gestante "true"
checkbox T3 "true"
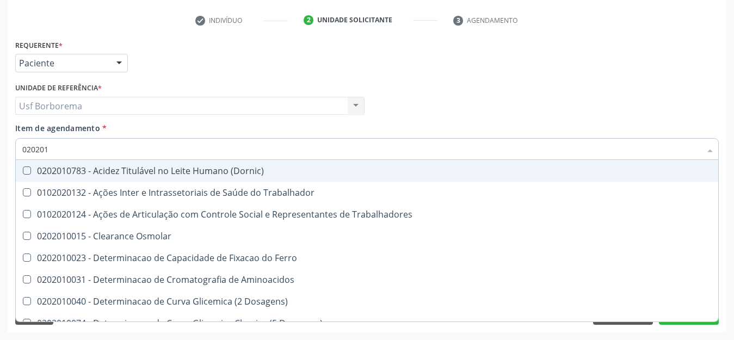
type input "0202010"
checkbox Circulante "true"
checkbox III "true"
checkbox Ionizavel "true"
checkbox Hdl "false"
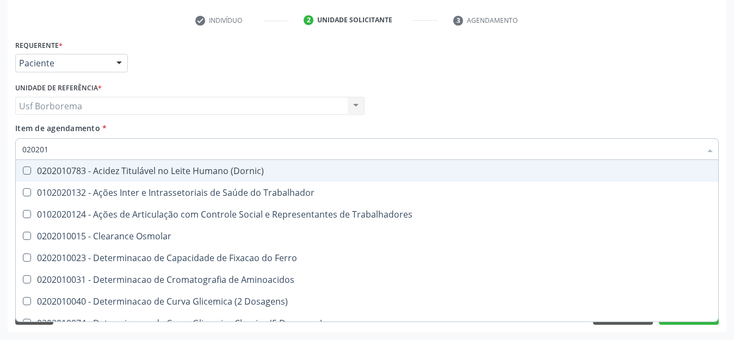
checkbox Ldl "false"
checkbox Creatinina "false"
checkbox II "true"
checkbox Glicose "false"
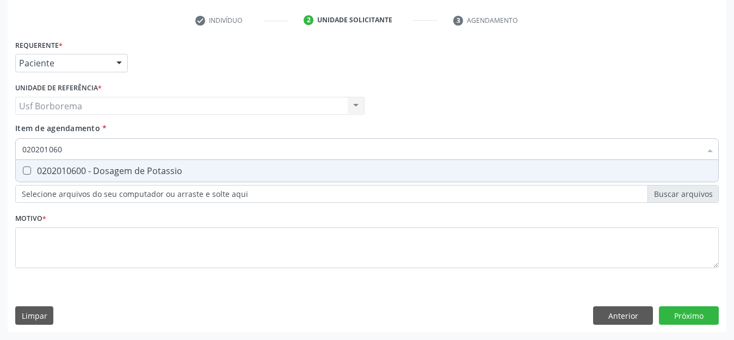
type input "0202010600"
click at [79, 174] on div "0202010600 - Dosagem de Potassio" at bounding box center [367, 171] width 690 height 9
checkbox Potassio "true"
click at [78, 152] on input "0202010600" at bounding box center [361, 149] width 679 height 22
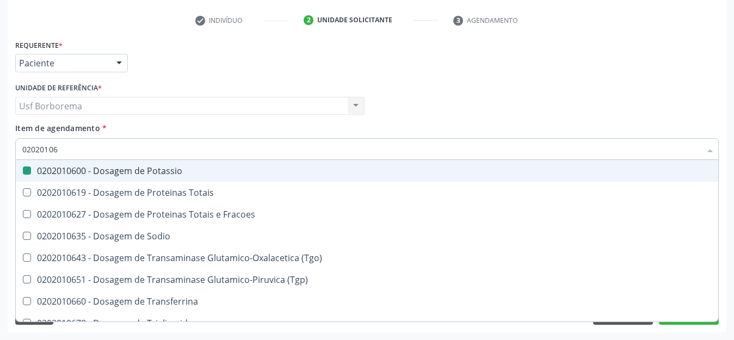
type input "0202010"
checkbox Potassio "false"
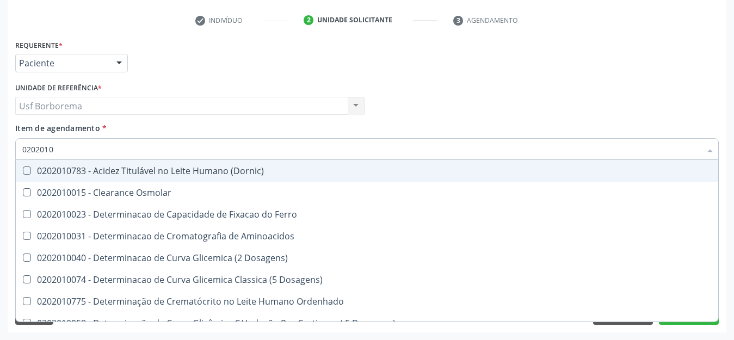
type input "020201"
checkbox Hdl "false"
checkbox Ldl "false"
checkbox Creatinina "false"
checkbox Latica "true"
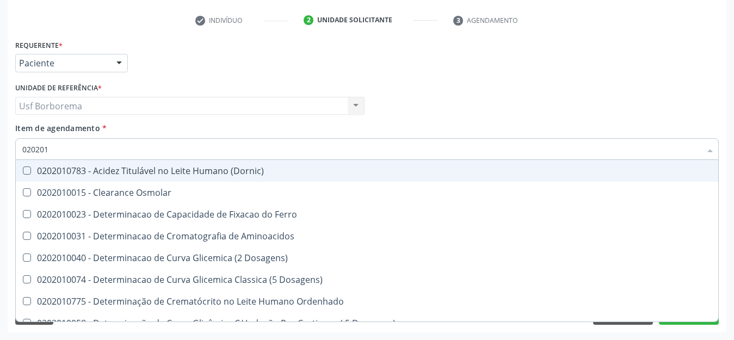
checkbox Fracionadas\) "true"
checkbox Folato "true"
checkbox Glicose "false"
checkbox Nt-Probnp\) "true"
checkbox Potassio "false"
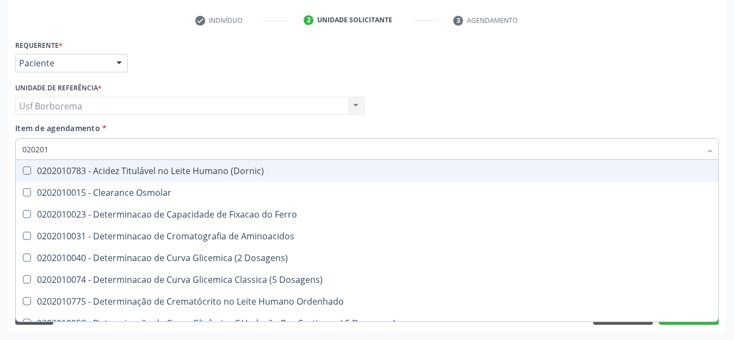
checkbox Lipoproteinas "true"
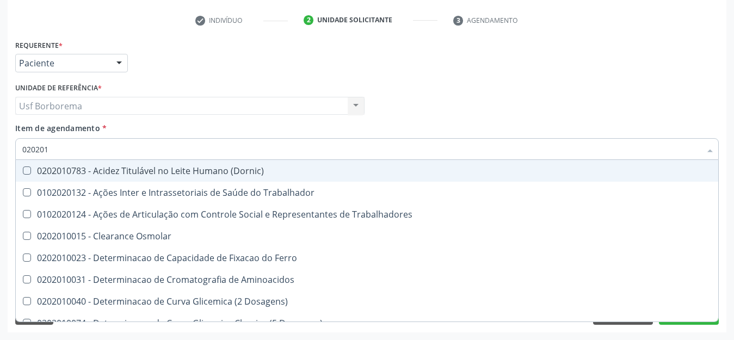
type input "0202010"
checkbox Circulante "true"
checkbox III "true"
checkbox Ionizavel "true"
checkbox Hdl "false"
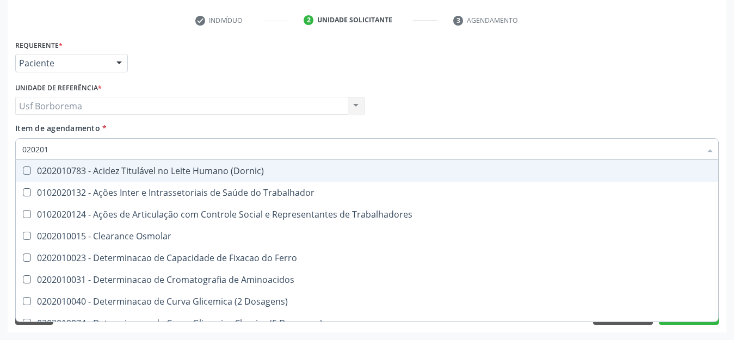
checkbox Ldl "false"
checkbox Creatinina "false"
checkbox II "true"
checkbox Glicose "false"
checkbox Glicosilada "true"
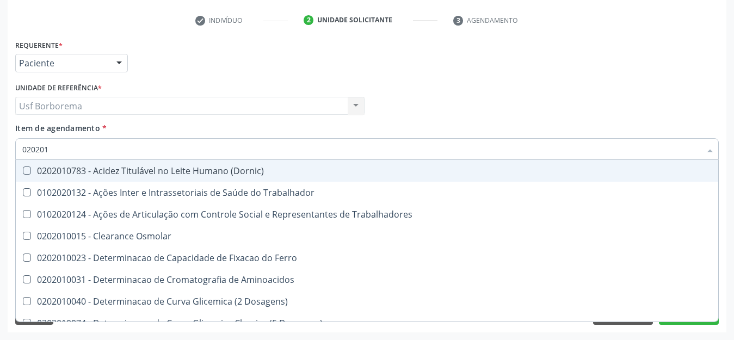
checkbox Potassio "false"
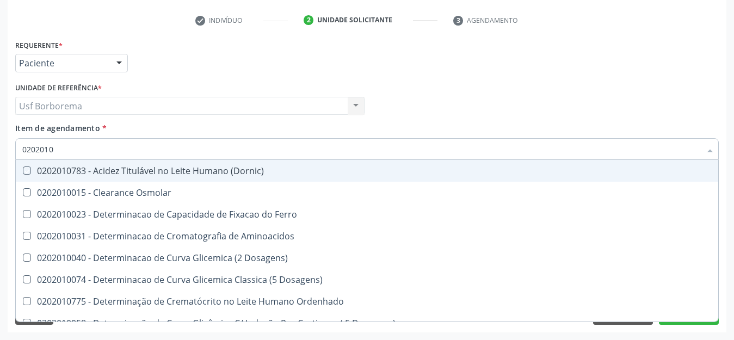
type input "02020106"
checkbox \(Dornic\) "true"
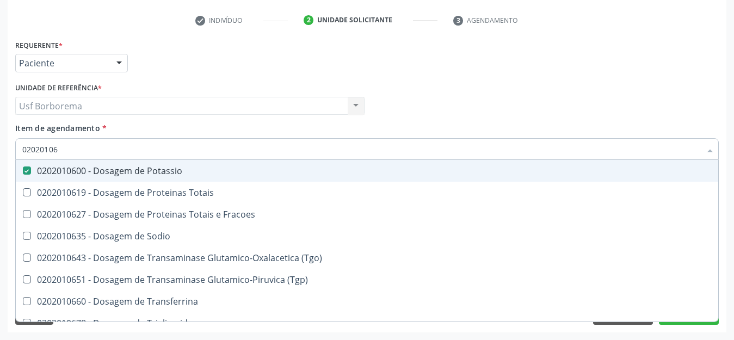
type input "020201063"
checkbox Potassio "false"
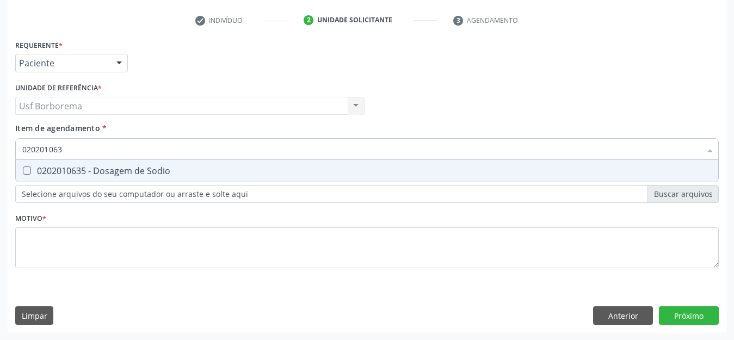
type input "0202010635"
click at [79, 167] on div "0202010635 - Dosagem de Sodio" at bounding box center [367, 171] width 690 height 9
checkbox Sodio "true"
click at [76, 149] on input "0202010635" at bounding box center [361, 149] width 679 height 22
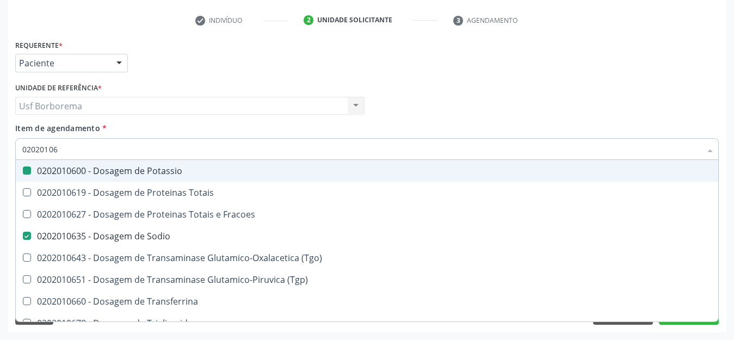
type input "0202010"
checkbox Potassio "false"
checkbox Sodio "false"
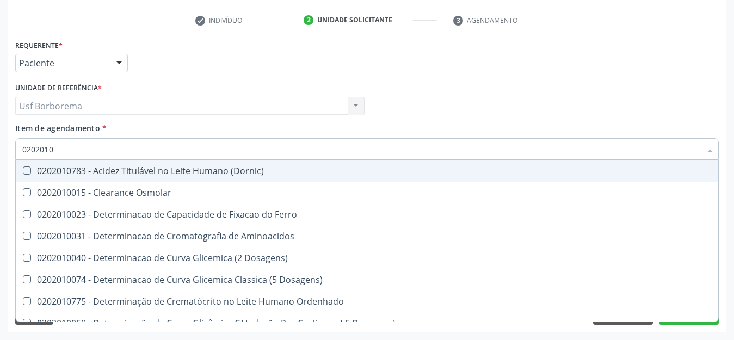
type input "02020106"
checkbox \(Dornic\) "true"
checkbox Aminoacidos "true"
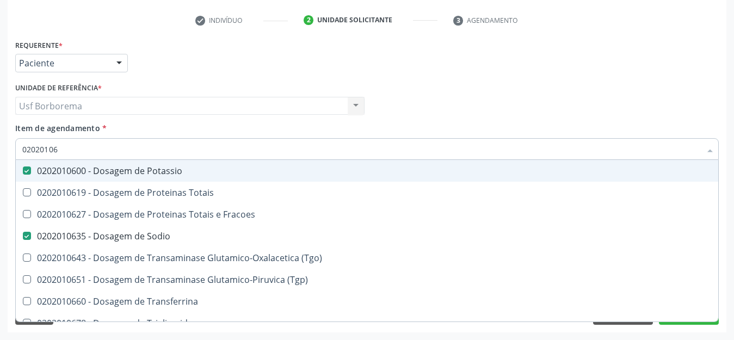
type input "0202010"
checkbox Potassio "false"
checkbox Sodio "false"
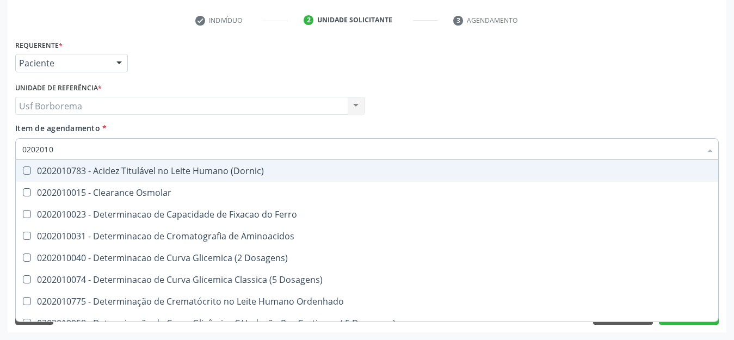
type input "020201"
checkbox Hdl "false"
checkbox Ldl "false"
checkbox Creatinina "false"
checkbox Latica "true"
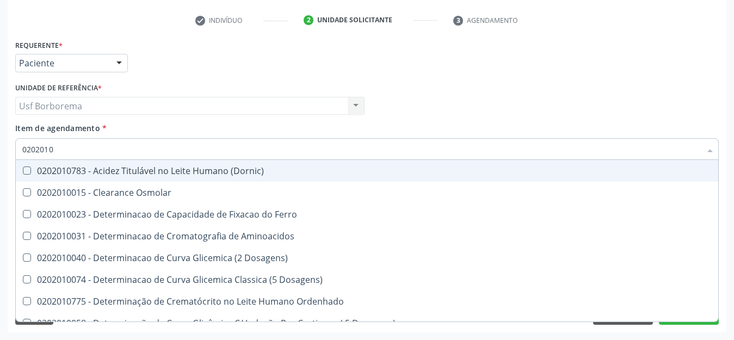
checkbox Fracionadas\) "true"
checkbox Folato "true"
checkbox Glicose "false"
checkbox Nt-Probnp\) "true"
checkbox Potassio "false"
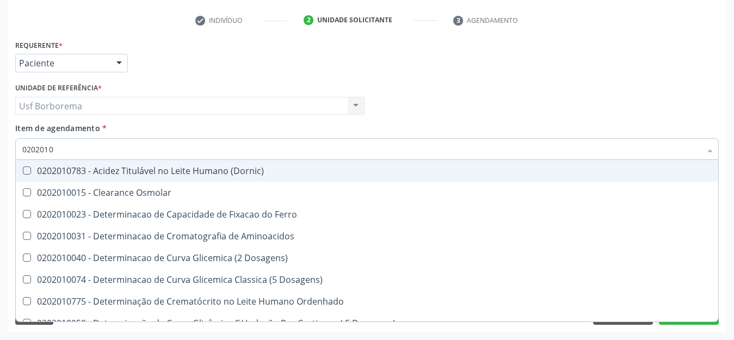
checkbox Sodio "false"
checkbox Lipoproteinas "true"
checkbox Trabalho "true"
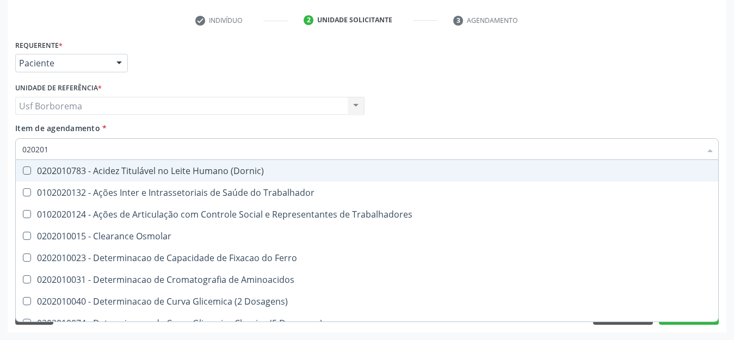
type input "02020"
checkbox Hdl "false"
checkbox Ldl "false"
checkbox Creatinina "false"
checkbox Glicose "false"
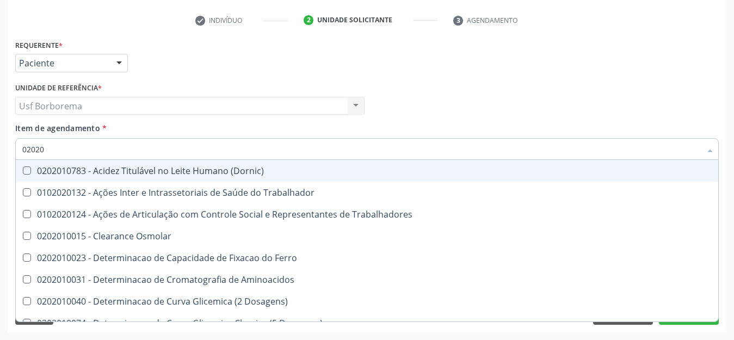
checkbox Potassio "false"
checkbox Sodio "false"
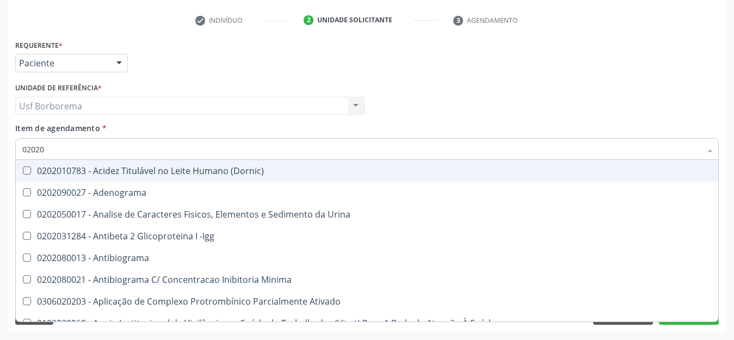
type input "020206"
checkbox Creatinina "true"
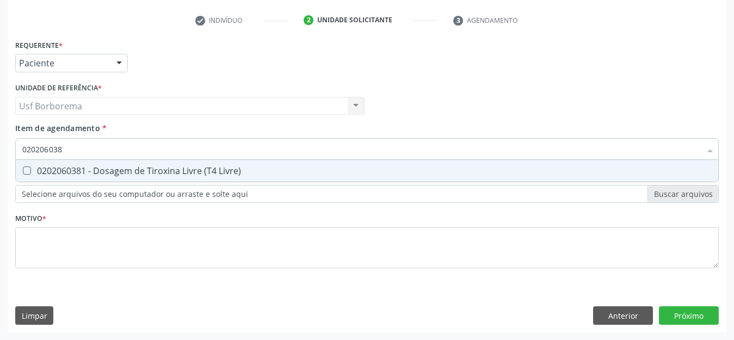
type input "0202060381"
click at [70, 169] on div "0202060381 - Dosagem de Tiroxina Livre (T4 Livre)" at bounding box center [367, 171] width 690 height 9
checkbox Livre\) "true"
click at [71, 149] on input "0202060381" at bounding box center [361, 149] width 679 height 22
type input "02020603"
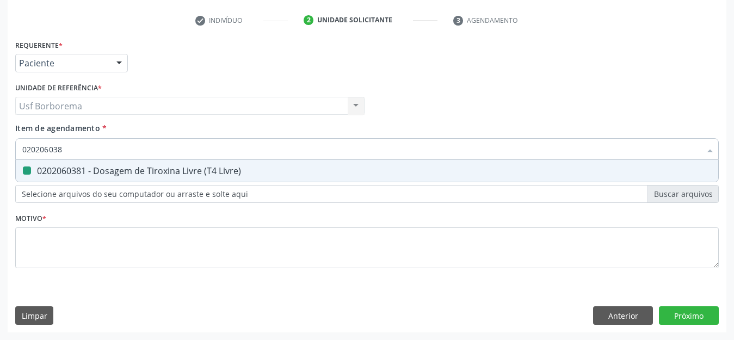
checkbox Livre\) "false"
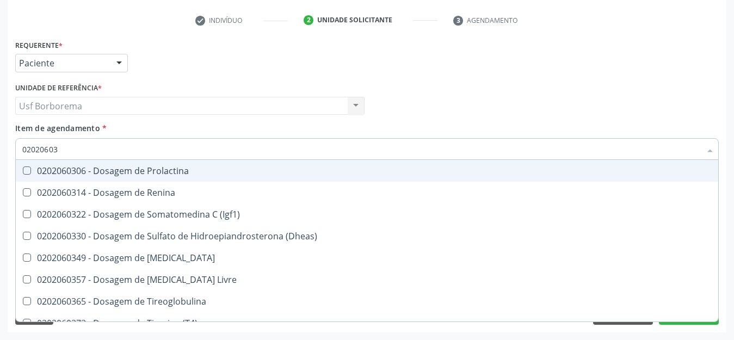
type input "0202060"
checkbox Livre\) "false"
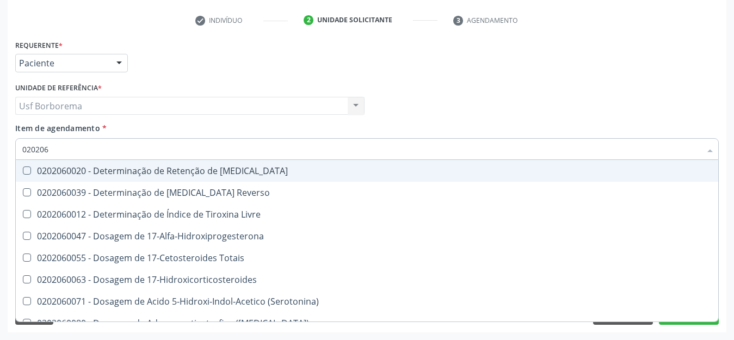
type input "02020"
checkbox \(Tsh\) "false"
checkbox Livre\) "false"
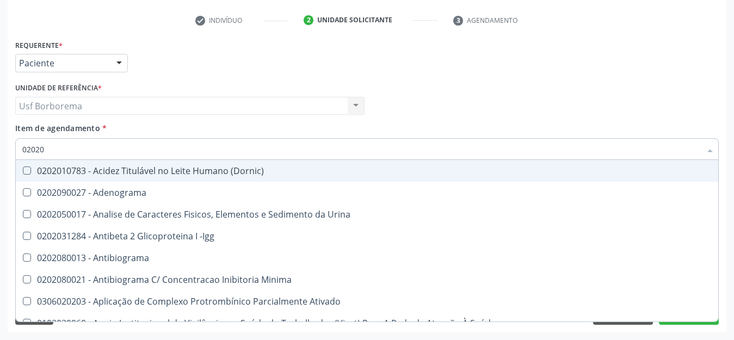
type input "020201"
checkbox \(Pos-Pasteurização\) "true"
checkbox Molecular "true"
checkbox Gestante "true"
checkbox T3 "true"
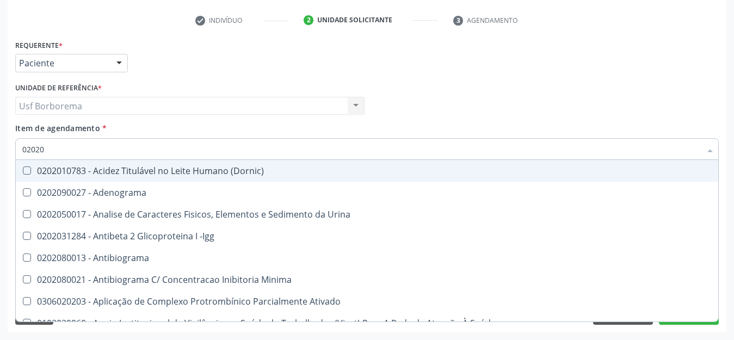
checkbox Organicos "true"
checkbox Totais "true"
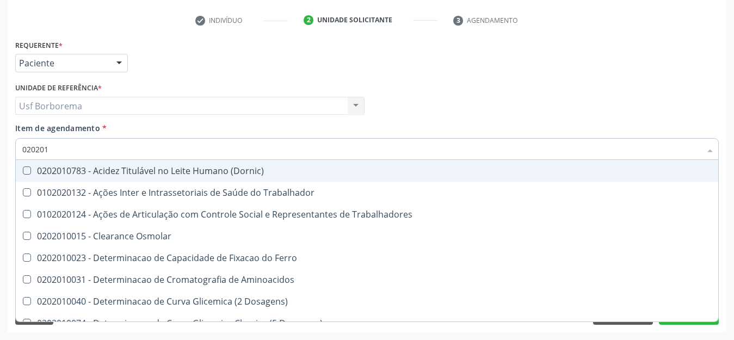
type input "0202010"
checkbox Circulante "true"
checkbox III "true"
checkbox Ionizavel "true"
checkbox Hdl "false"
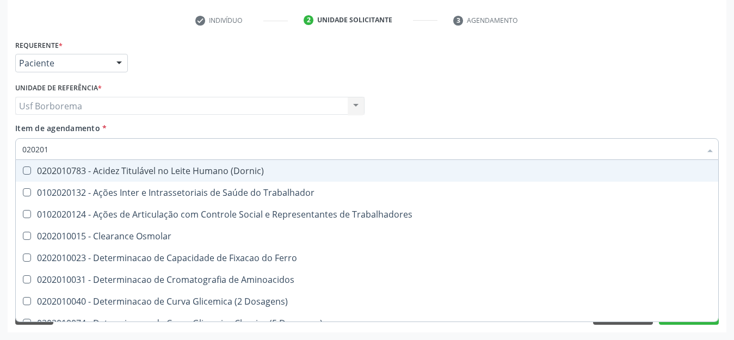
checkbox Ldl "false"
checkbox Creatinina "false"
checkbox II "true"
checkbox Glicose "false"
checkbox Glicosilada "true"
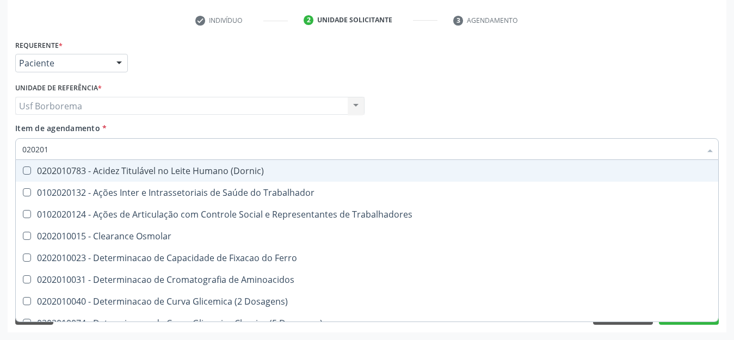
checkbox Lactato "true"
checkbox Potassio "false"
checkbox Sodio "false"
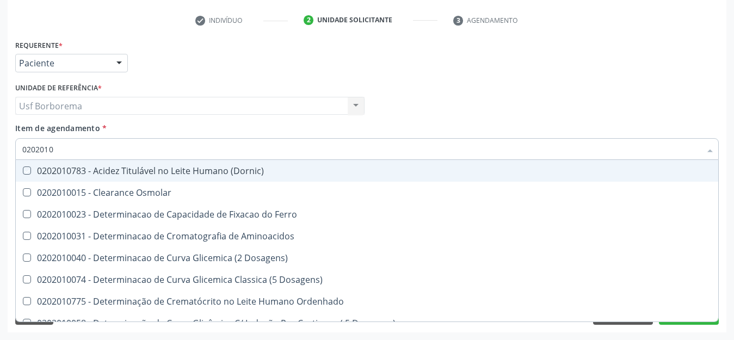
type input "02020106"
checkbox \(Dornic\) "true"
checkbox Aminoacidos "true"
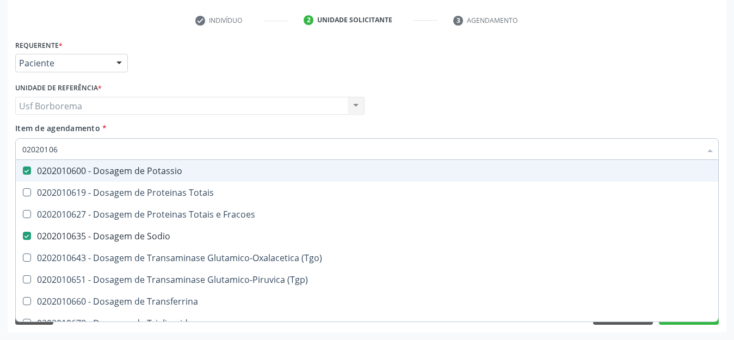
type input "020201067"
checkbox Potassio "false"
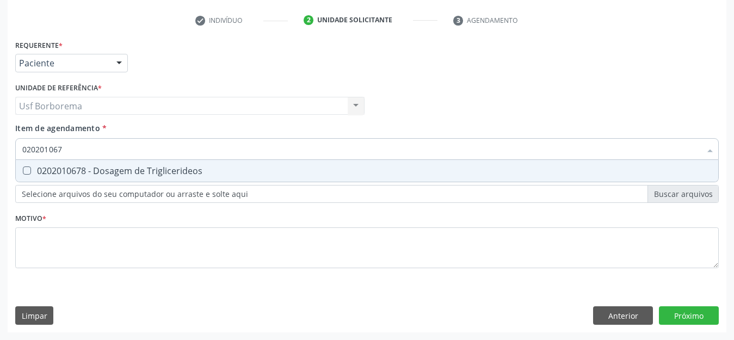
type input "0202010678"
click at [70, 170] on div "0202010678 - Dosagem de Triglicerideos" at bounding box center [367, 171] width 690 height 9
checkbox Triglicerideos "true"
click at [70, 146] on input "0202010678" at bounding box center [361, 149] width 679 height 22
type input "0202010"
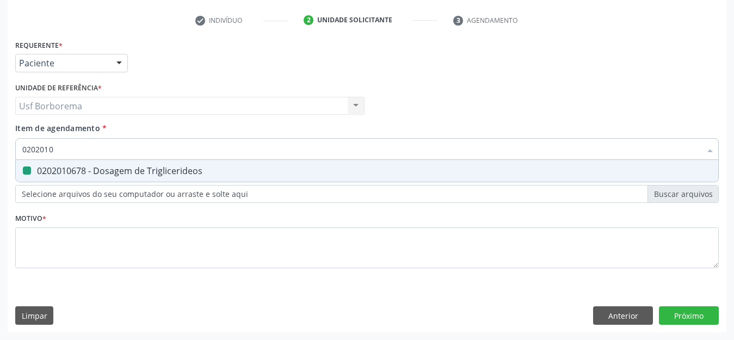
checkbox Triglicerideos "false"
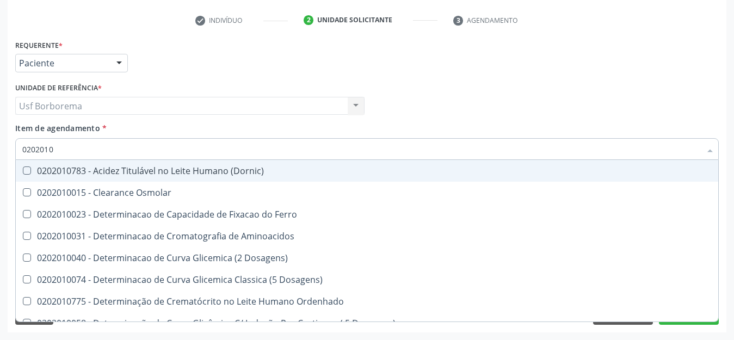
type input "02020106"
checkbox \(Dornic\) "true"
checkbox Aminoacidos "true"
checkbox Dosagens\) "true"
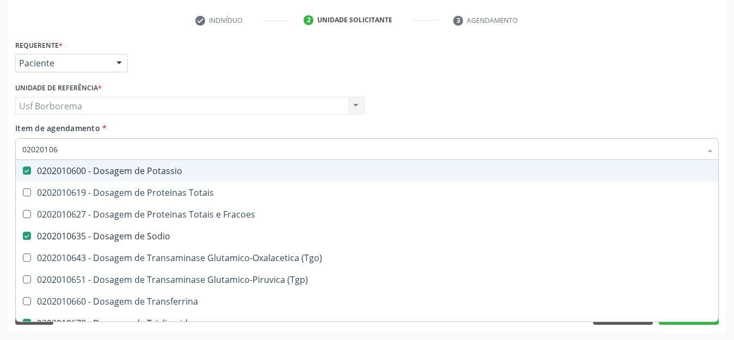
type input "020201069"
checkbox Potassio "false"
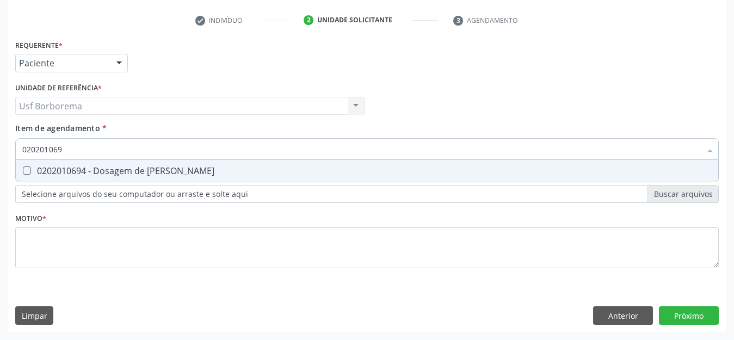
type input "0202010694"
click at [81, 171] on div "0202010694 - Dosagem de [PERSON_NAME]" at bounding box center [367, 171] width 690 height 9
checkbox Ureia "true"
click at [89, 147] on input "0202010694" at bounding box center [361, 149] width 679 height 22
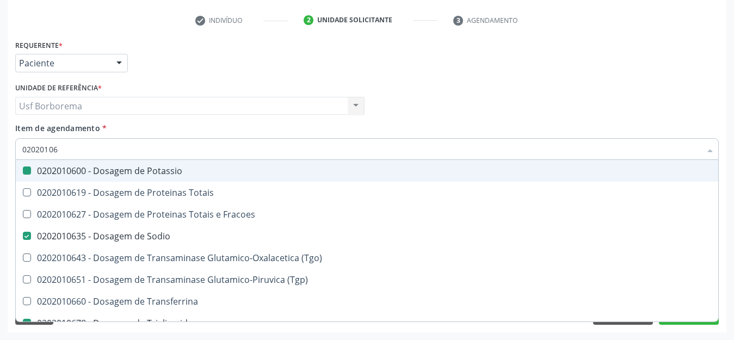
type input "0202010"
checkbox Potassio "false"
checkbox Sodio "false"
checkbox Triglicerideos "false"
checkbox Ureia "false"
